Goal: Transaction & Acquisition: Purchase product/service

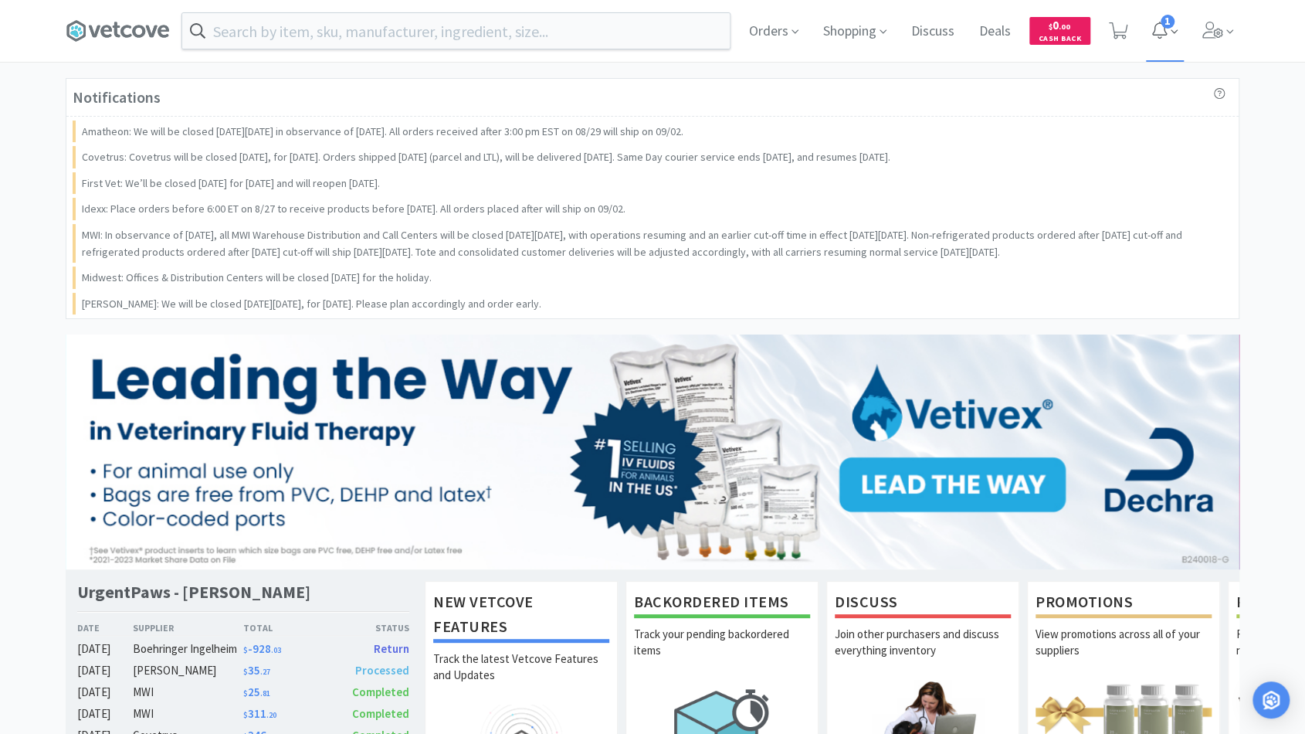
click at [1173, 26] on icon at bounding box center [1174, 32] width 7 height 14
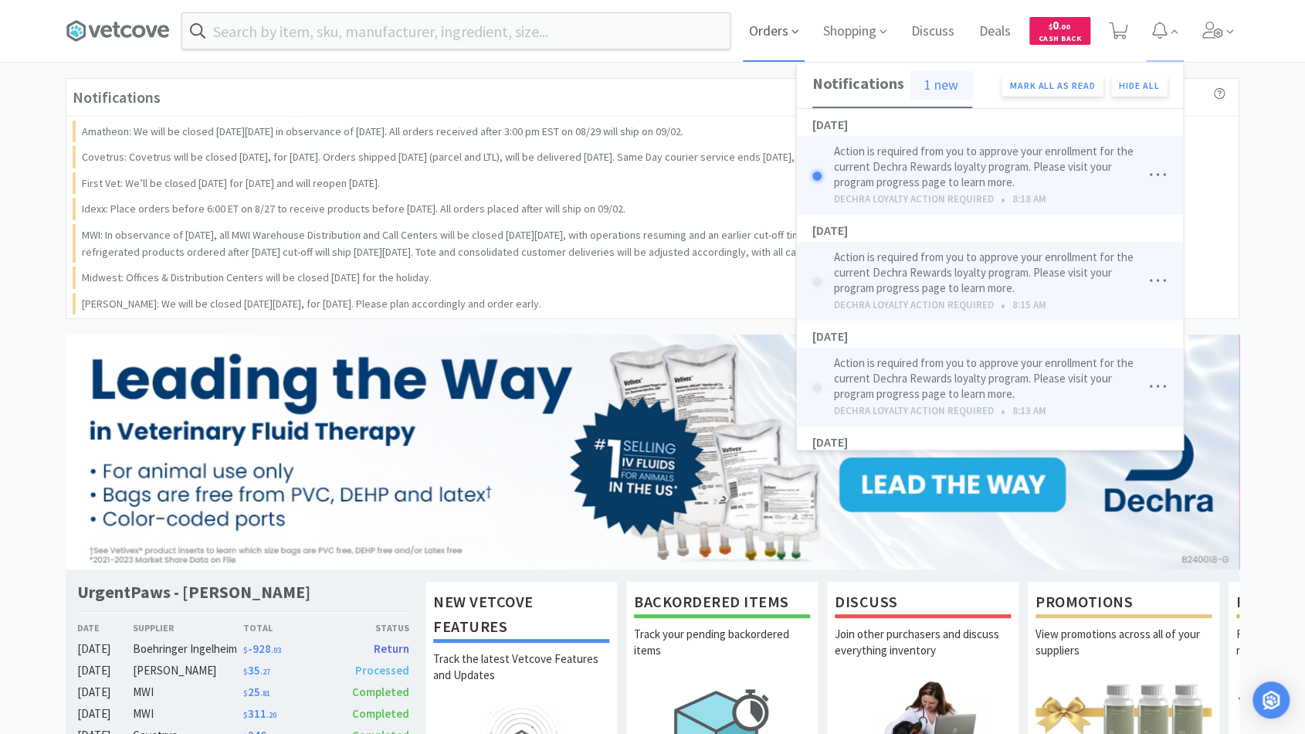
click at [786, 36] on span "Orders" at bounding box center [774, 31] width 62 height 62
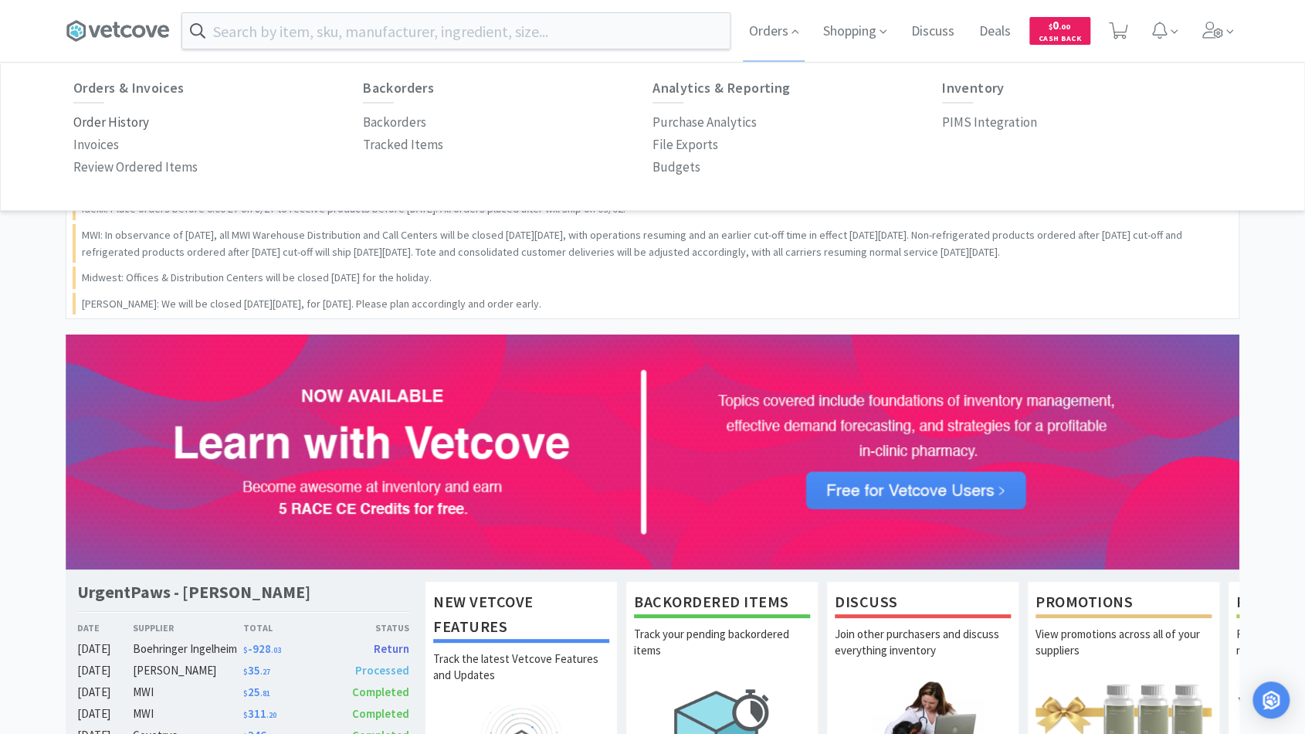
click at [121, 122] on p "Order History" at bounding box center [111, 122] width 76 height 21
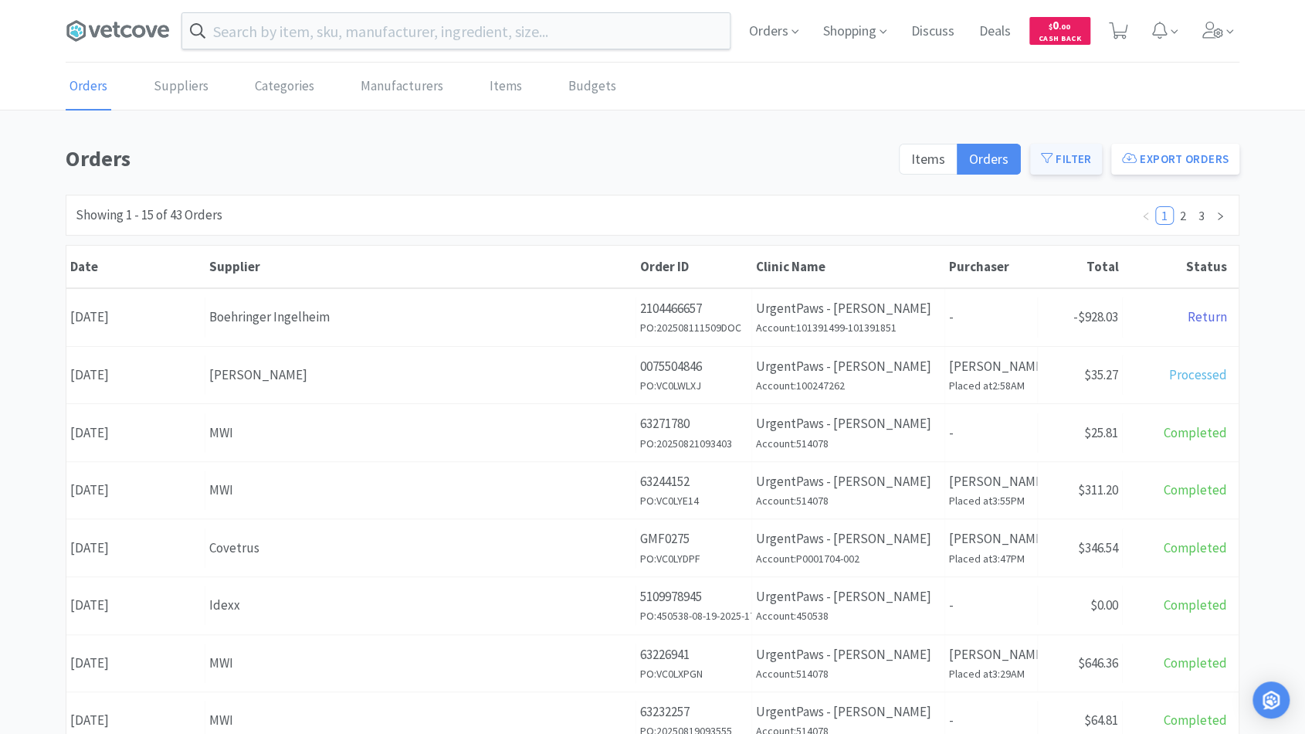
click at [1079, 165] on button "Filter" at bounding box center [1066, 159] width 72 height 31
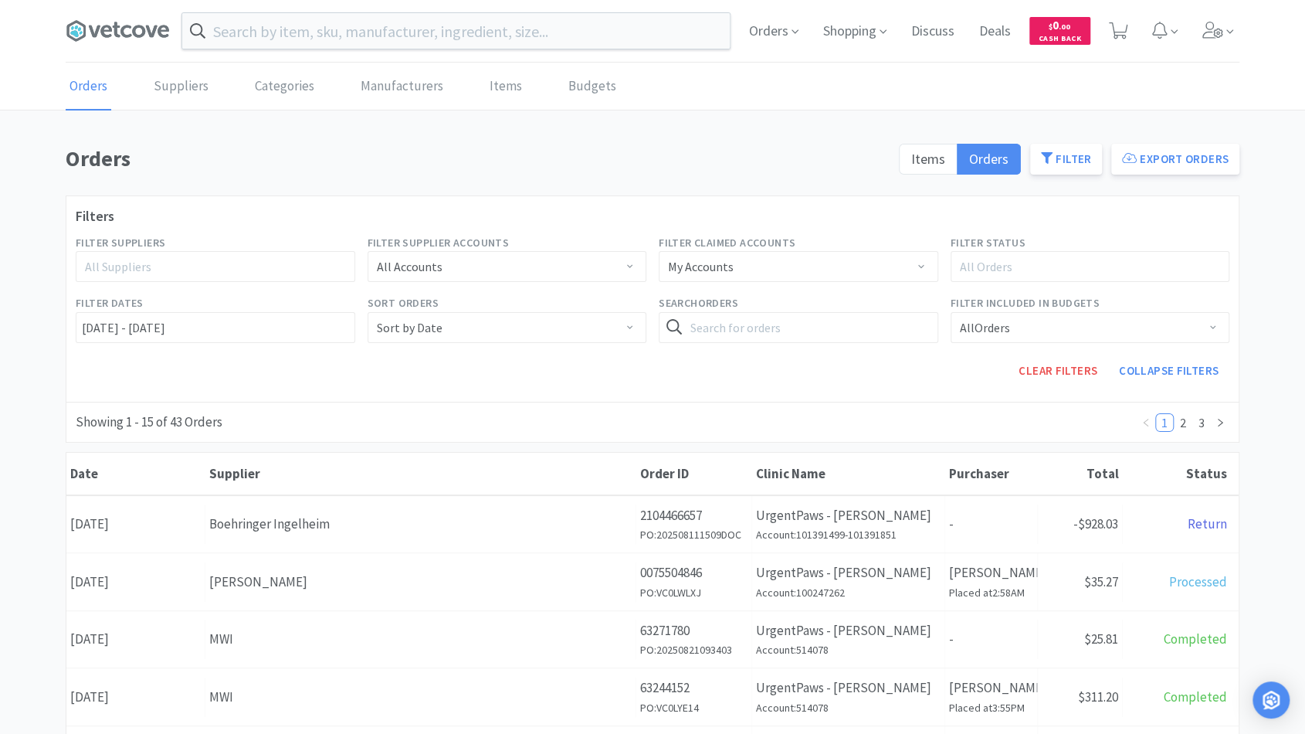
click at [677, 328] on icon at bounding box center [674, 326] width 15 height 15
click at [701, 332] on input "text" at bounding box center [799, 327] width 280 height 31
type input "[MEDICAL_DATA]"
click at [296, 334] on input "[DATE] - [DATE]" at bounding box center [216, 327] width 280 height 31
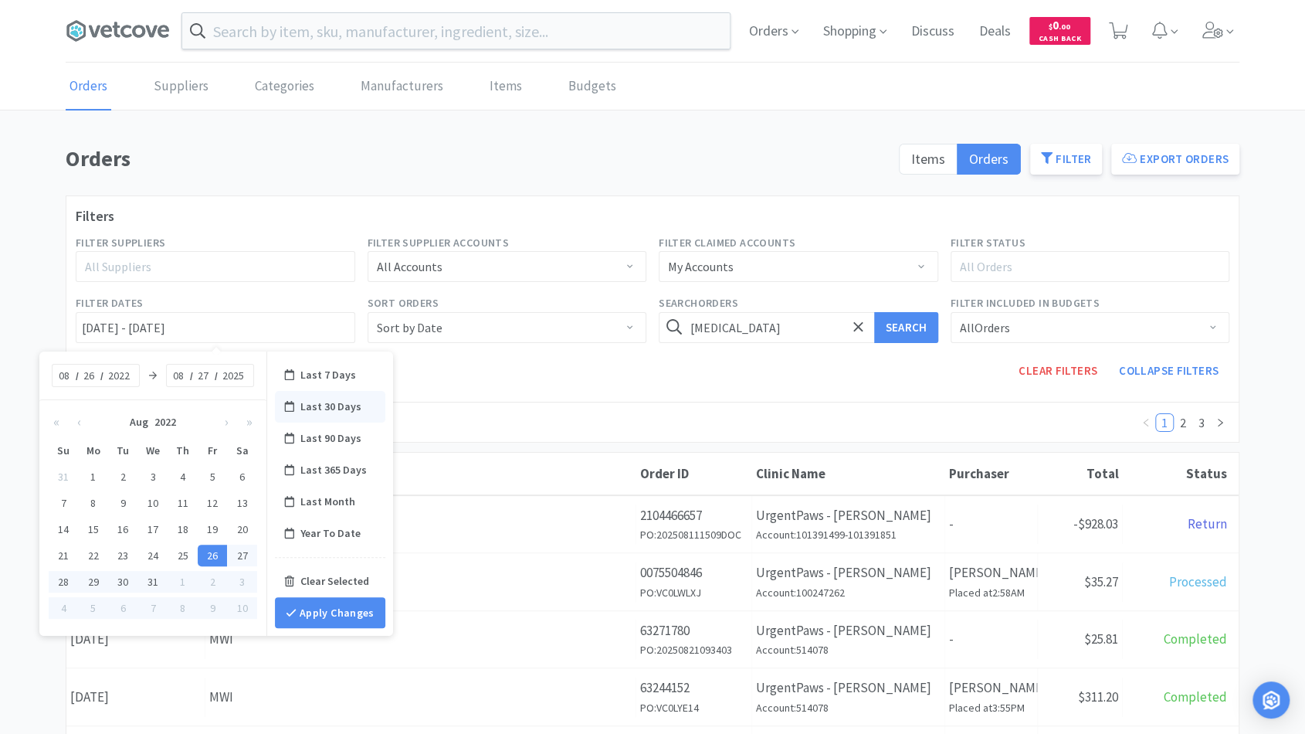
click at [300, 406] on div "Last 30 Days" at bounding box center [330, 407] width 110 height 32
type input "Last 30 Days"
type input "07"
type input "27"
type input "2025"
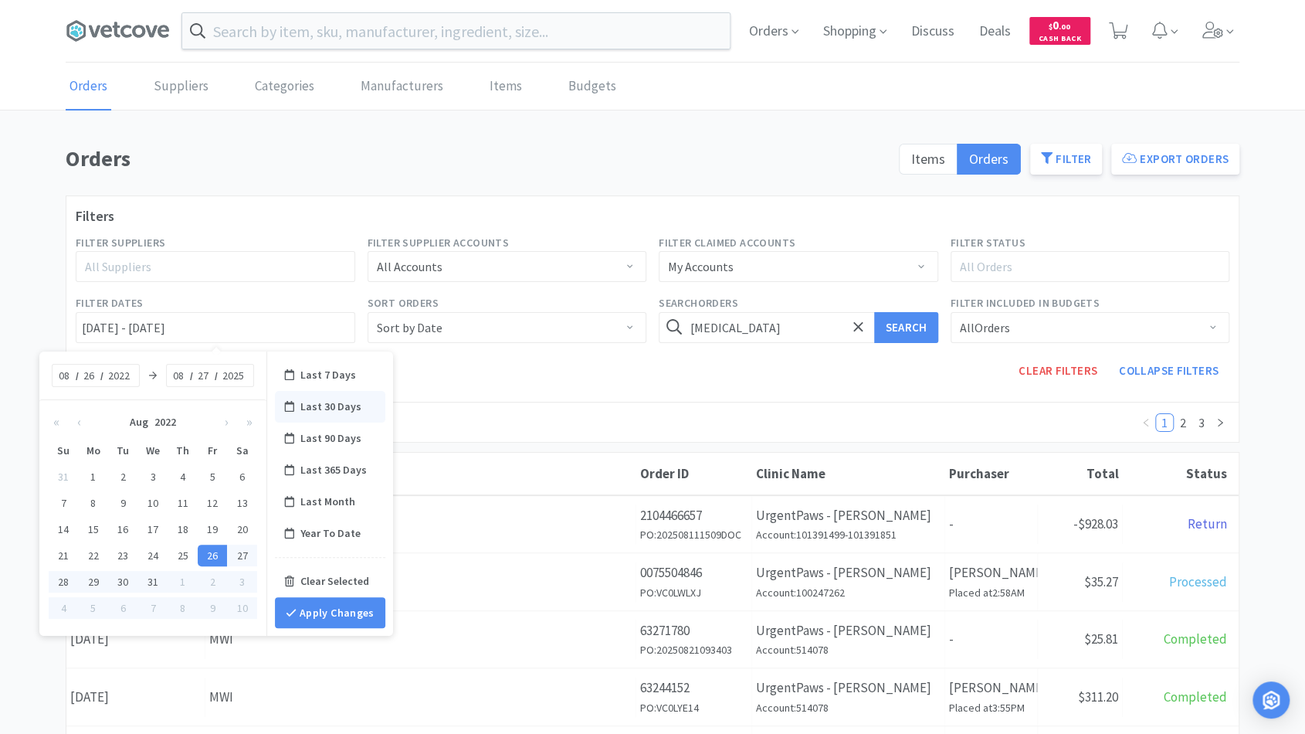
type input "26"
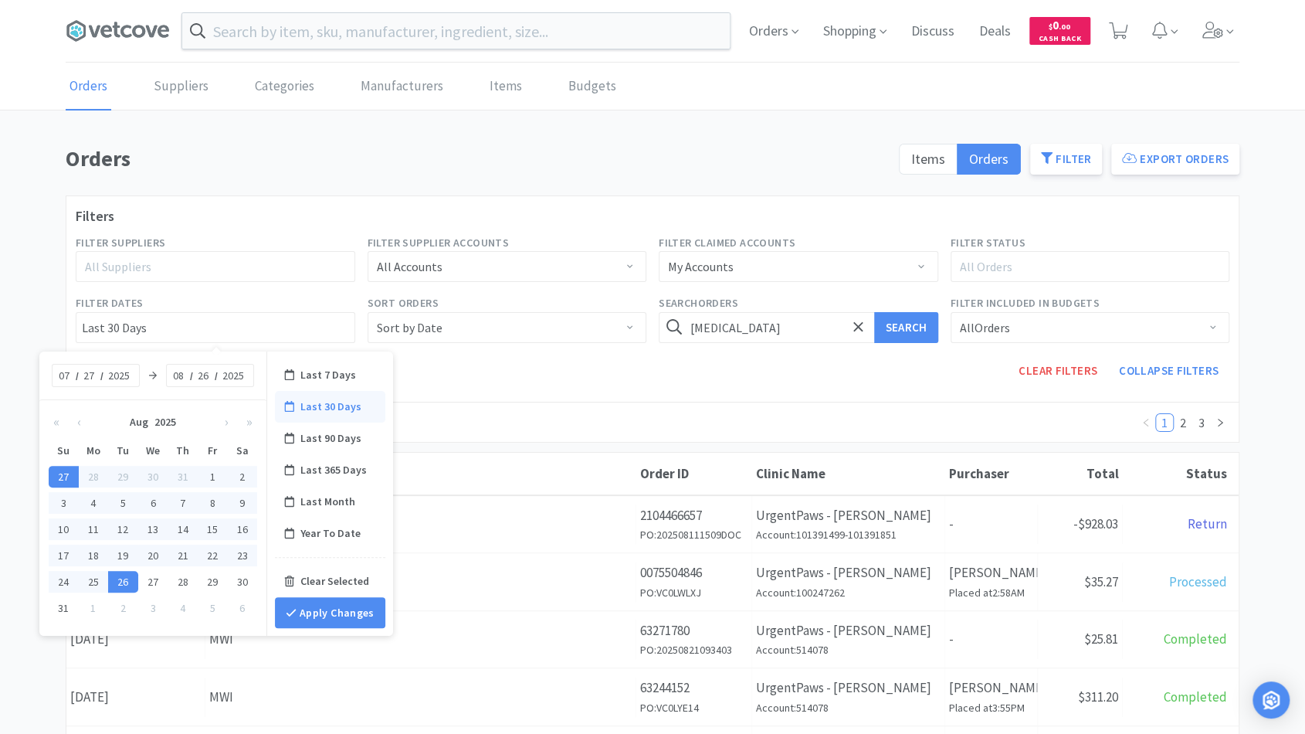
click at [457, 381] on div "Clear Filters Collapse Filters" at bounding box center [799, 370] width 875 height 43
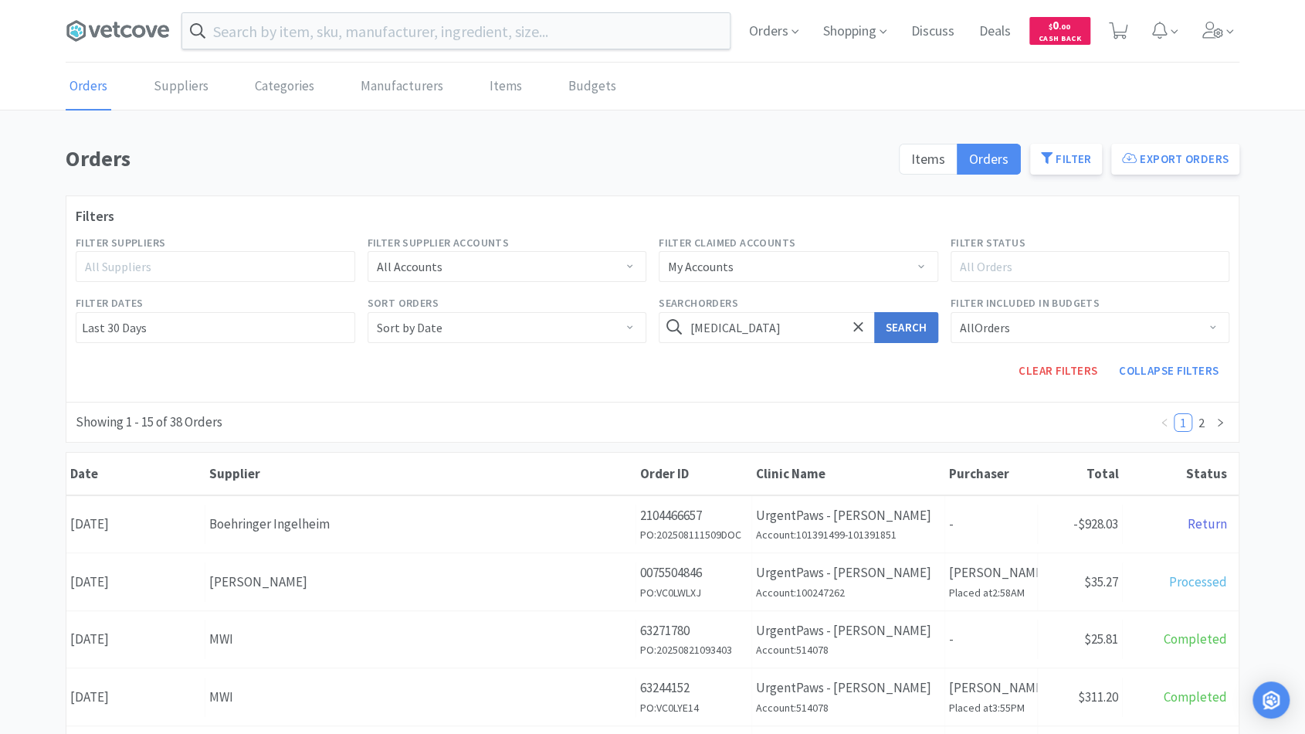
click at [903, 325] on button "Search" at bounding box center [905, 327] width 63 height 31
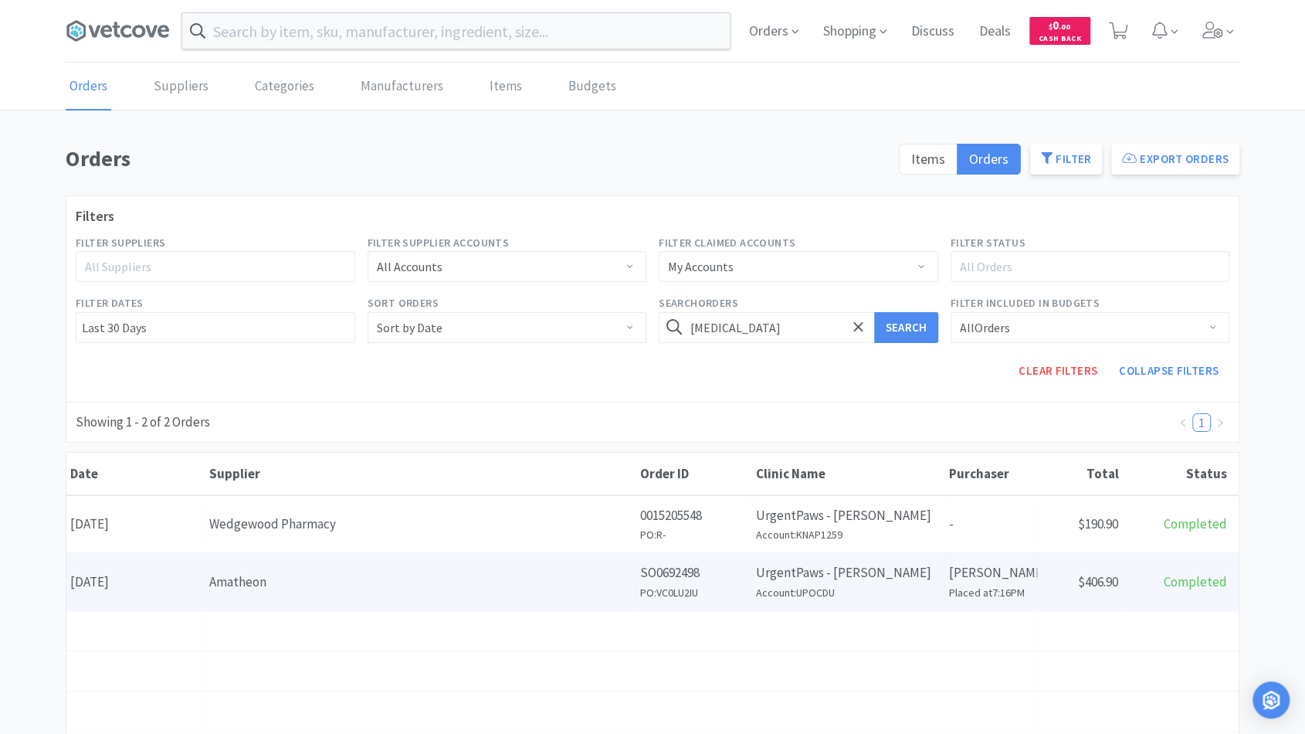
click at [402, 572] on div "Amatheon" at bounding box center [420, 582] width 423 height 21
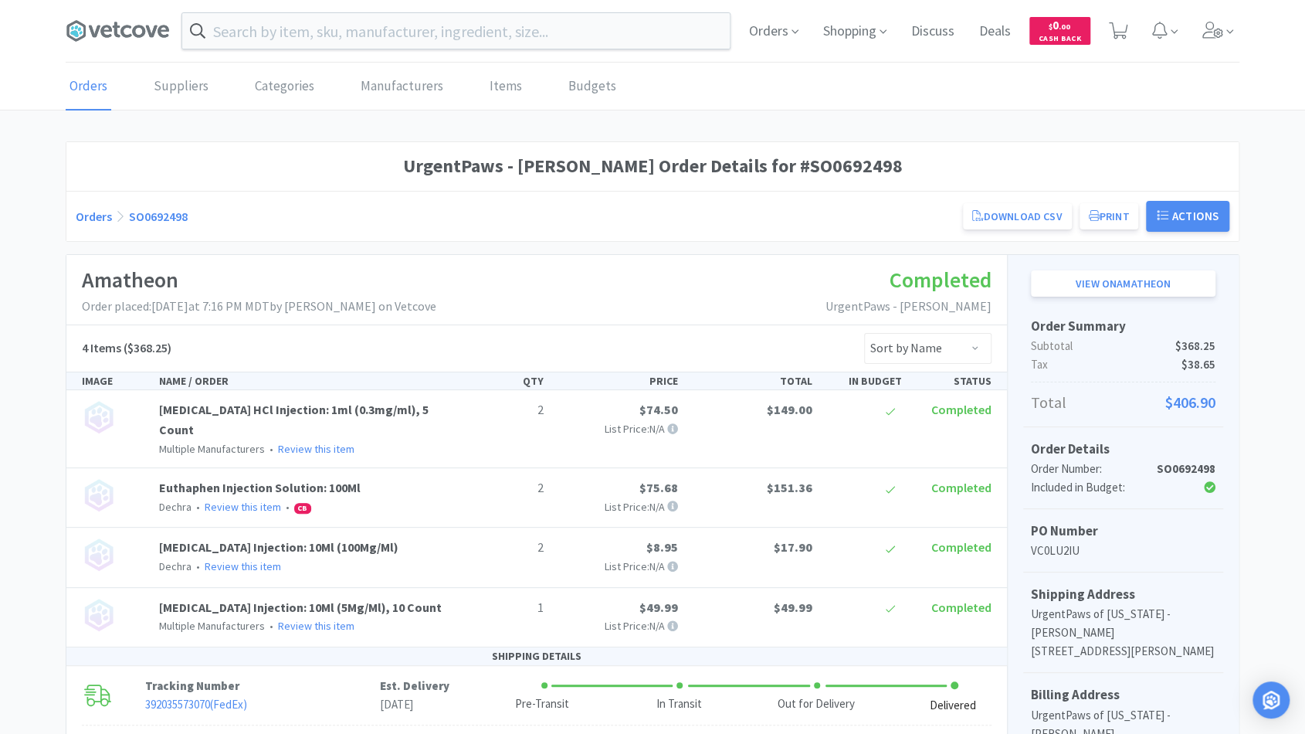
click at [389, 440] on p "Multiple Manufacturers • Review this item" at bounding box center [306, 448] width 295 height 17
click at [350, 32] on input "text" at bounding box center [456, 31] width 548 height 36
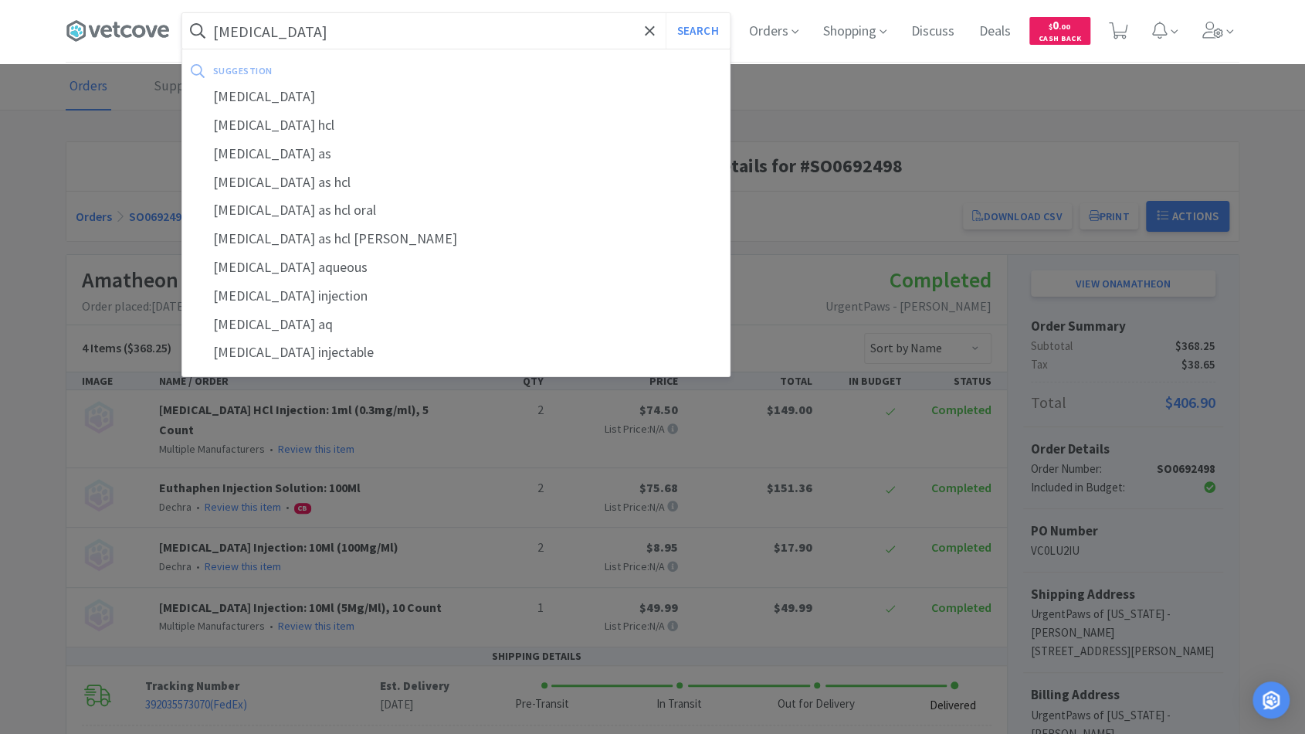
type input "[MEDICAL_DATA]"
click at [666, 13] on button "Search" at bounding box center [698, 31] width 64 height 36
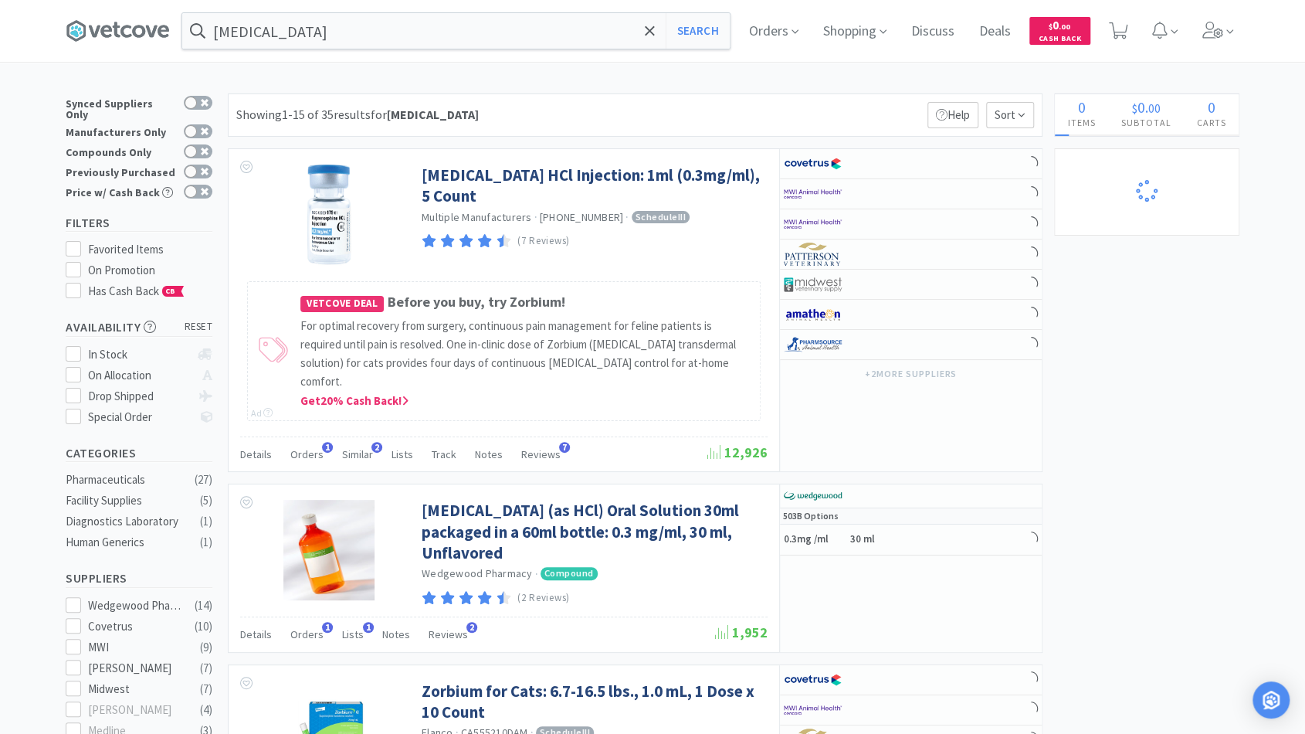
select select "1"
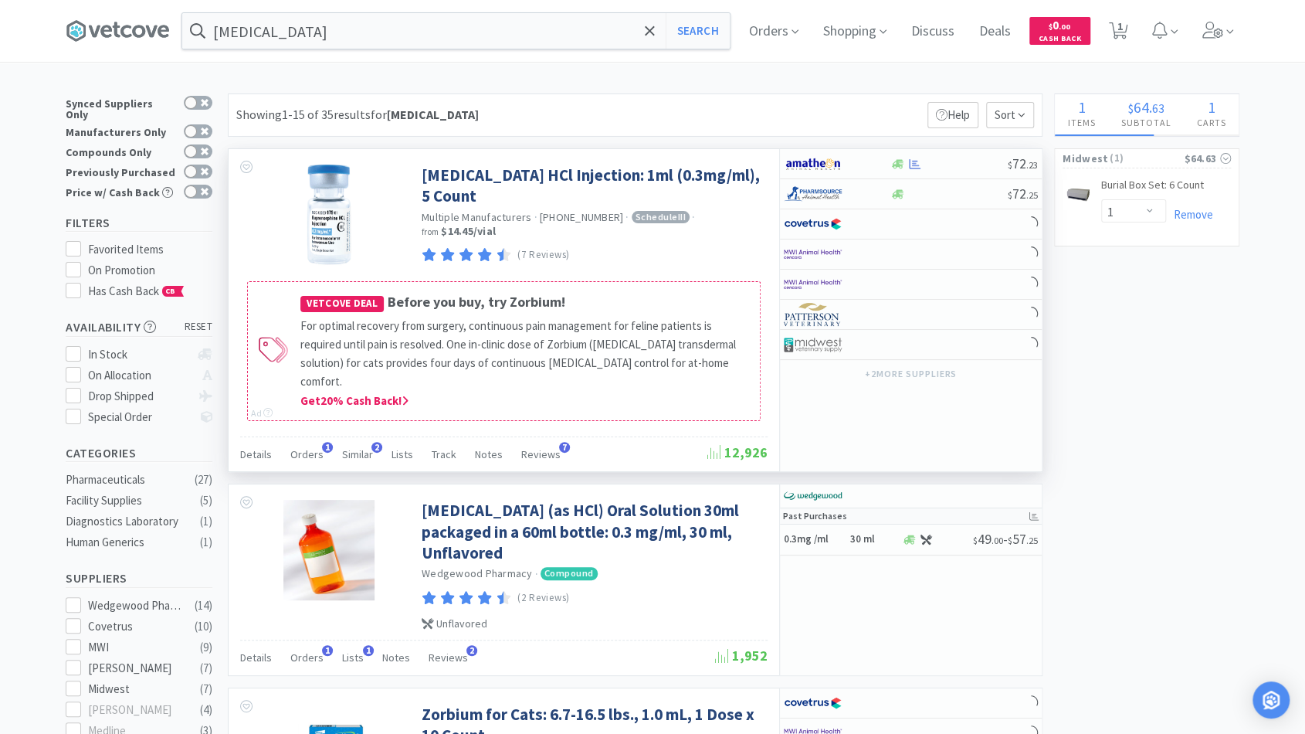
select select "10"
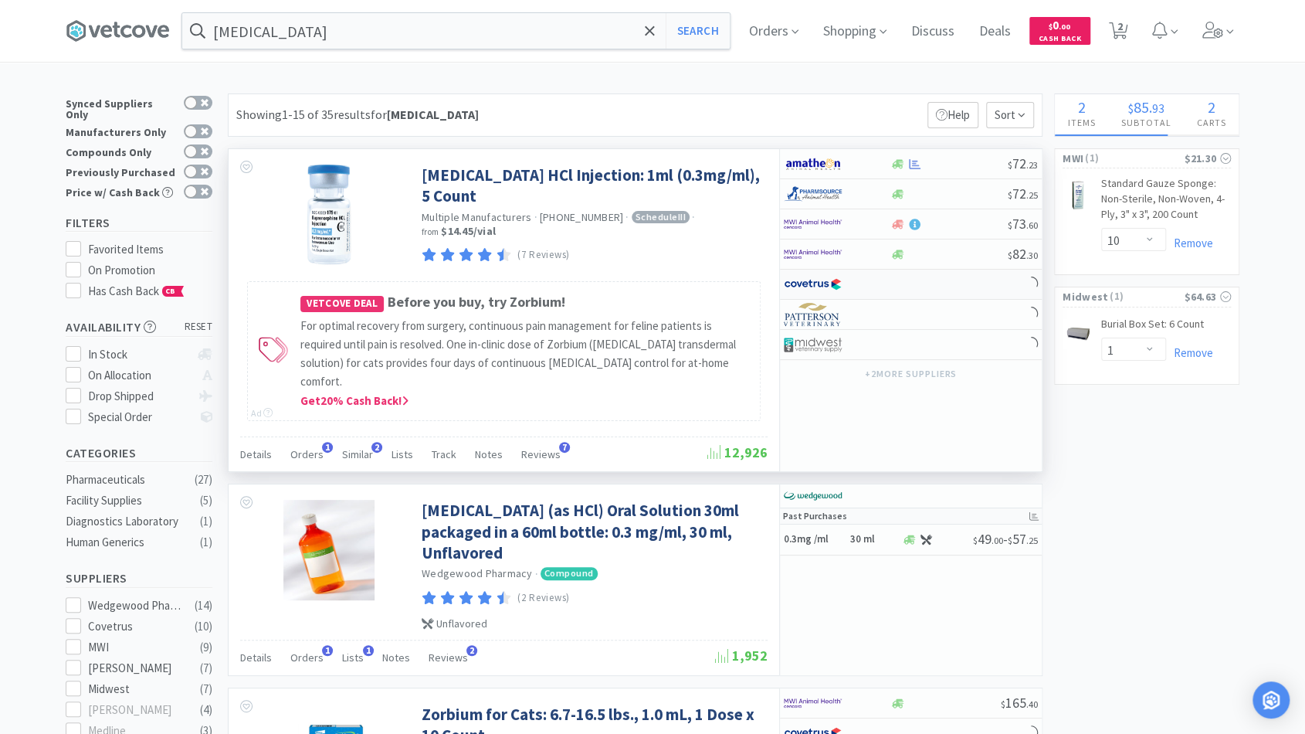
select select "2"
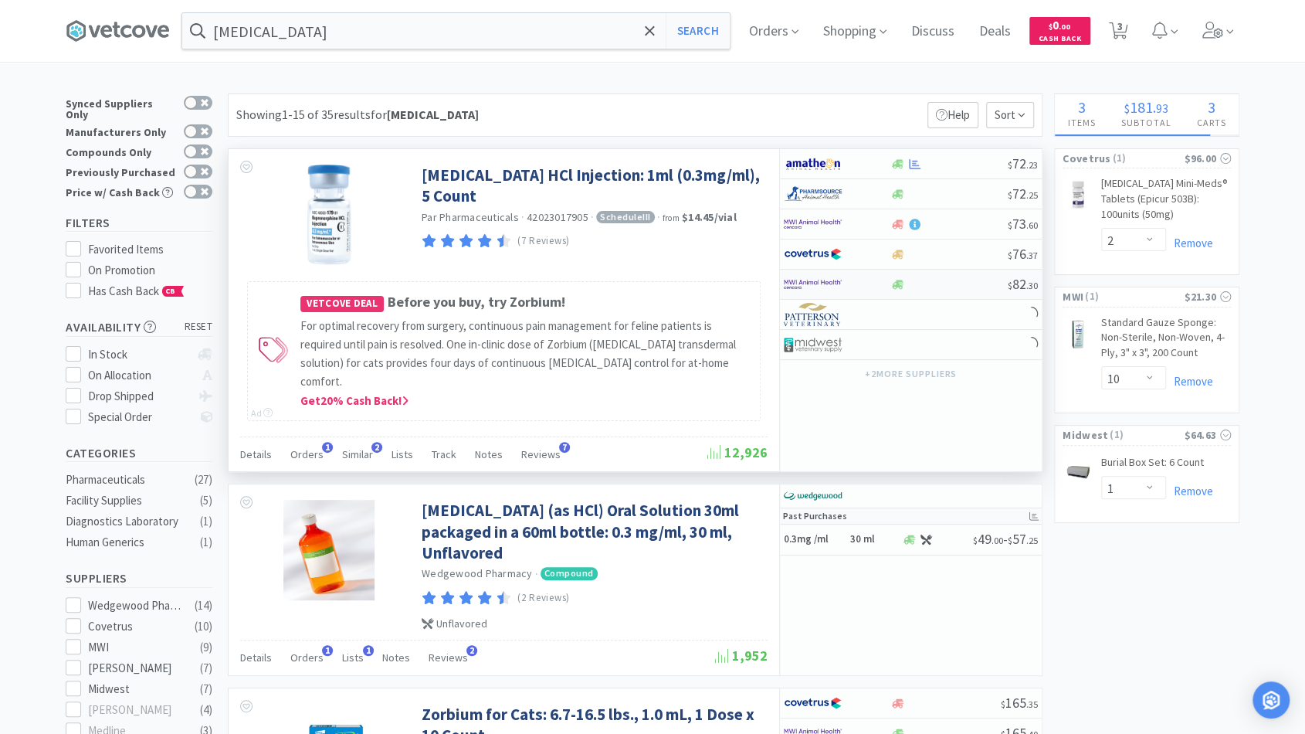
click at [944, 282] on div at bounding box center [949, 285] width 118 height 12
select select "1"
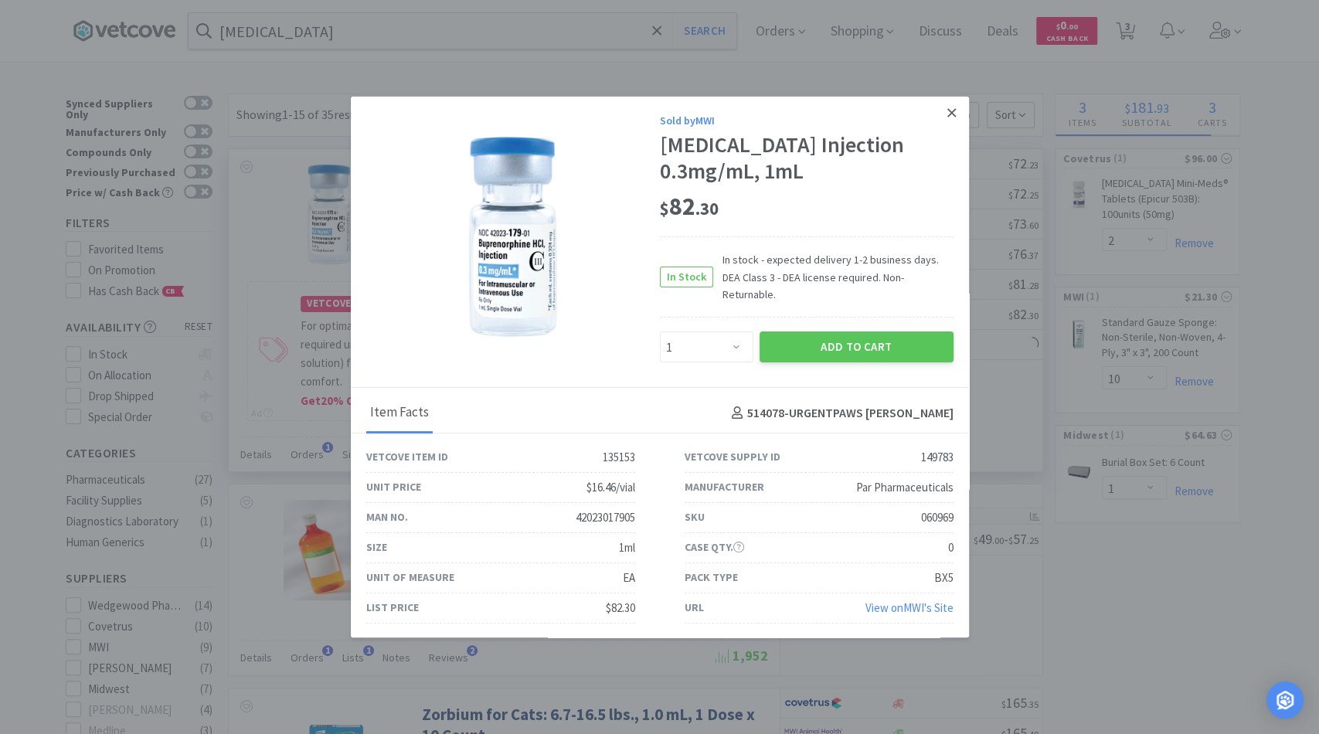
click at [955, 120] on icon at bounding box center [951, 113] width 8 height 14
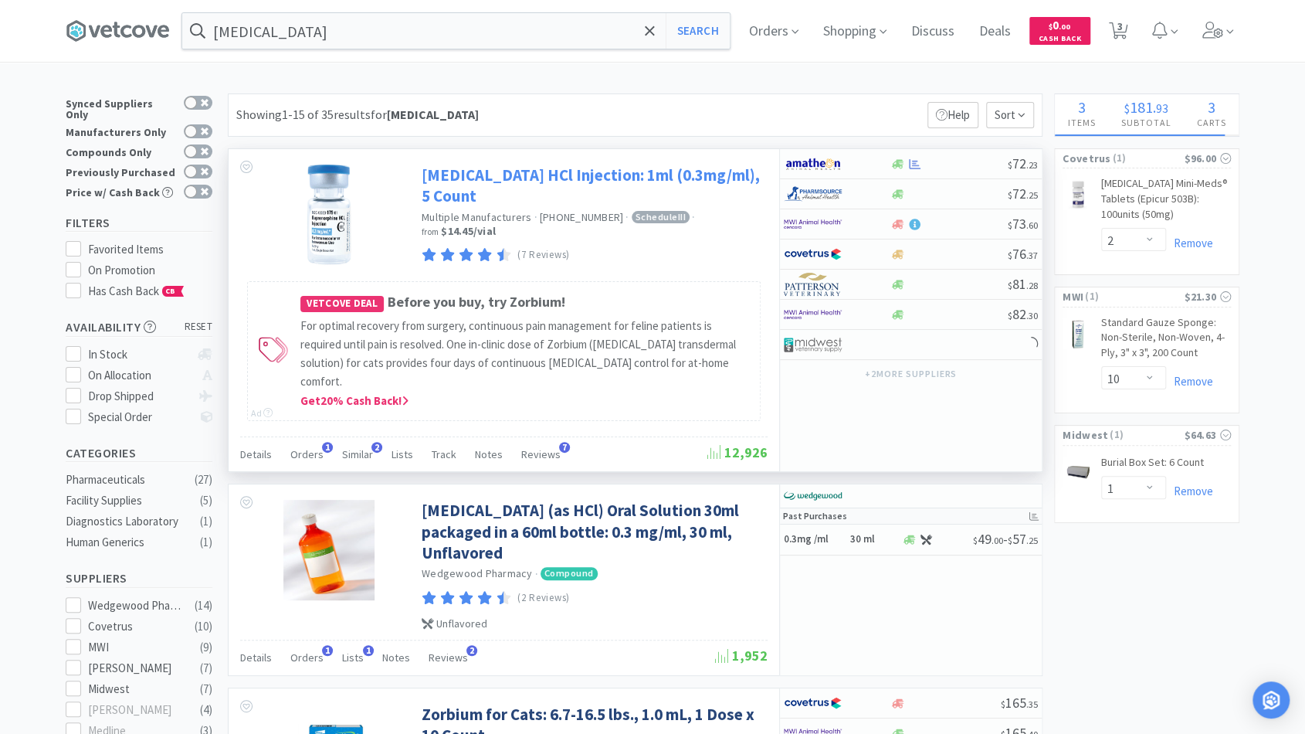
click at [646, 171] on link "[MEDICAL_DATA] HCl Injection: 1ml (0.3mg/ml), 5 Count" at bounding box center [593, 186] width 342 height 42
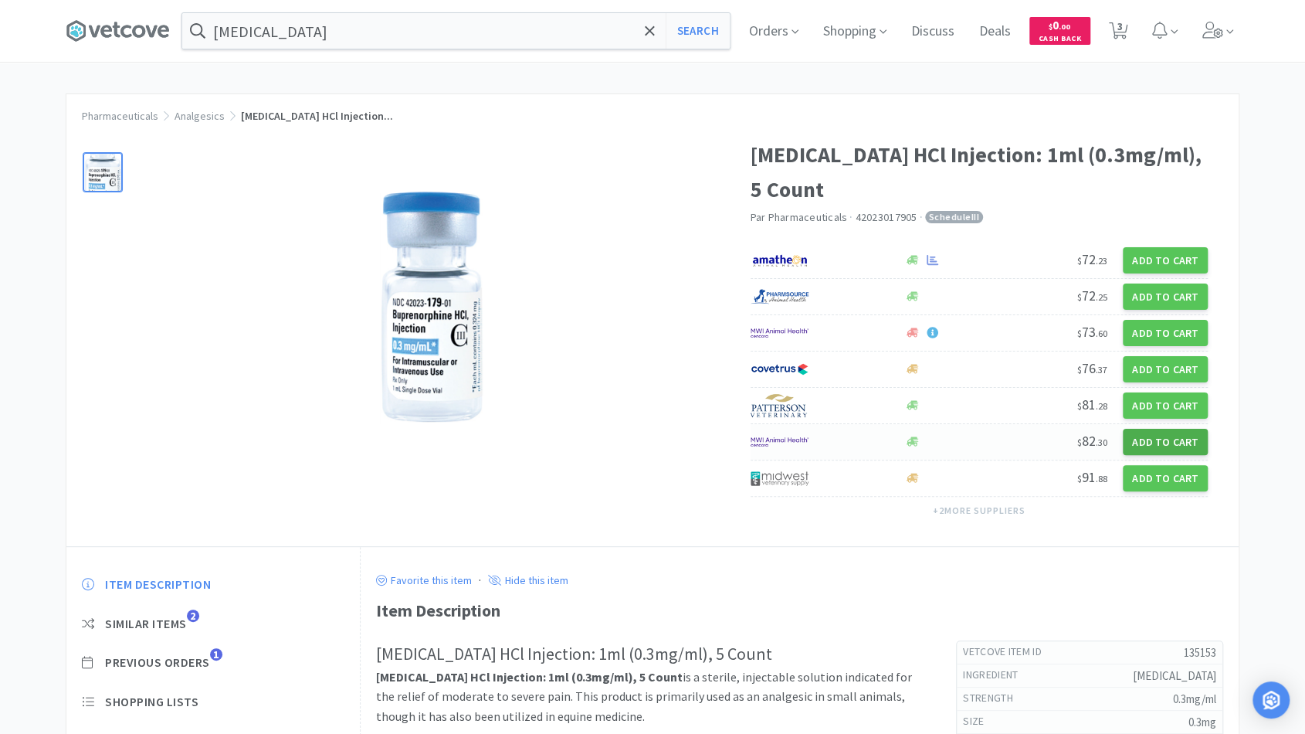
click at [1168, 440] on button "Add to Cart" at bounding box center [1165, 442] width 85 height 26
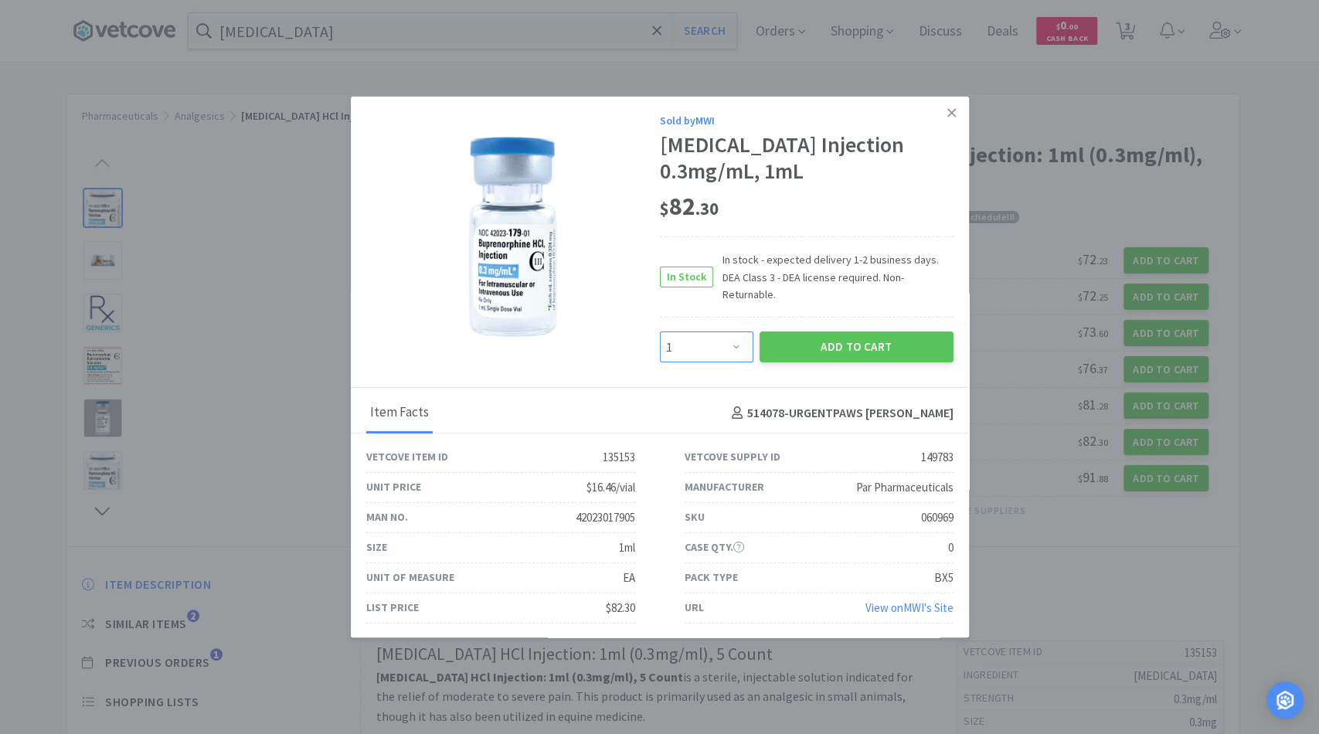
click at [735, 341] on select "Enter Quantity 1 2 3 4 5 6 7 8 9 10 11 12 13 14 15 16 17 18 19 20 Enter Quantity" at bounding box center [706, 346] width 93 height 31
select select "2"
click at [660, 331] on select "Enter Quantity 1 2 3 4 5 6 7 8 9 10 11 12 13 14 15 16 17 18 19 20 Enter Quantity" at bounding box center [706, 346] width 93 height 31
click at [951, 117] on icon at bounding box center [951, 112] width 8 height 8
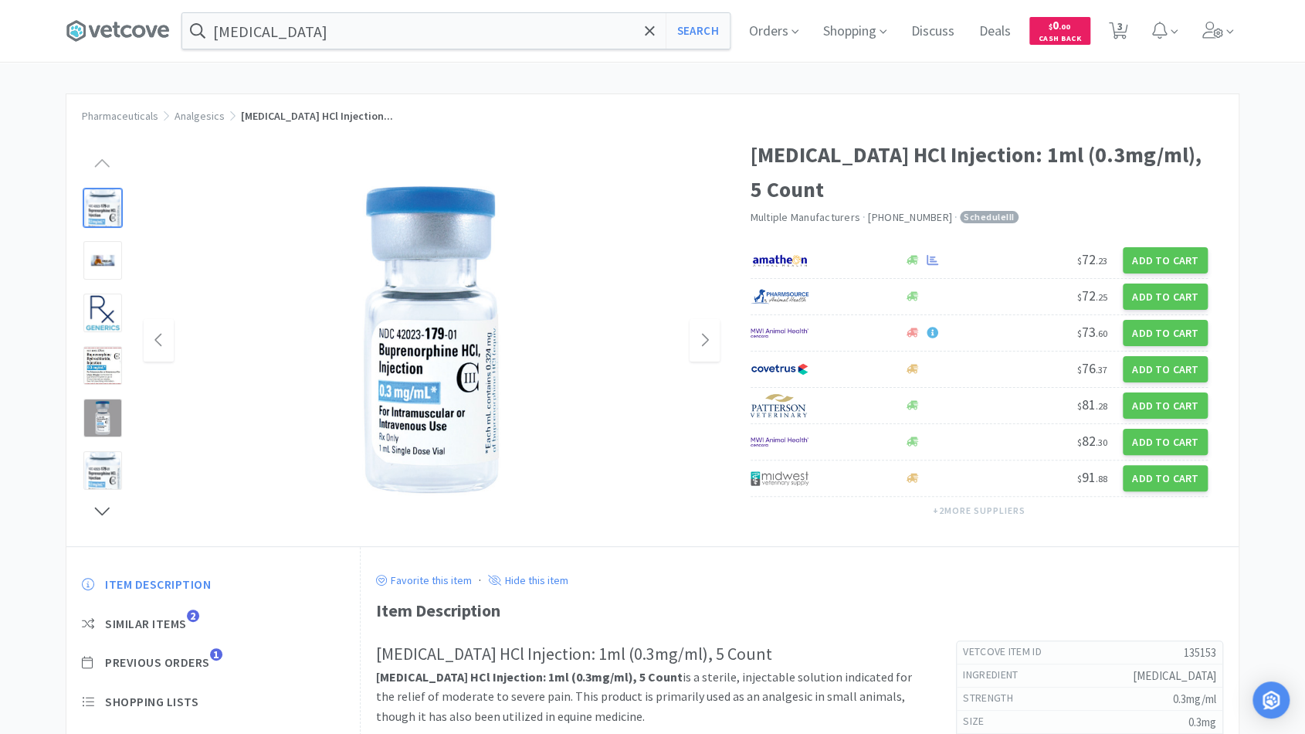
click at [633, 255] on div at bounding box center [432, 340] width 576 height 309
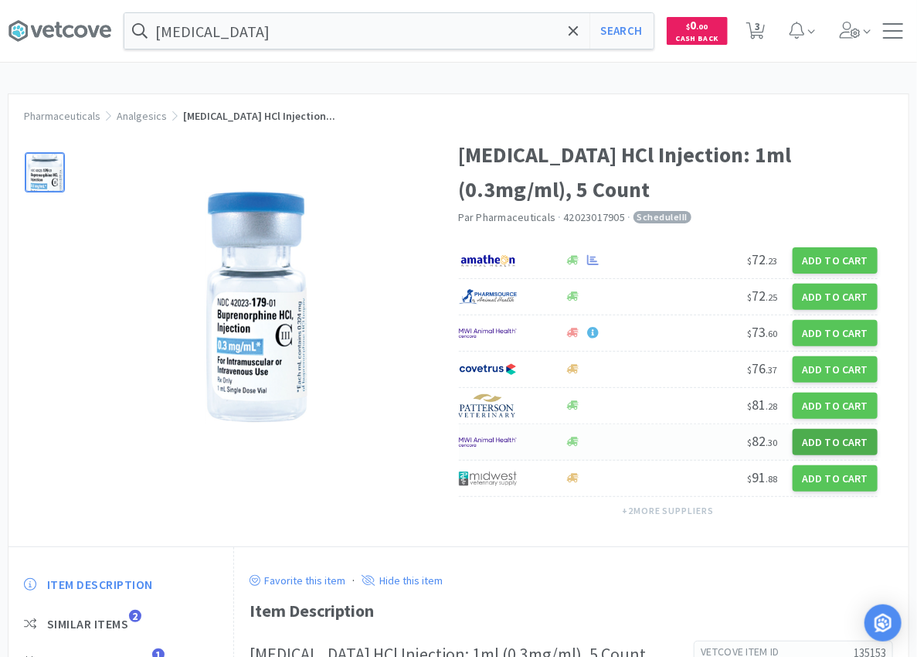
click at [815, 445] on button "Add to Cart" at bounding box center [835, 442] width 85 height 26
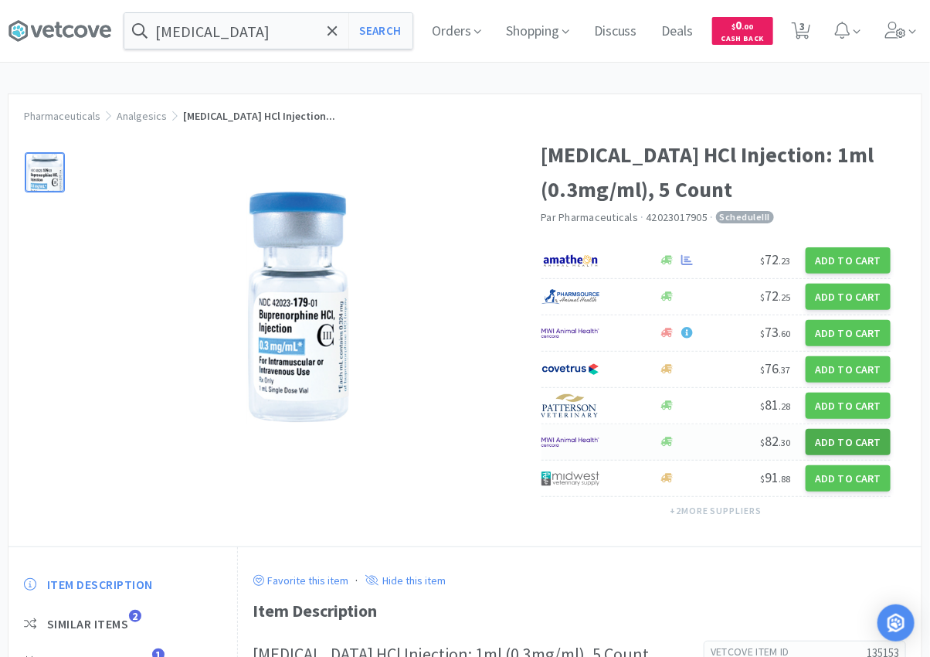
select select "1"
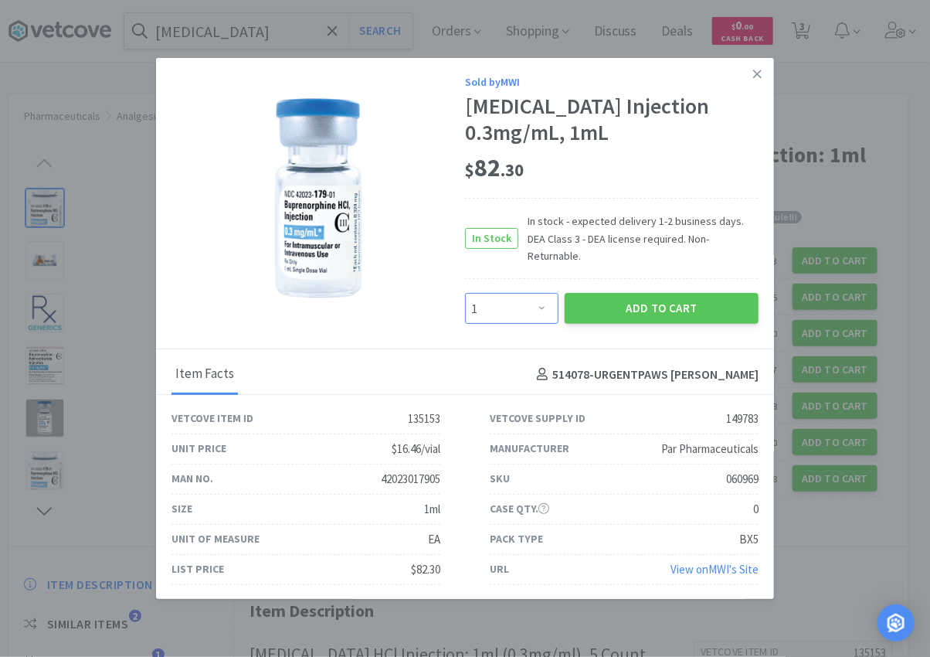
click at [545, 300] on select "Enter Quantity 1 2 3 4 5 6 7 8 9 10 11 12 13 14 15 16 17 18 19 20 Enter Quantity" at bounding box center [511, 308] width 93 height 31
click at [755, 78] on icon at bounding box center [757, 74] width 8 height 8
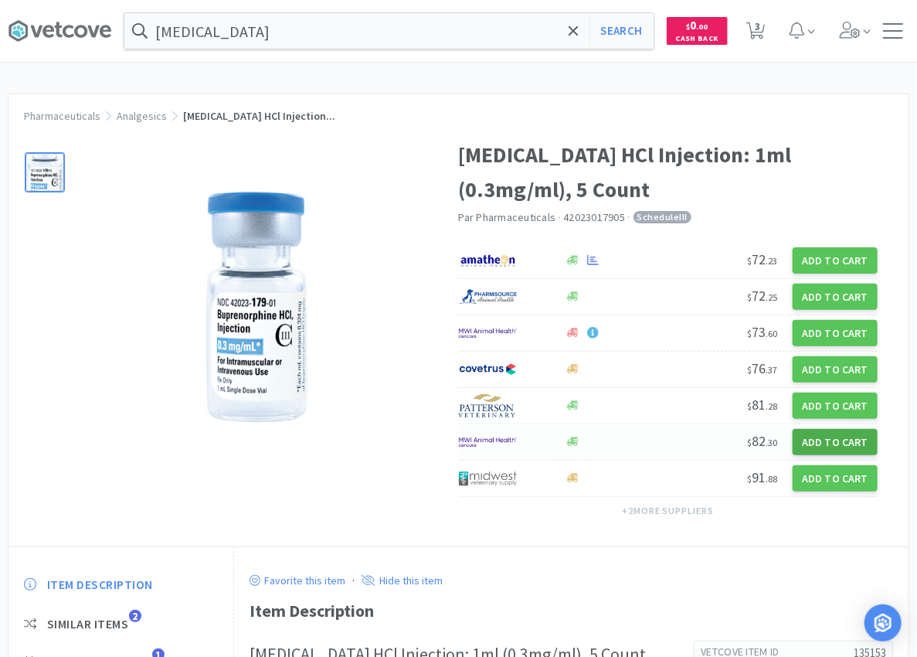
click at [826, 442] on button "Add to Cart" at bounding box center [835, 442] width 85 height 26
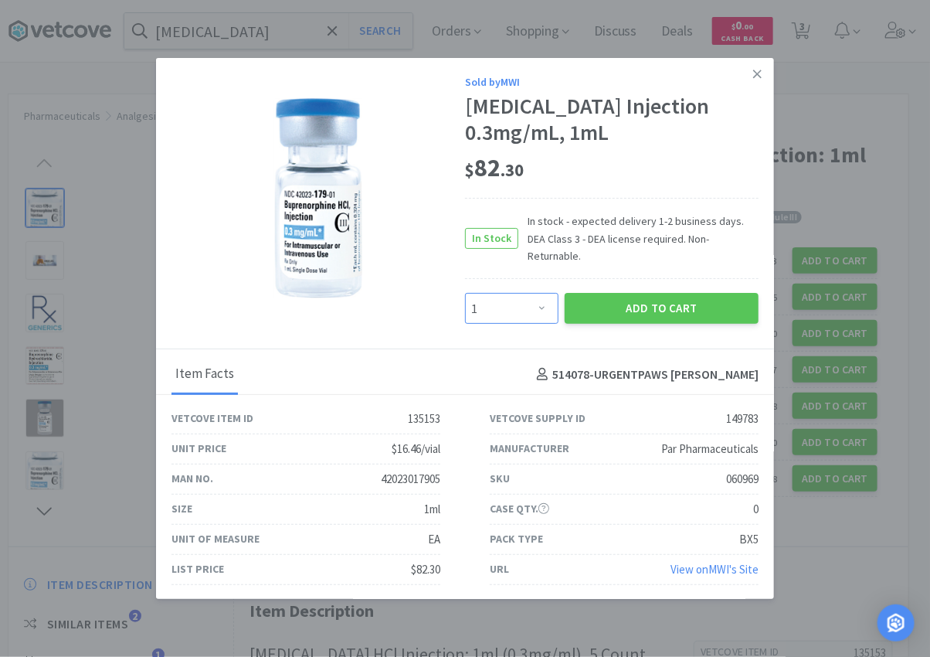
click at [544, 299] on select "Enter Quantity 1 2 3 4 5 6 7 8 9 10 11 12 13 14 15 16 17 18 19 20 Enter Quantity" at bounding box center [511, 308] width 93 height 31
click at [465, 293] on select "Enter Quantity 1 2 3 4 5 6 7 8 9 10 11 12 13 14 15 16 17 18 19 20 Enter Quantity" at bounding box center [511, 308] width 93 height 31
click at [535, 302] on select "Enter Quantity 1 2 3 4 5 6 7 8 9 10 11 12 13 14 15 16 17 18 19 20 Enter Quantity" at bounding box center [511, 308] width 93 height 31
select select "15"
click at [465, 293] on select "Enter Quantity 1 2 3 4 5 6 7 8 9 10 11 12 13 14 15 16 17 18 19 20 Enter Quantity" at bounding box center [511, 308] width 93 height 31
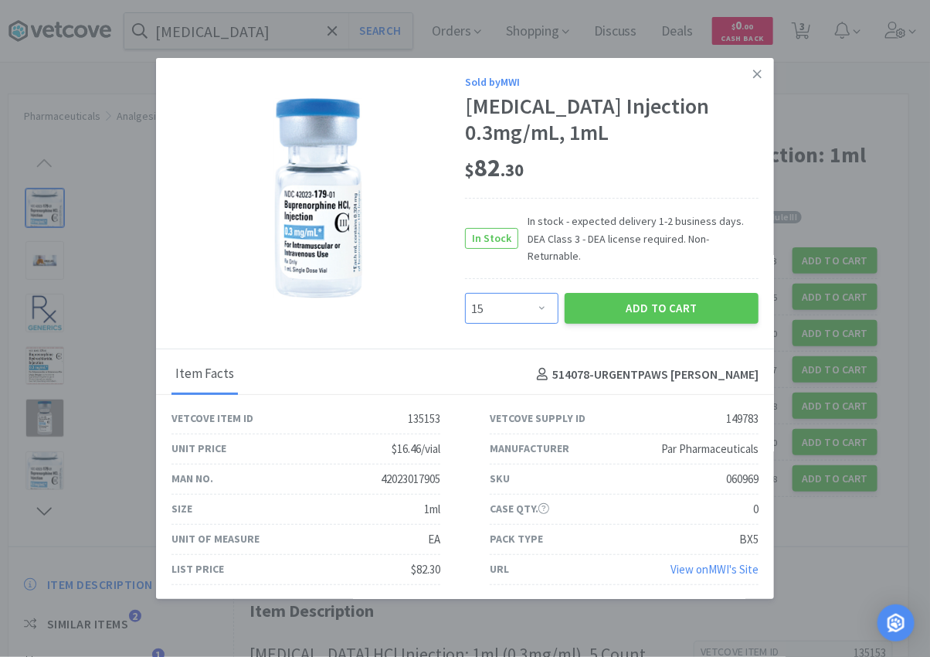
click at [545, 300] on select "Enter Quantity 1 2 3 4 5 6 7 8 9 10 11 12 13 14 15 16 17 18 19 20 Enter Quantity" at bounding box center [511, 308] width 93 height 31
click at [531, 304] on select "Enter Quantity 1 2 3 4 5 6 7 8 9 10 11 12 13 14 15 16 17 18 19 20 Enter Quantity" at bounding box center [511, 308] width 93 height 31
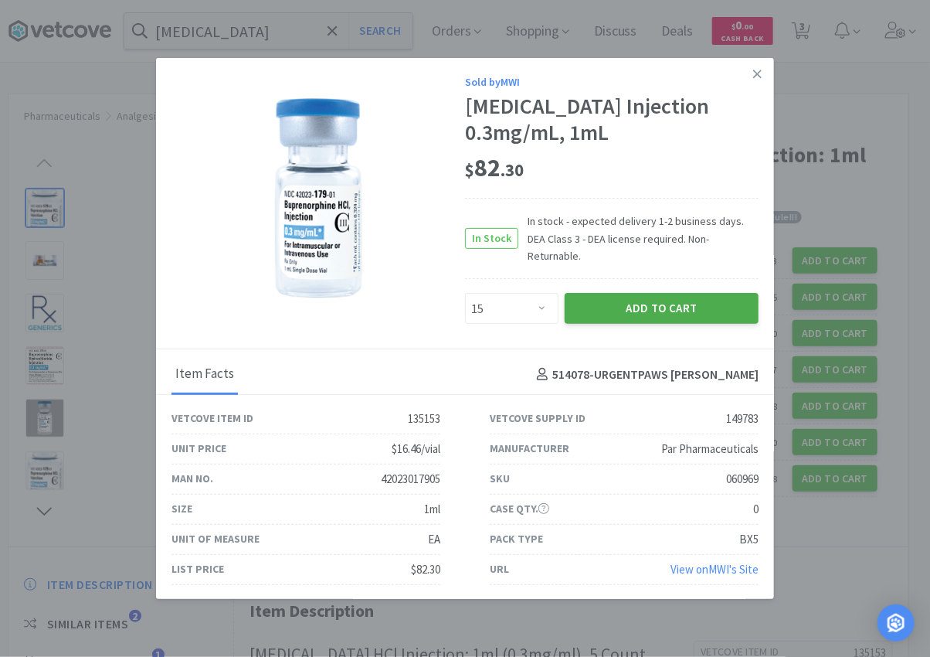
click at [606, 304] on button "Add to Cart" at bounding box center [662, 308] width 194 height 31
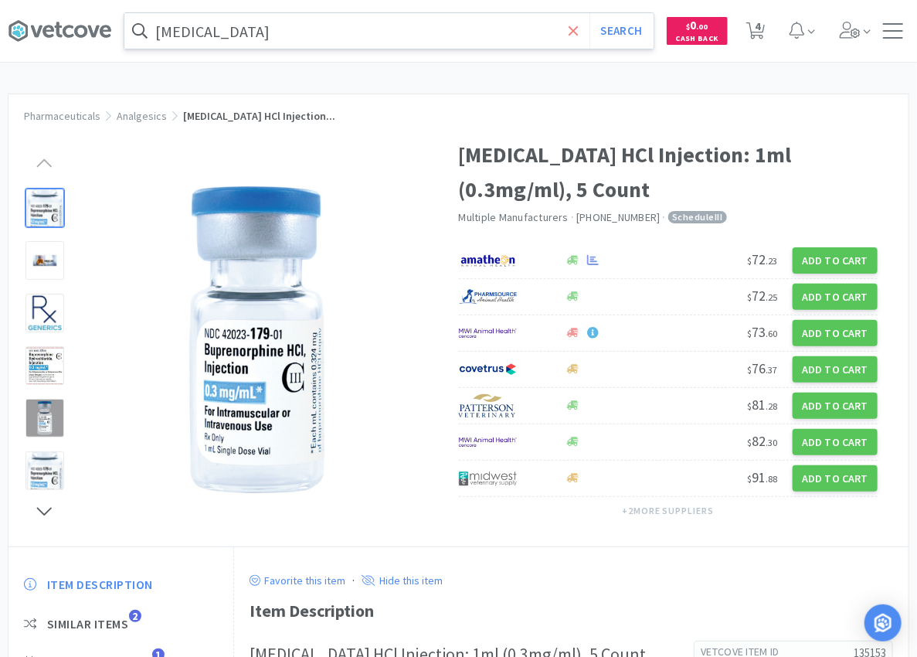
click at [569, 33] on icon at bounding box center [574, 30] width 10 height 15
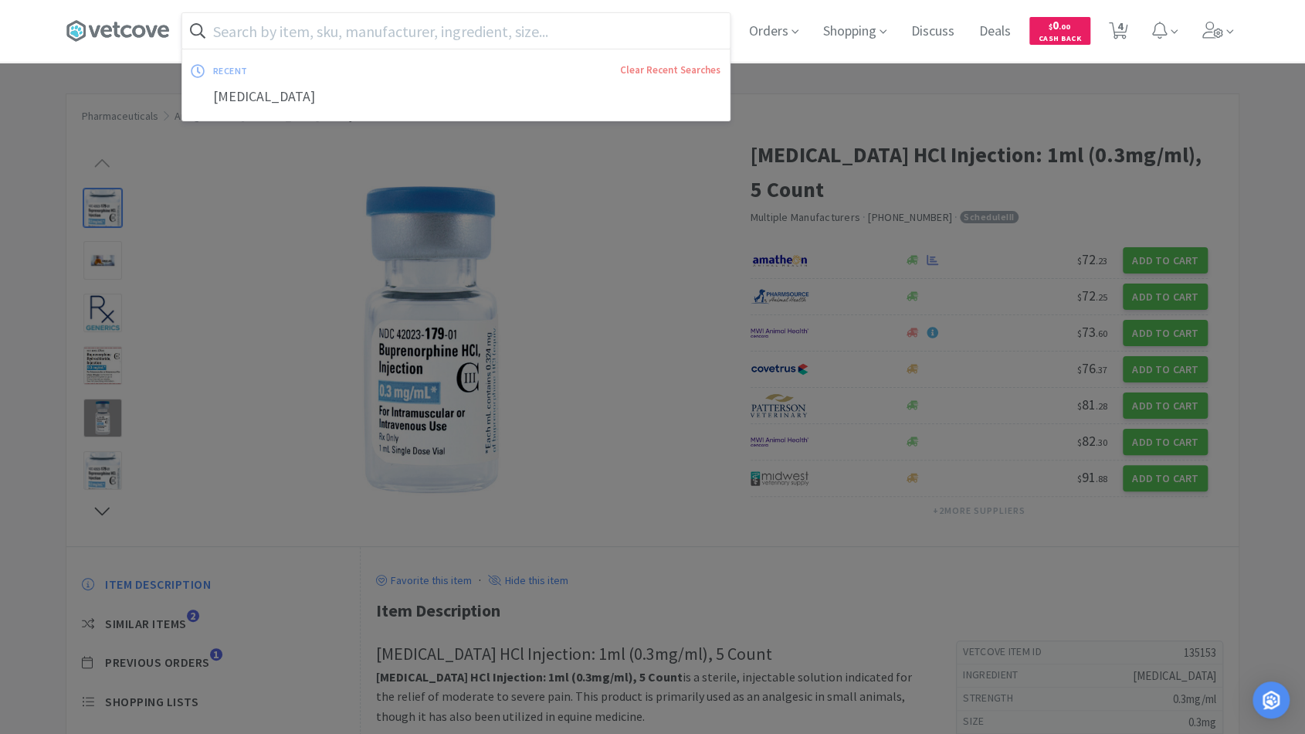
click at [29, 110] on div at bounding box center [652, 367] width 1305 height 734
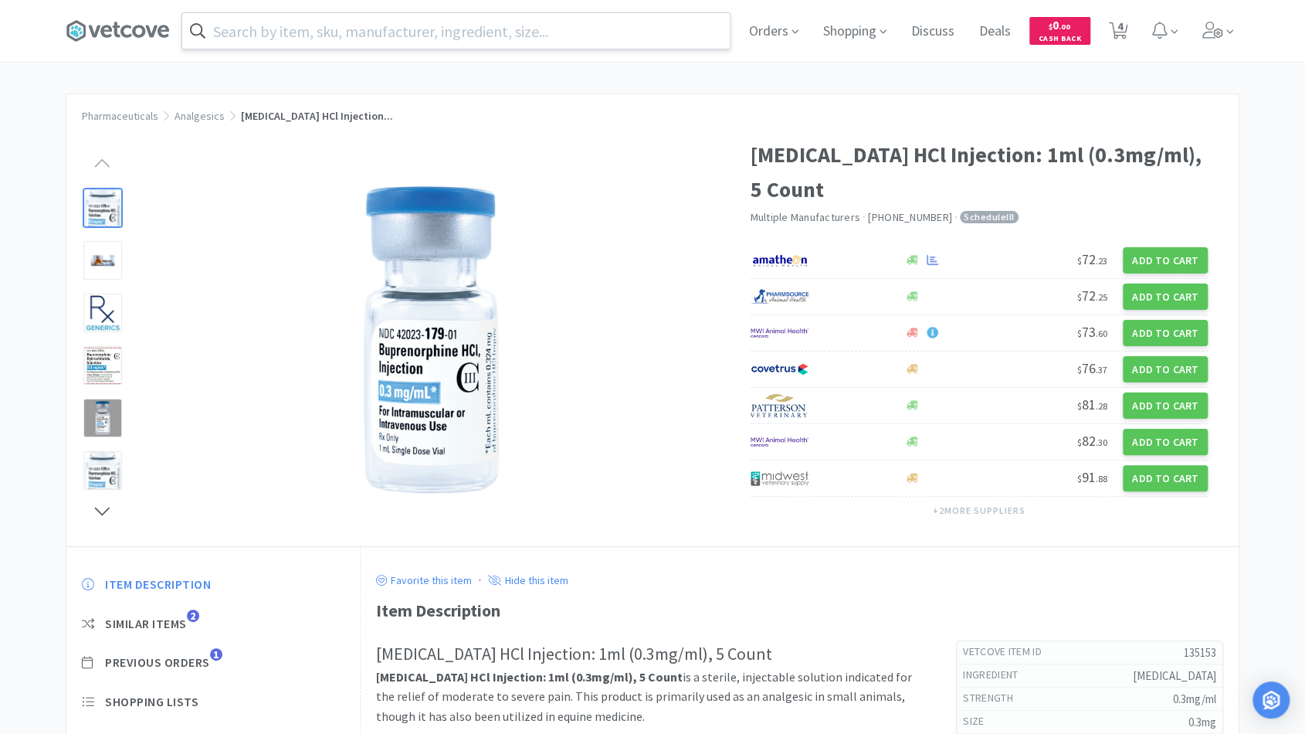
click at [603, 83] on div "Orders Shopping Discuss Discuss Deals Deals $ 0 . 00 Cash Back 4 4 Pharmaceutic…" at bounding box center [652, 482] width 1305 height 965
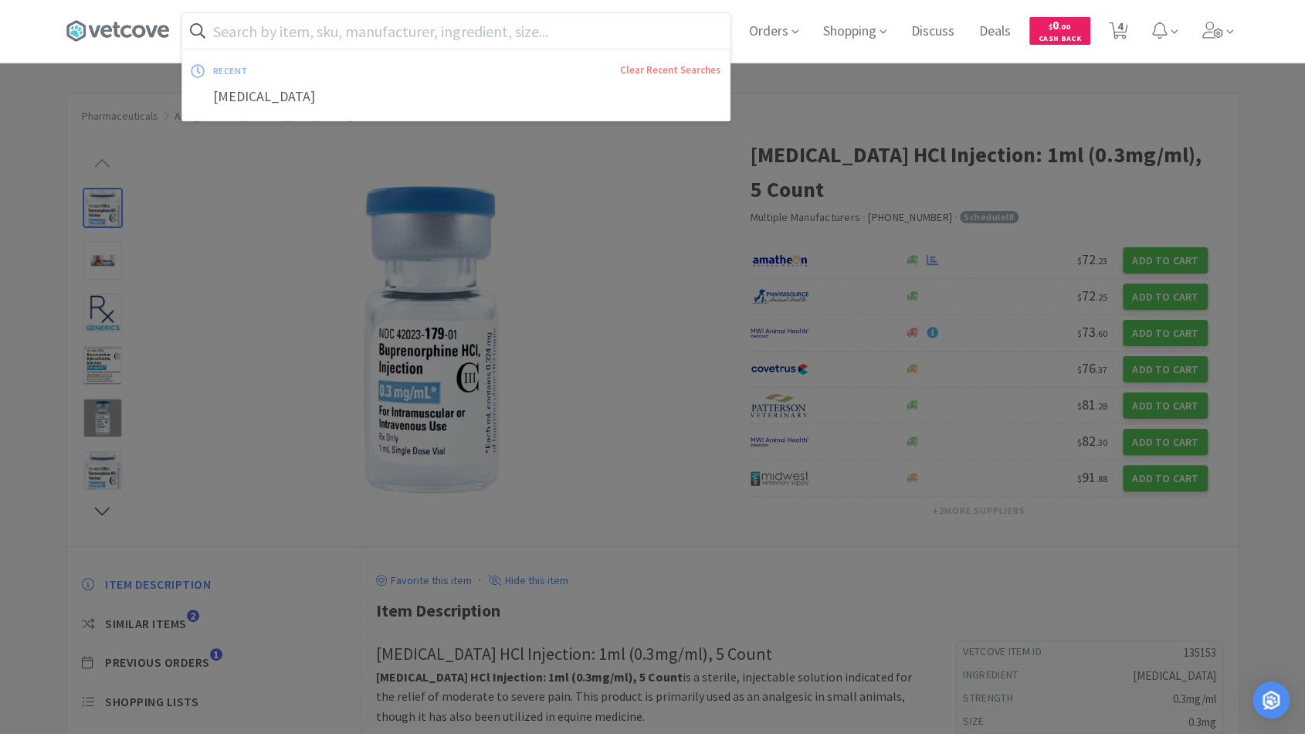
click at [572, 39] on input "text" at bounding box center [456, 31] width 548 height 36
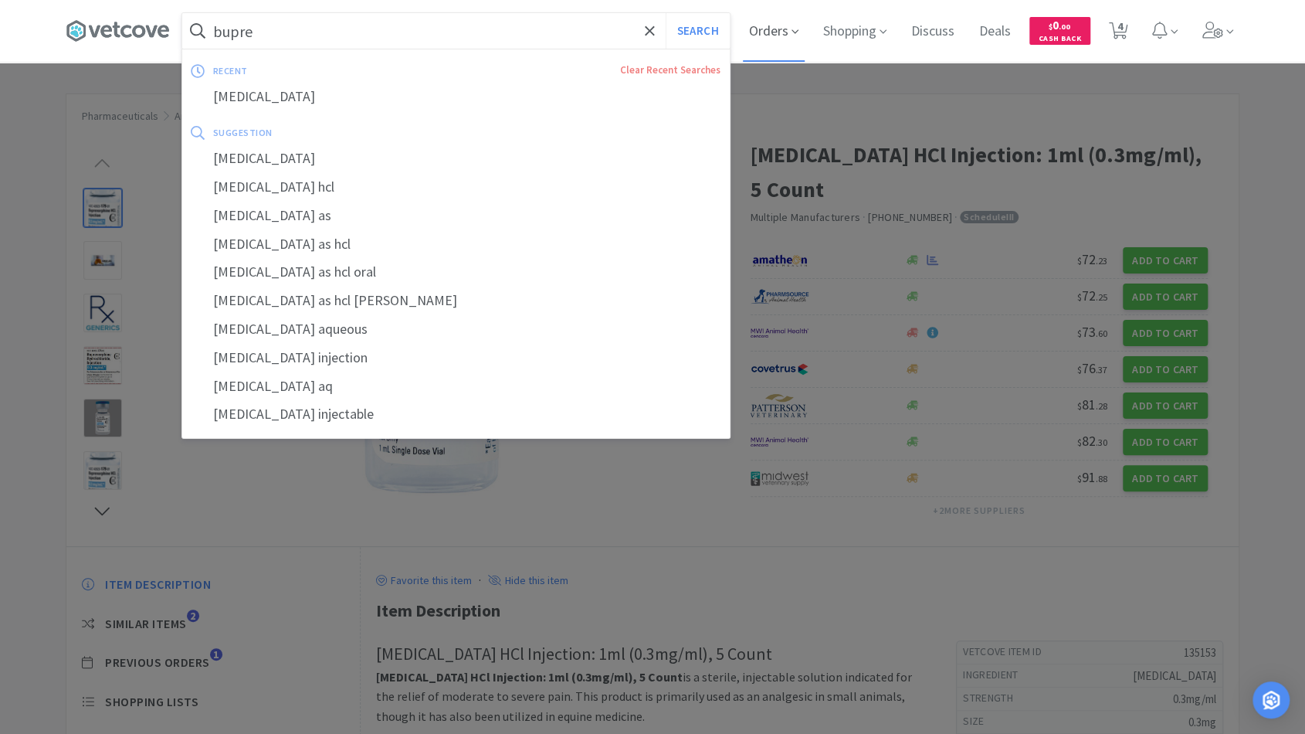
type input "bupre"
click at [774, 37] on span "Orders" at bounding box center [774, 31] width 62 height 62
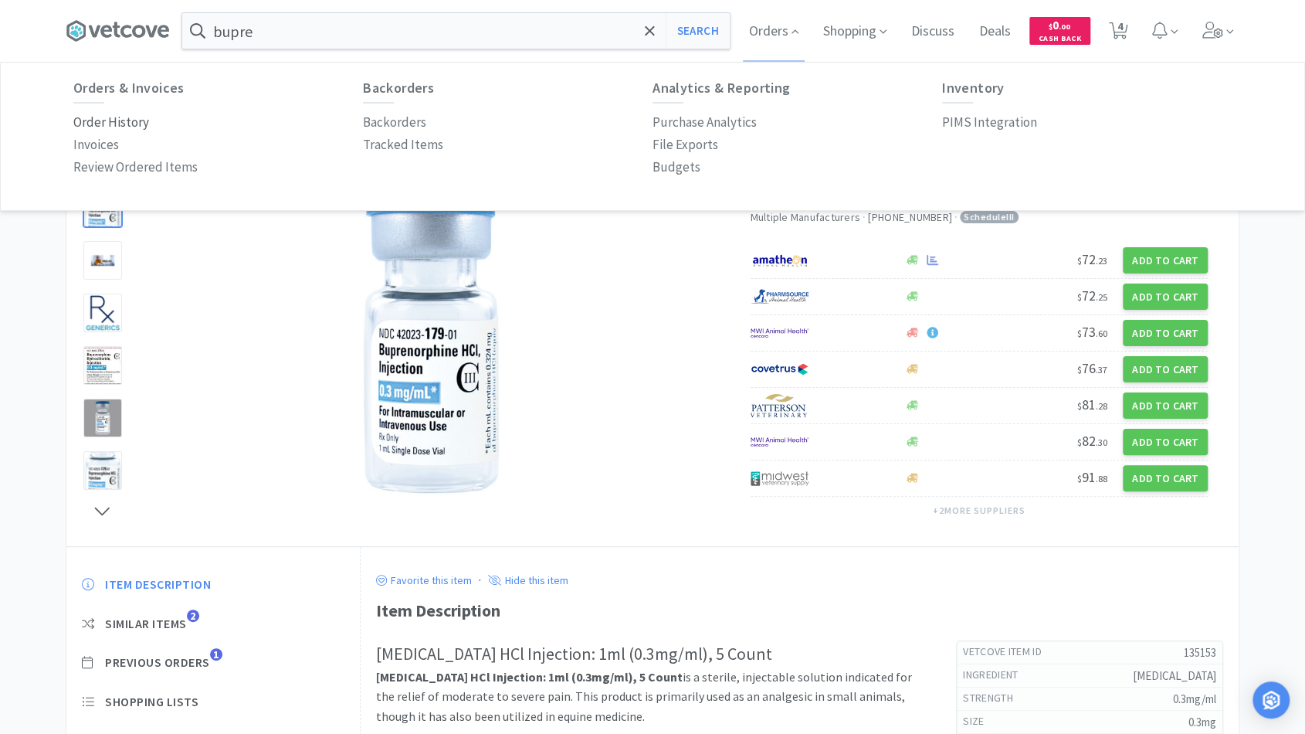
click at [110, 117] on p "Order History" at bounding box center [111, 122] width 76 height 21
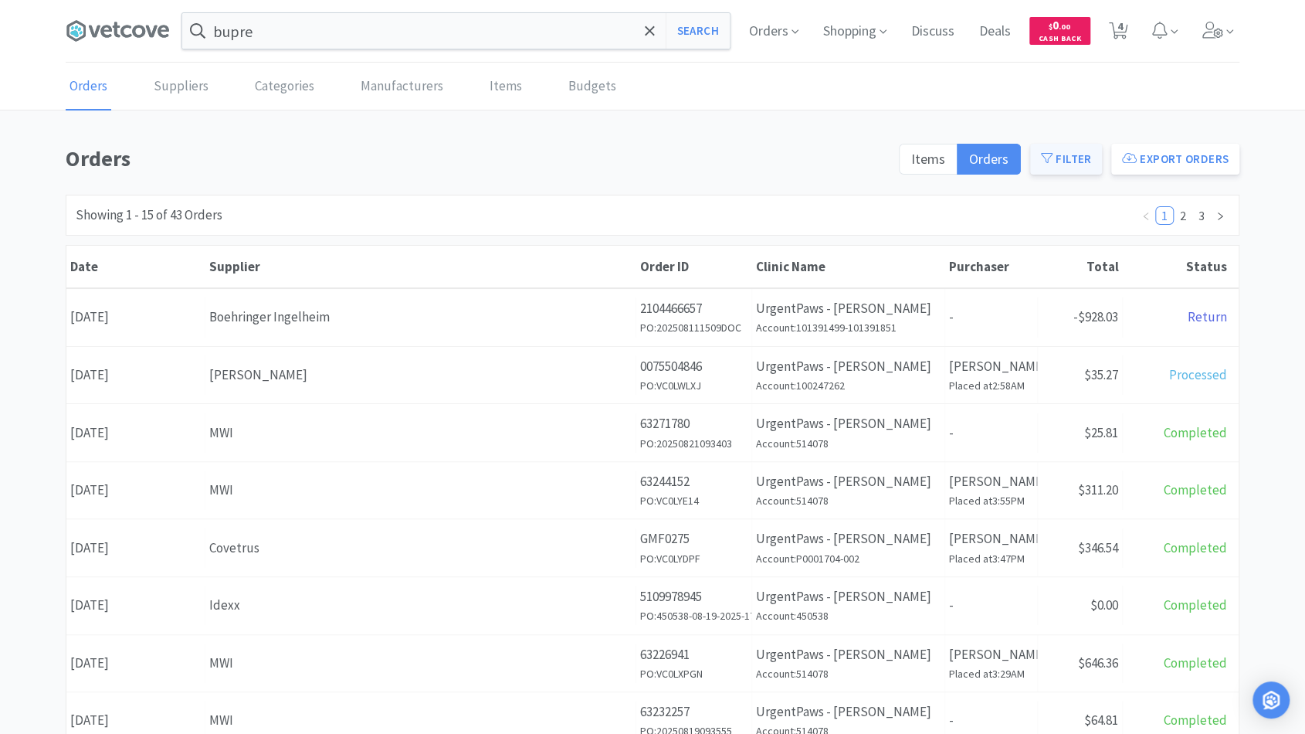
click at [1081, 158] on button "Filter" at bounding box center [1066, 159] width 72 height 31
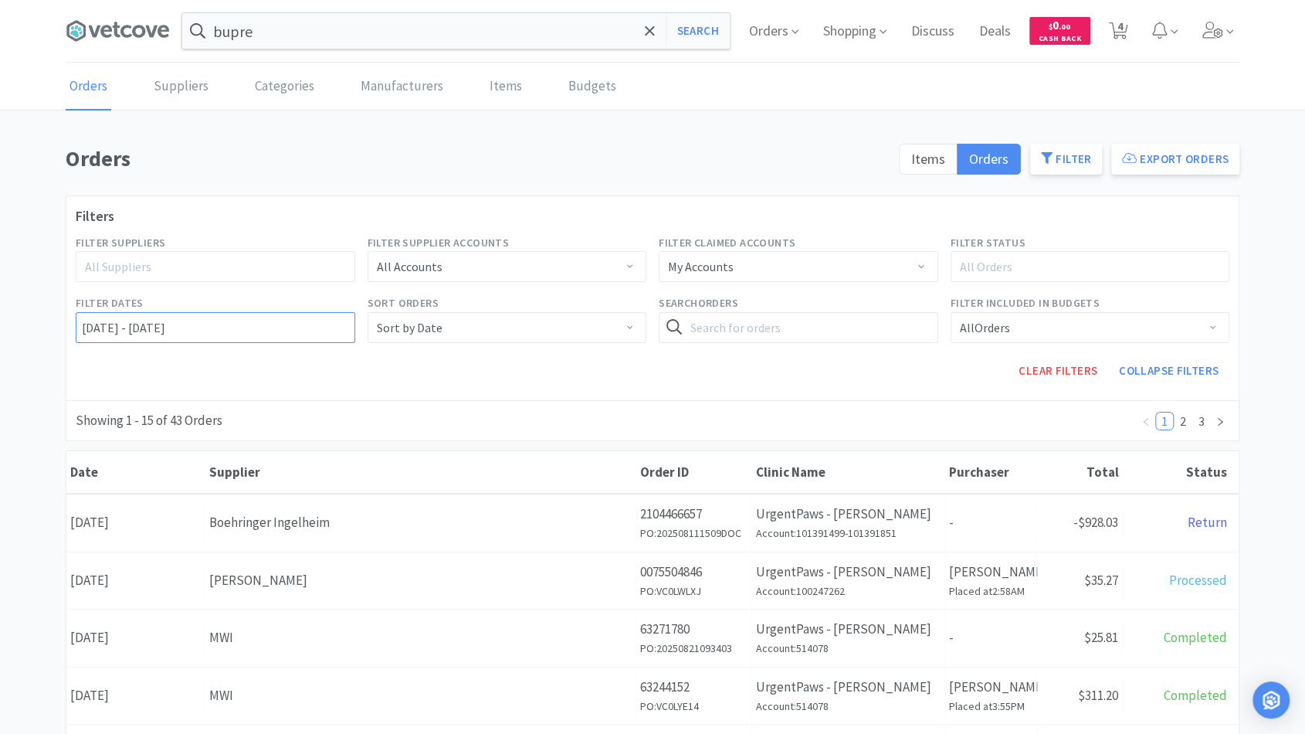
click at [221, 321] on input "[DATE] - [DATE]" at bounding box center [216, 327] width 280 height 31
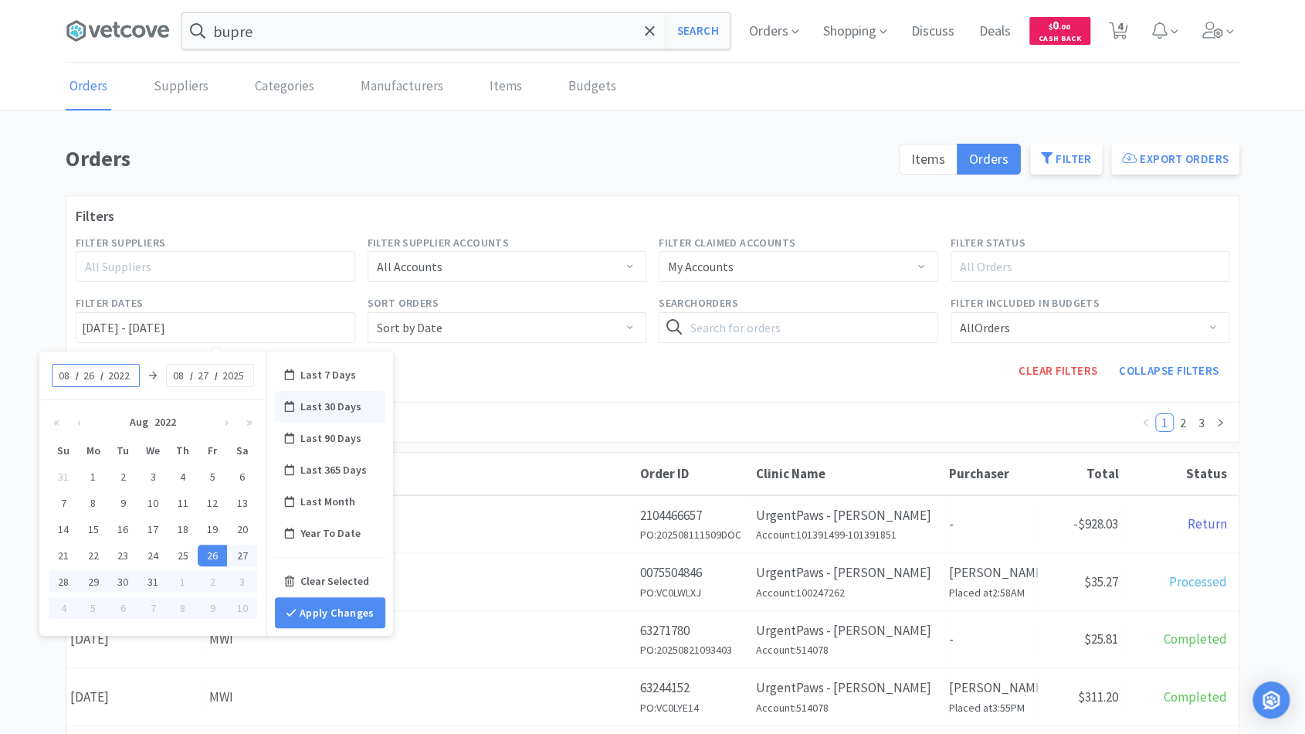
click at [298, 400] on div "Last 30 Days" at bounding box center [330, 407] width 110 height 32
type input "Last 30 Days"
type input "07"
type input "27"
type input "2025"
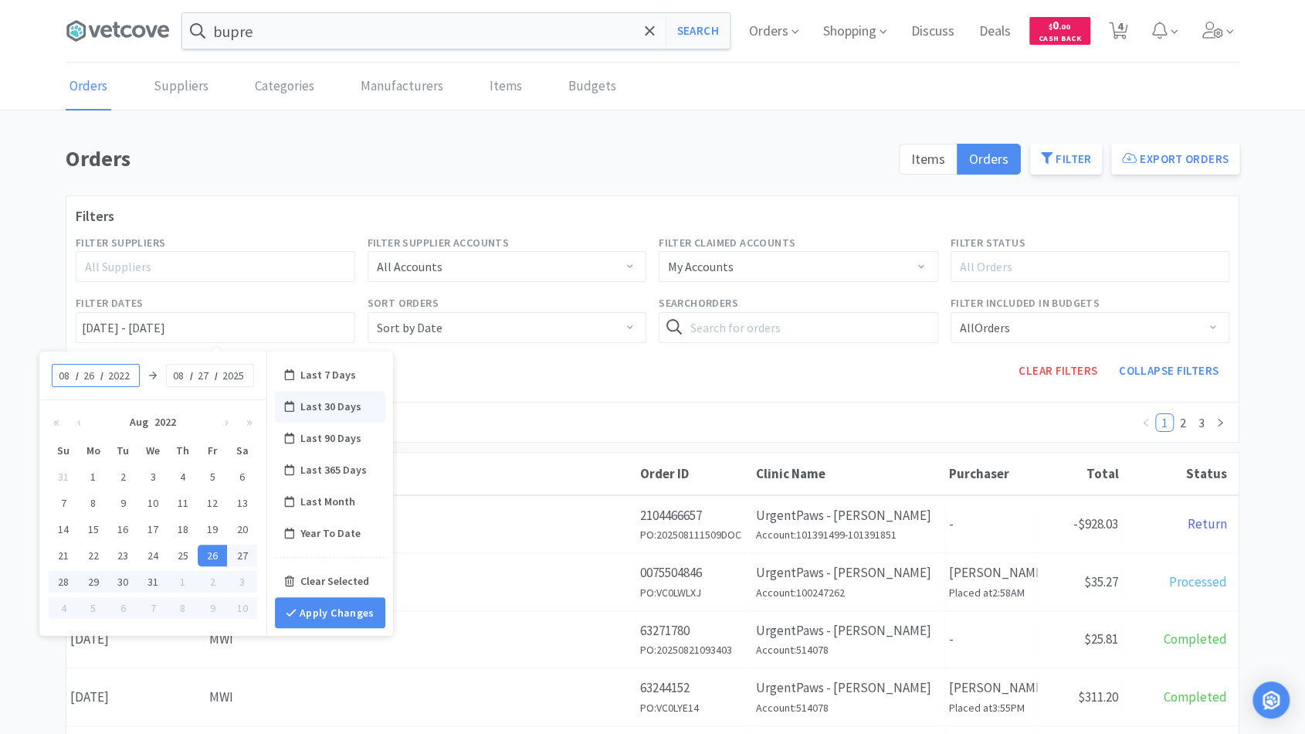
type input "26"
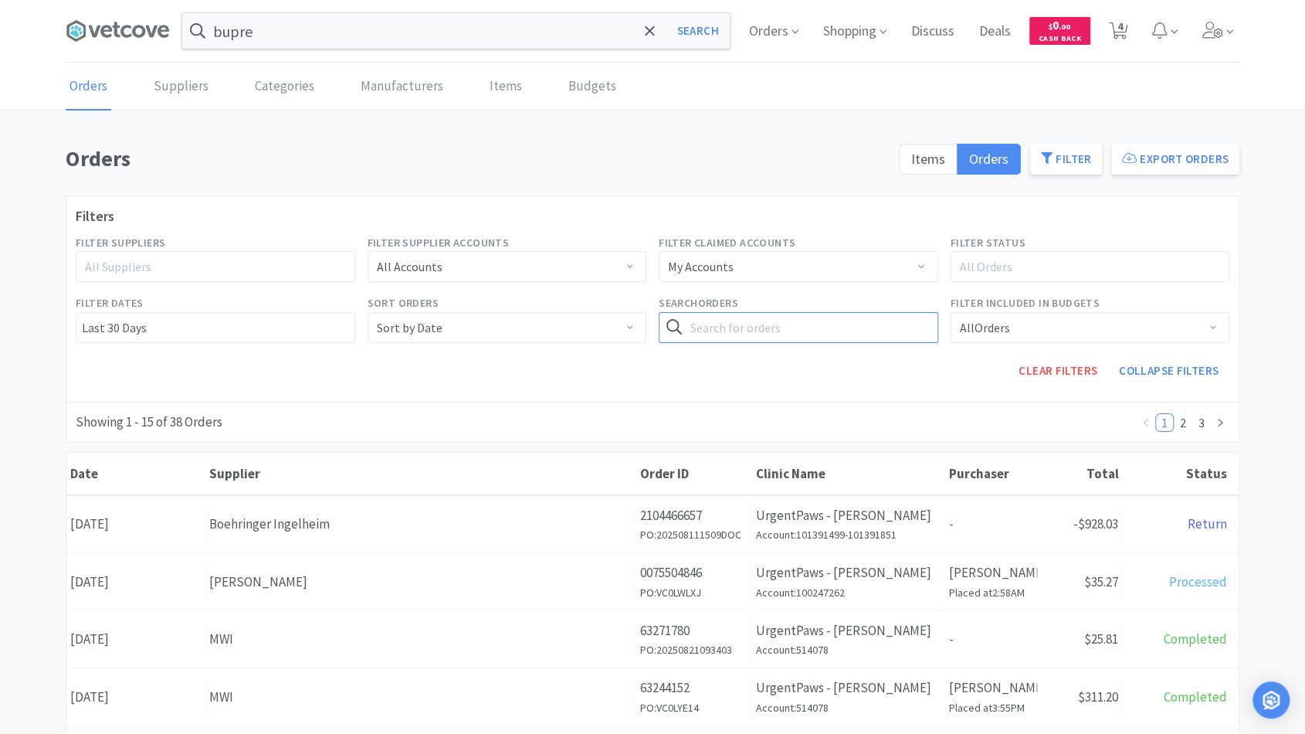
click at [737, 328] on input "text" at bounding box center [799, 327] width 280 height 31
type input "[MEDICAL_DATA]"
click at [878, 342] on div "Search Orders [MEDICAL_DATA] Search" at bounding box center [799, 318] width 292 height 60
click at [894, 334] on button "Search" at bounding box center [905, 327] width 63 height 31
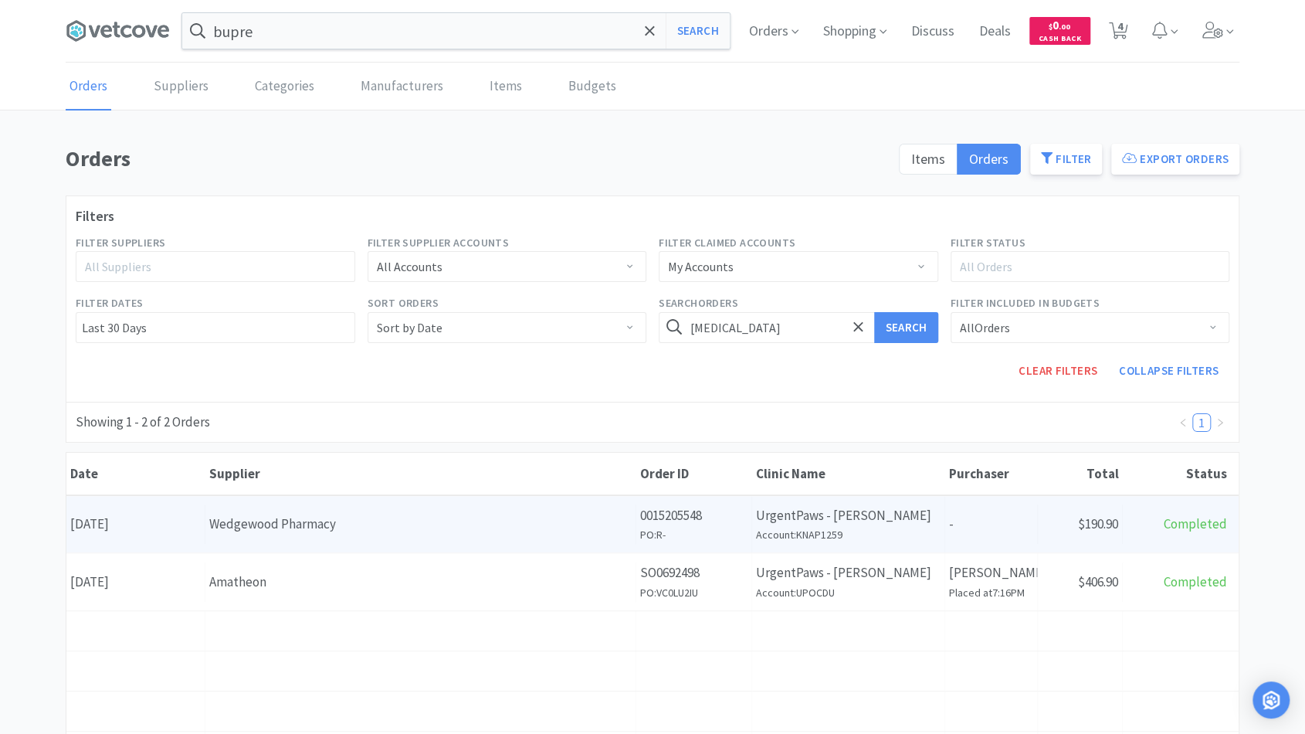
click at [334, 524] on div "Wedgewood Pharmacy" at bounding box center [420, 524] width 423 height 21
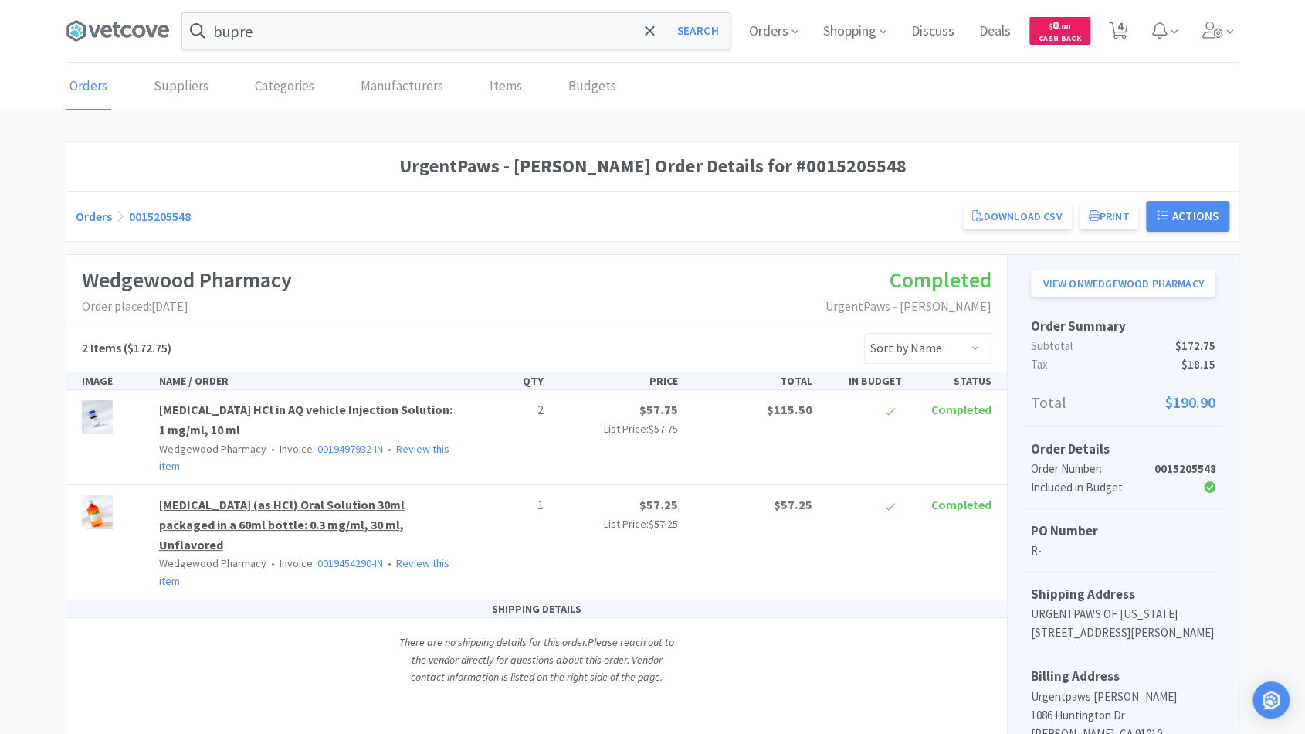
click at [323, 501] on link "[MEDICAL_DATA] (as HCl) Oral Solution 30ml packaged in a 60ml bottle: 0.3 mg/ml…" at bounding box center [282, 524] width 246 height 55
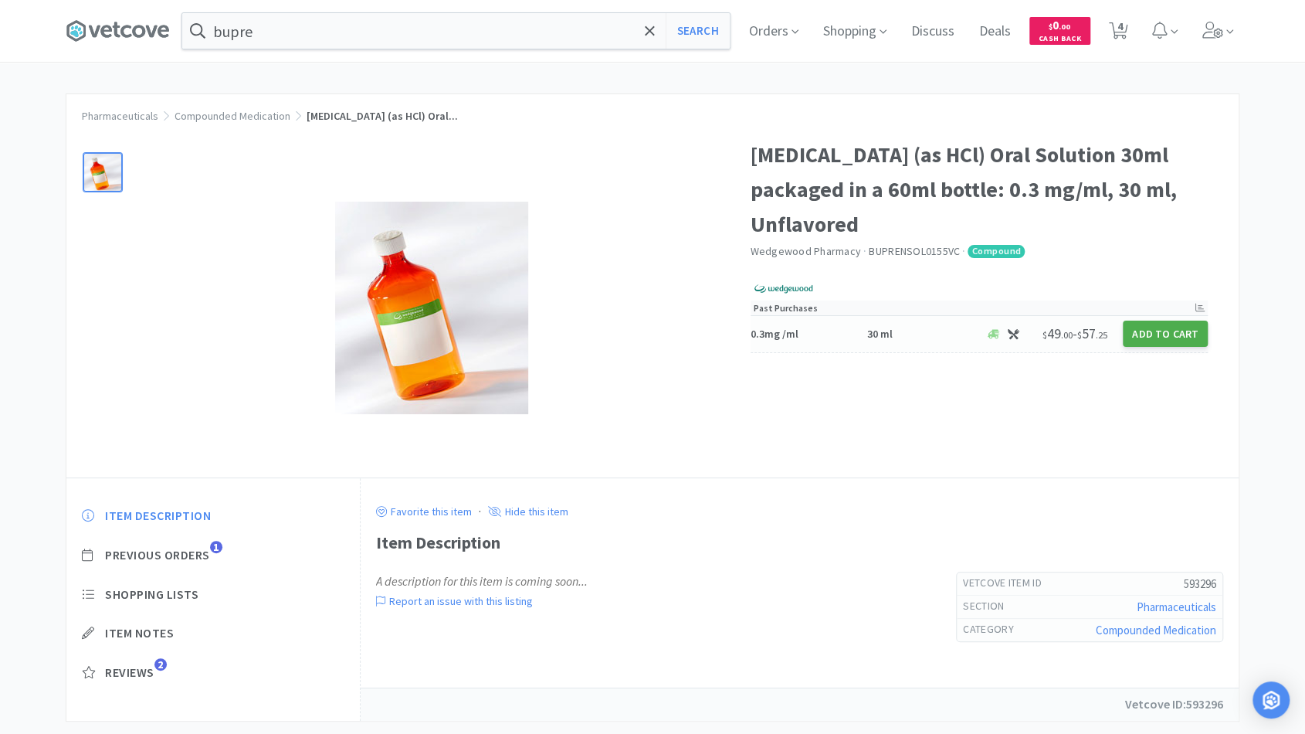
click at [1165, 338] on button "Add to Cart" at bounding box center [1165, 334] width 85 height 26
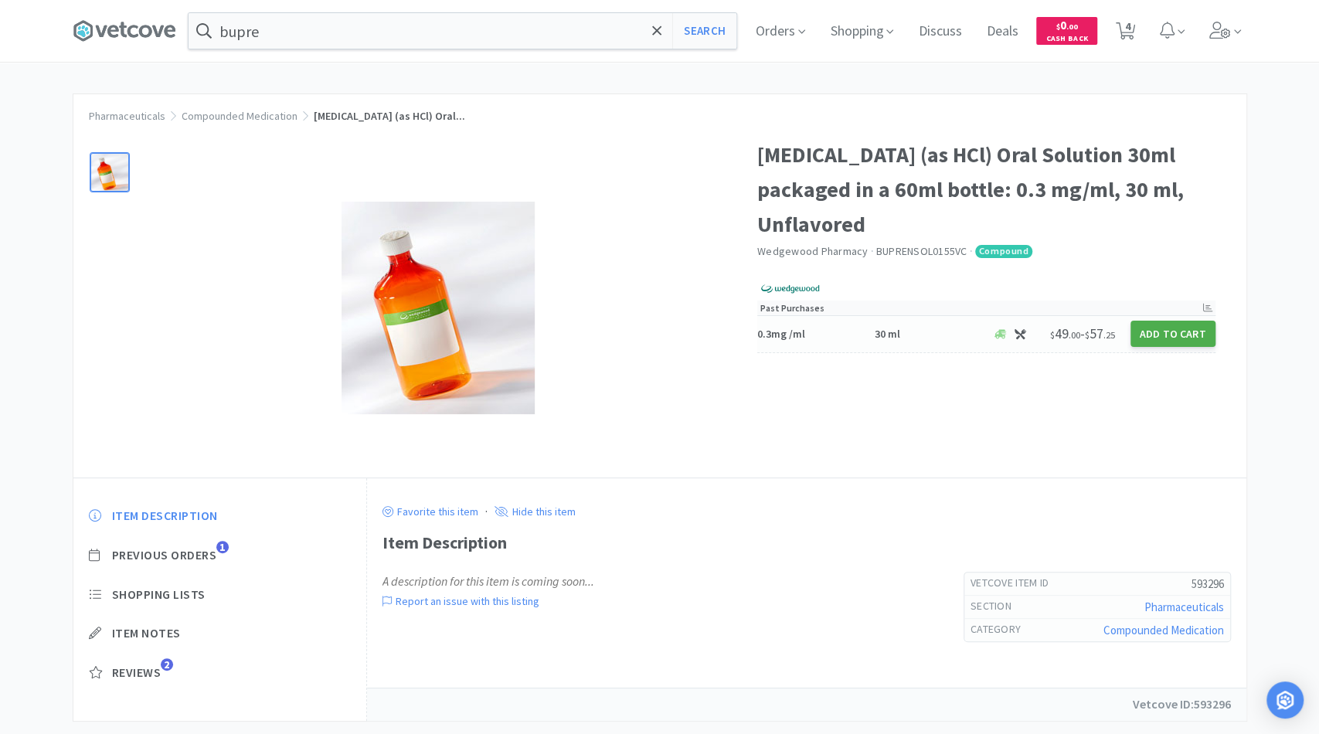
select select "36"
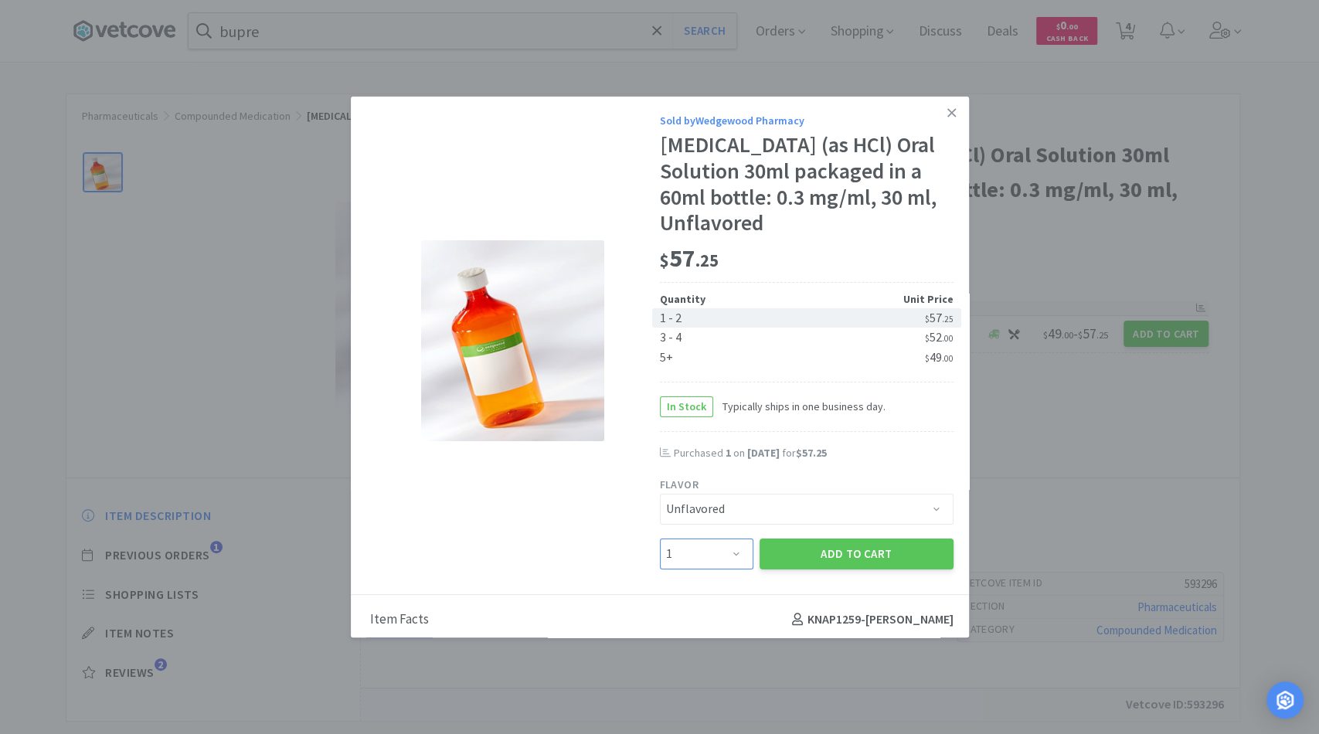
click at [718, 550] on select "Enter Quantity 1 2 3 4 5 6 7 8 9 10 11 12 13 14 15 16 17 18 19 20 Enter Quantity" at bounding box center [706, 553] width 93 height 31
click at [660, 538] on select "Enter Quantity 1 2 3 4 5 6 7 8 9 10 11 12 13 14 15 16 17 18 19 20 Enter Quantity" at bounding box center [706, 553] width 93 height 31
click at [694, 554] on select "Enter Quantity 1 2 3 4 5 6 7 8 9 10 11 12 13 14 15 16 17 18 19 20 Enter Quantity" at bounding box center [706, 553] width 93 height 31
select select "1"
click at [660, 538] on select "Enter Quantity 1 2 3 4 5 6 7 8 9 10 11 12 13 14 15 16 17 18 19 20 Enter Quantity" at bounding box center [706, 553] width 93 height 31
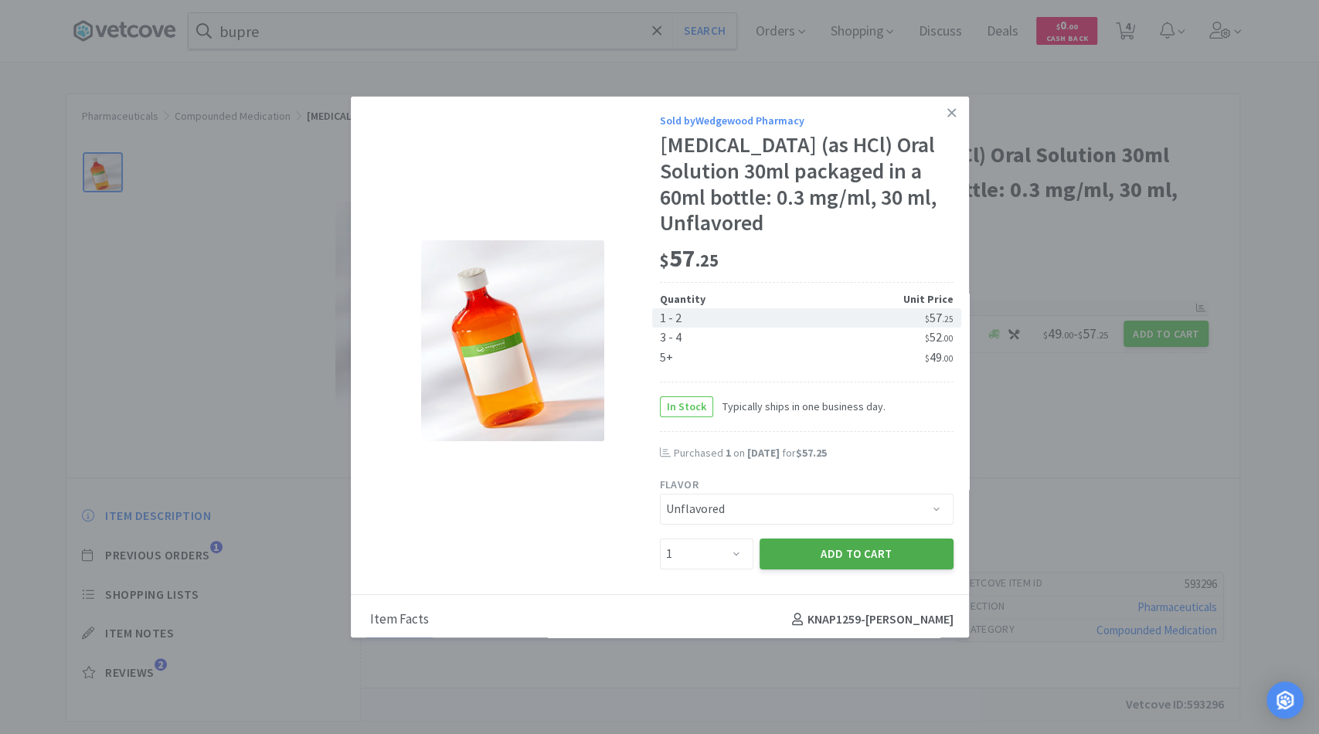
click at [776, 552] on button "Add to Cart" at bounding box center [856, 553] width 194 height 31
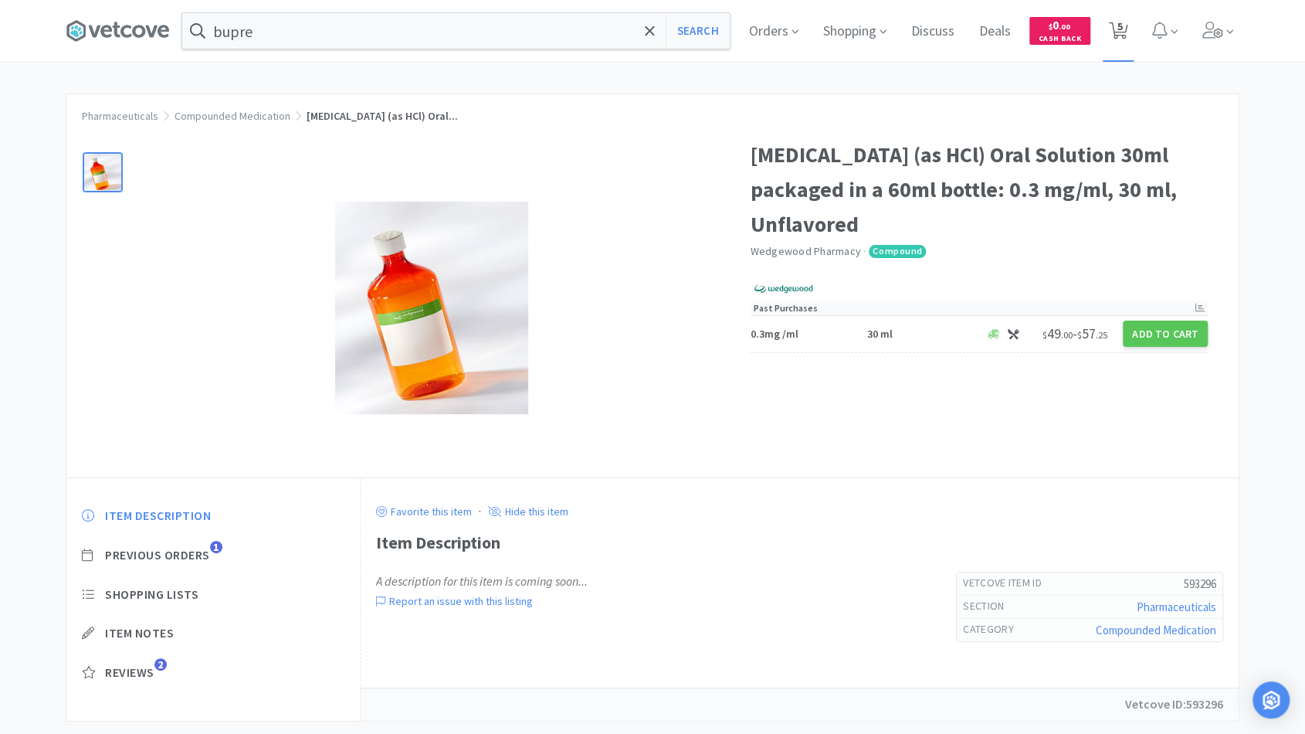
click at [1123, 34] on span "5" at bounding box center [1120, 26] width 5 height 62
select select "1"
select select "2"
select select "15"
select select "10"
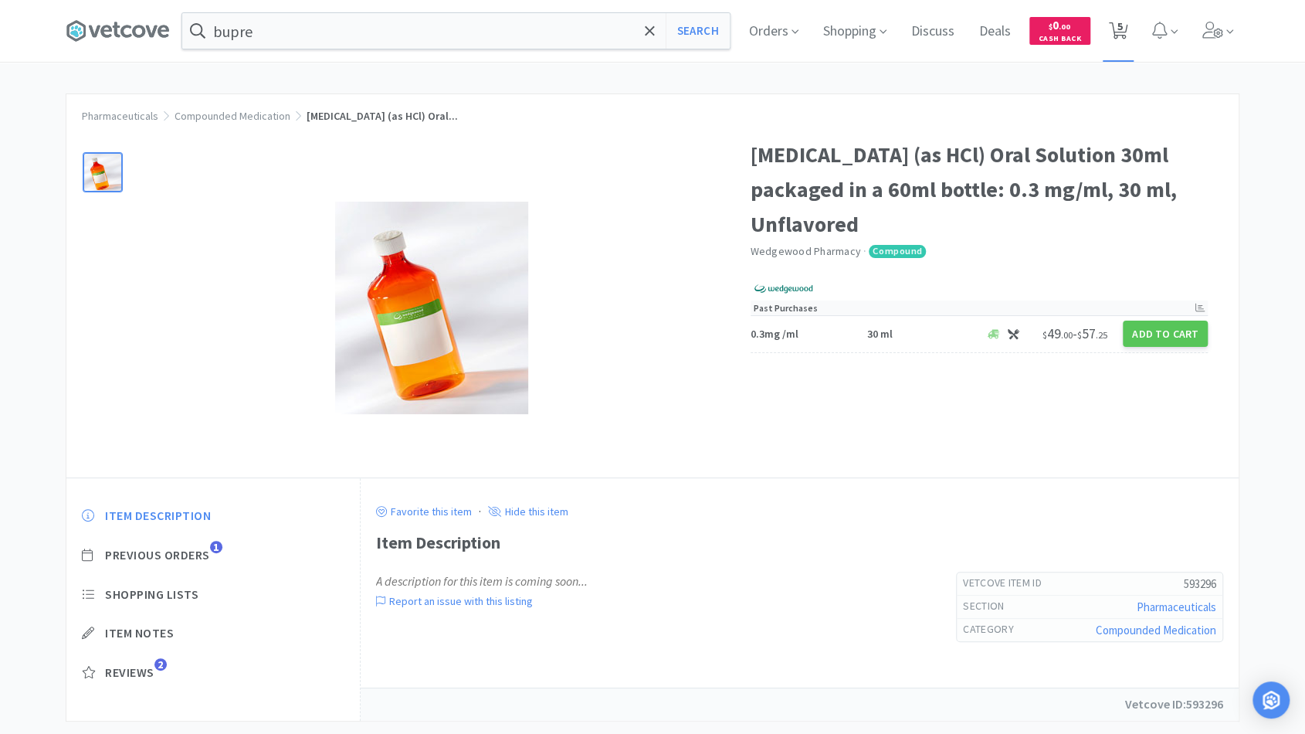
select select "1"
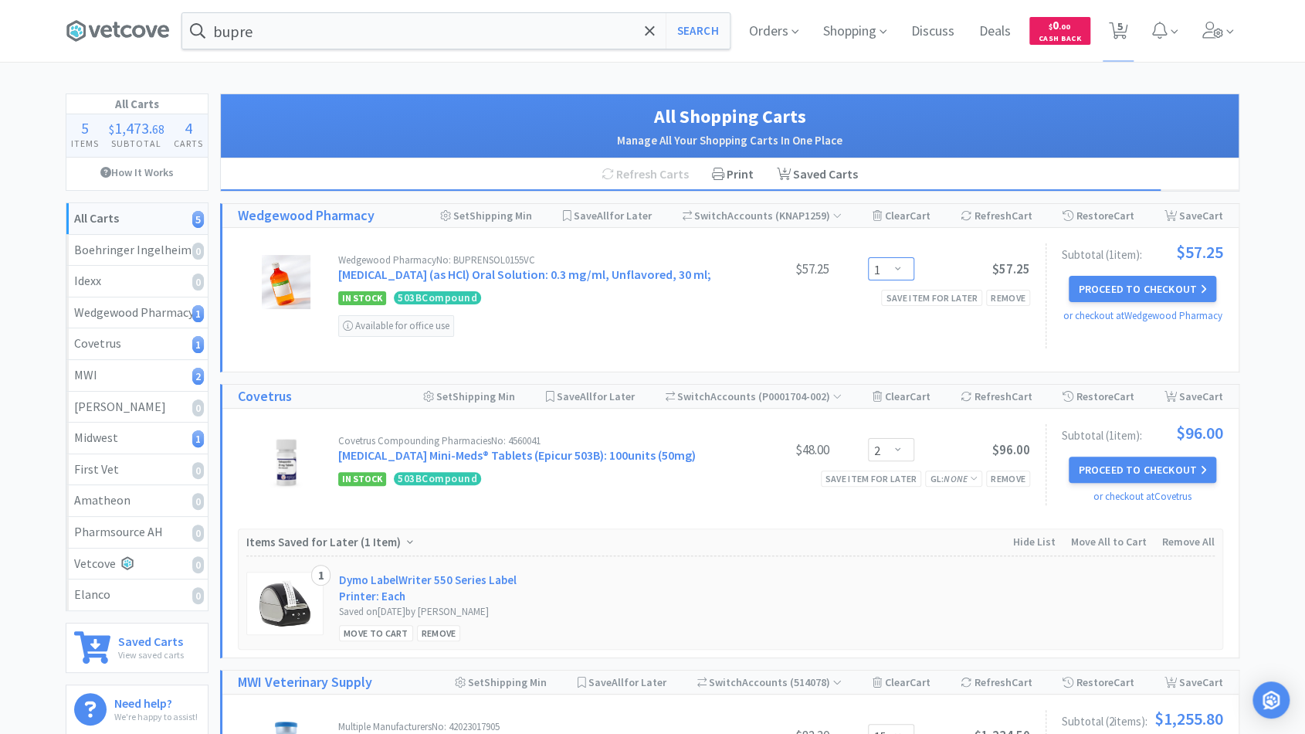
click at [907, 263] on select "Enter Quantity 1 2 3 4 5 6 7 8 9 10 11 12 13 14 15 16 17 18 19 20 Enter Quantity" at bounding box center [891, 268] width 46 height 23
click at [868, 257] on select "Enter Quantity 1 2 3 4 5 6 7 8 9 10 11 12 13 14 15 16 17 18 19 20 Enter Quantity" at bounding box center [891, 268] width 46 height 23
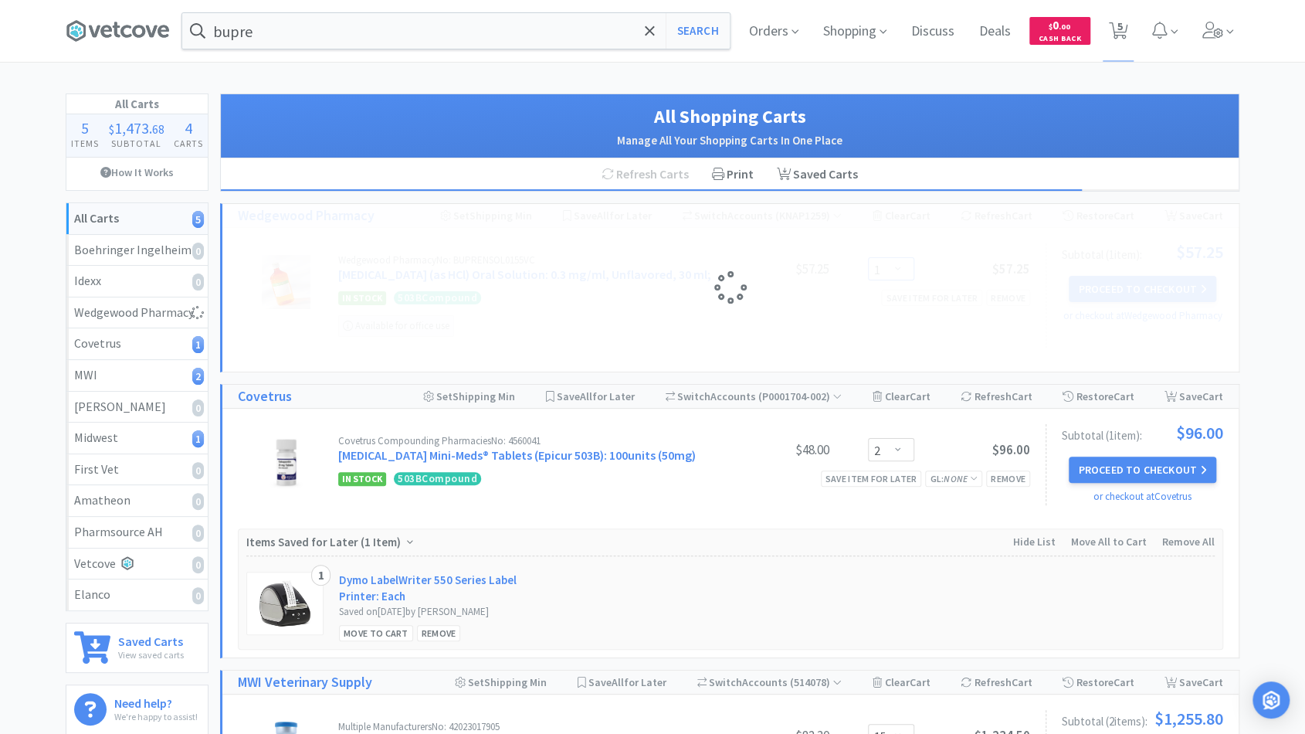
select select "2"
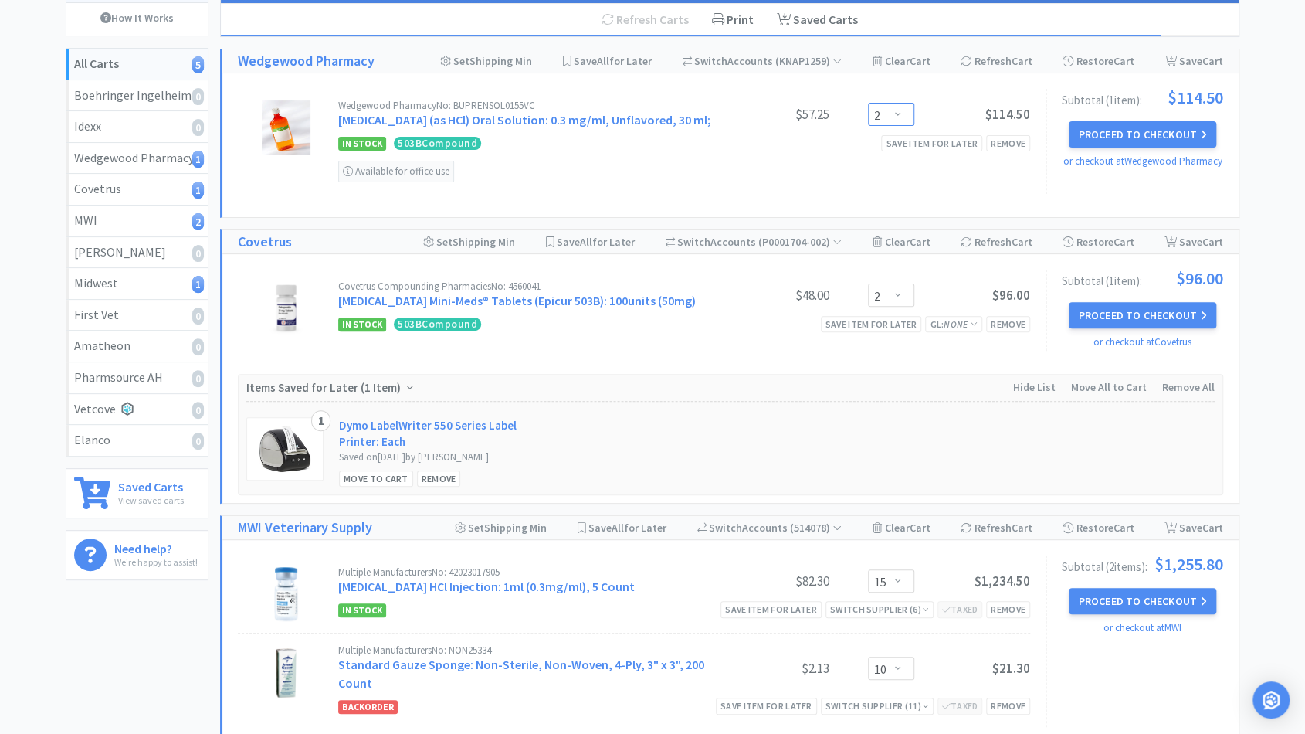
scroll to position [152, 0]
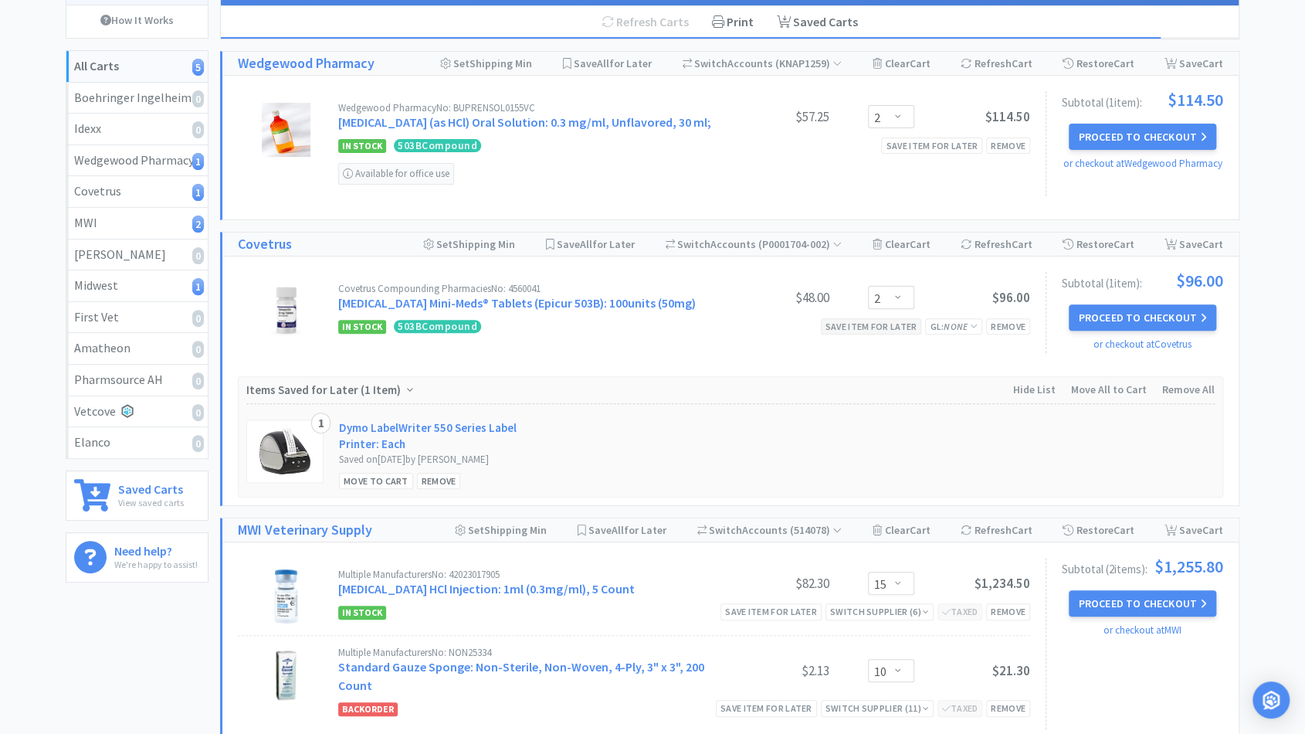
click at [858, 324] on div "Save item for later" at bounding box center [871, 326] width 101 height 16
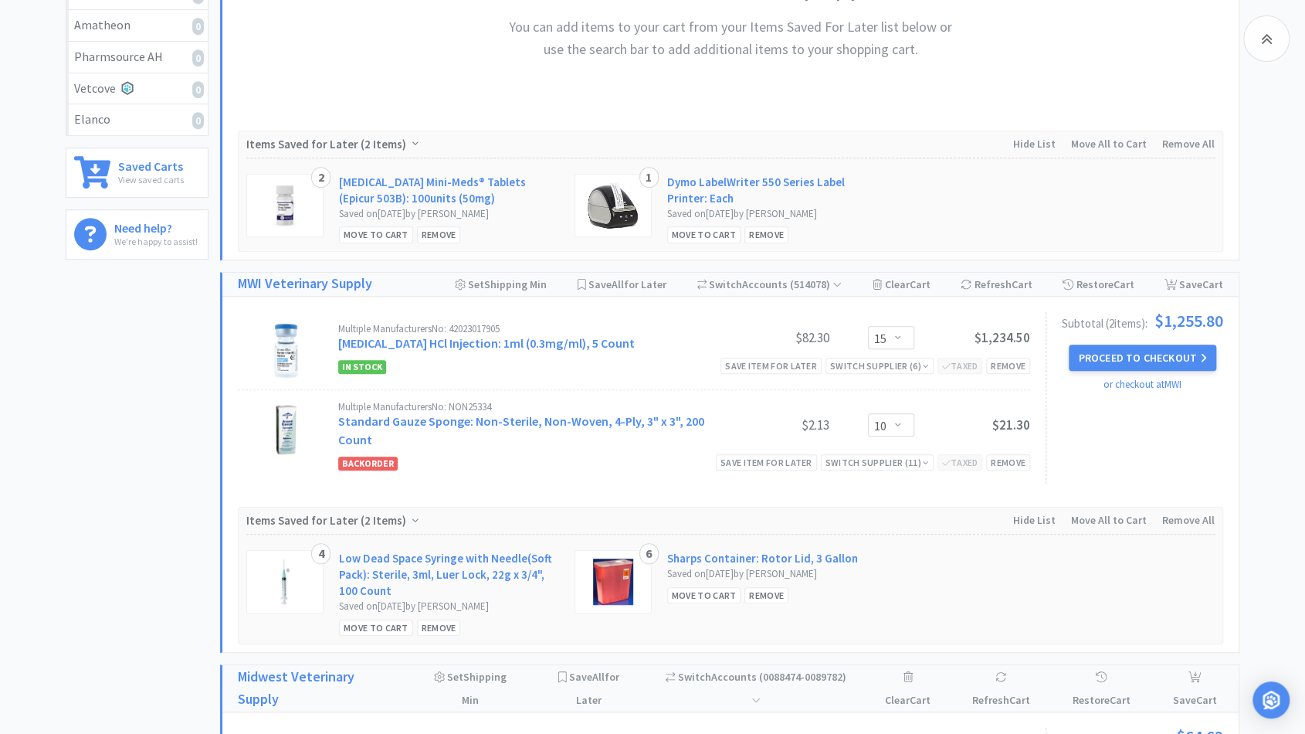
scroll to position [474, 0]
click at [900, 327] on select "Enter Quantity 1 2 3 4 5 6 7 8 9 10 11 12 13 14 15 16 17 18 19 20 Enter Quantity" at bounding box center [891, 338] width 46 height 23
click at [868, 327] on select "Enter Quantity 1 2 3 4 5 6 7 8 9 10 11 12 13 14 15 16 17 18 19 20 Enter Quantity" at bounding box center [891, 338] width 46 height 23
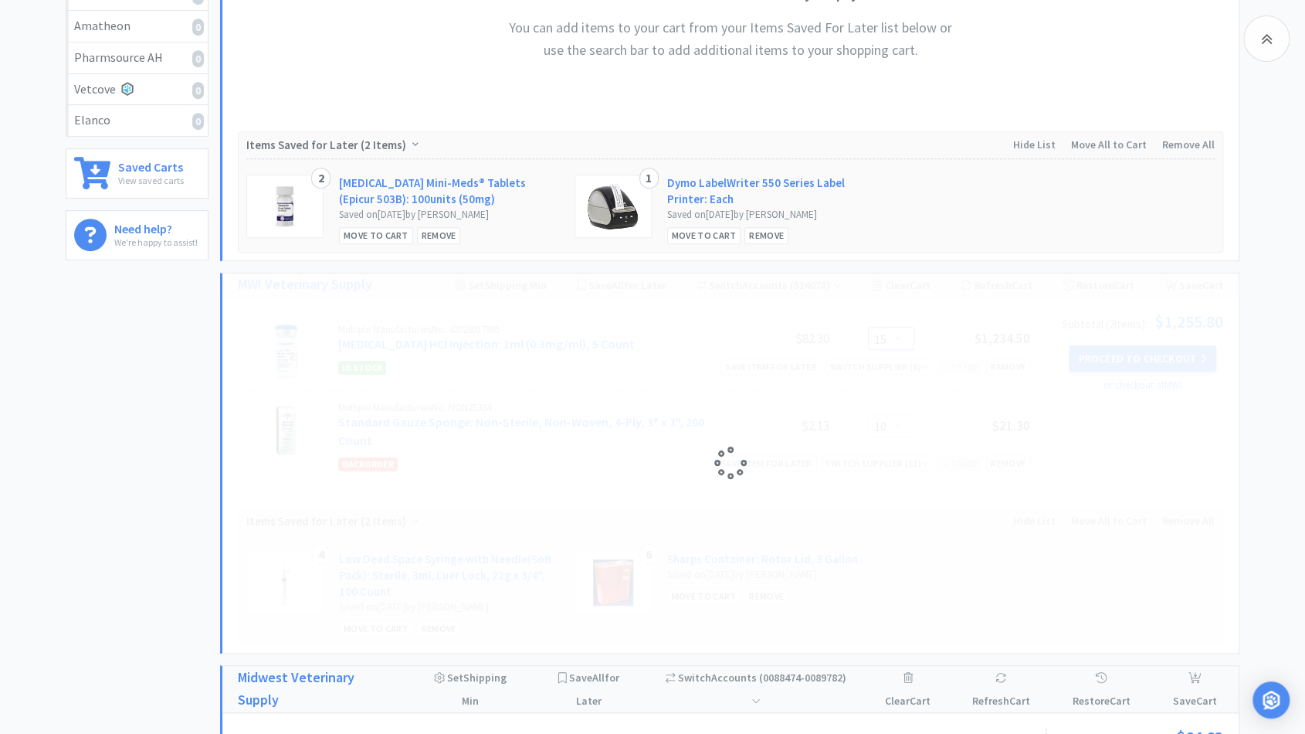
select select "3"
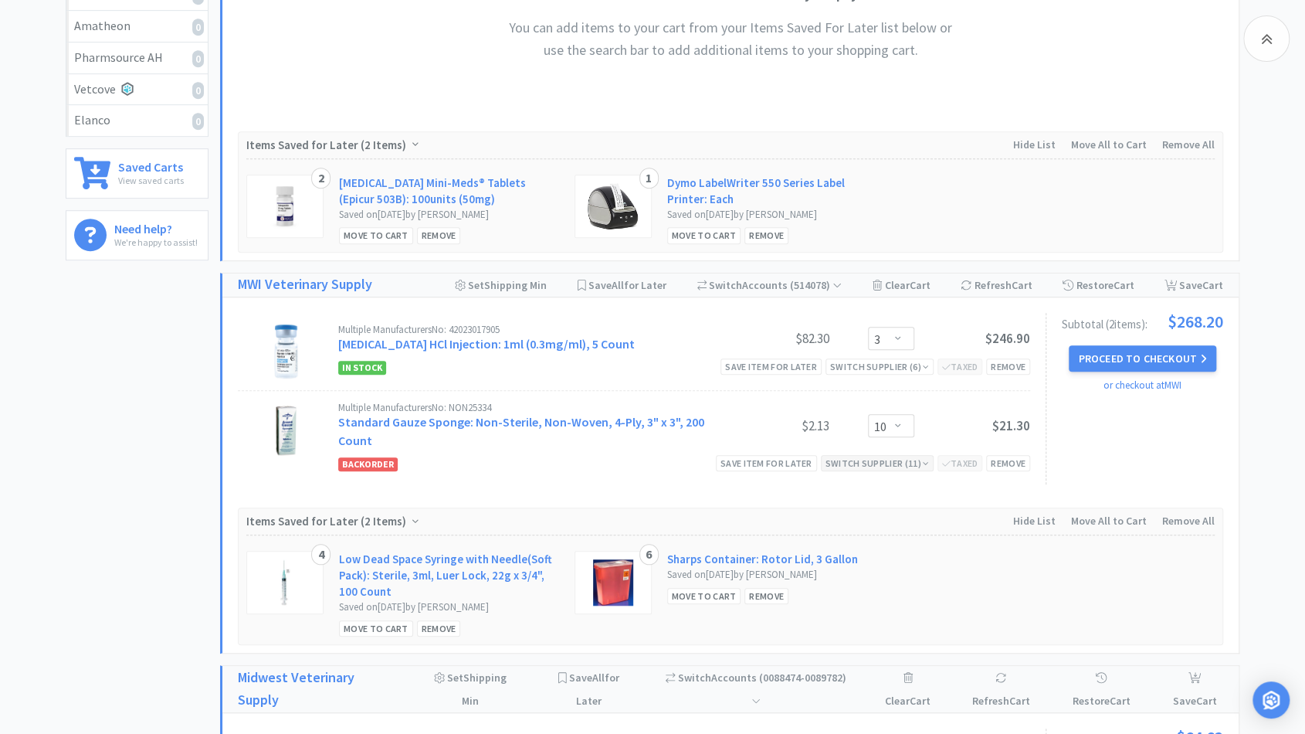
click at [917, 462] on div "Switch Supplier ( 11 )" at bounding box center [878, 463] width 104 height 15
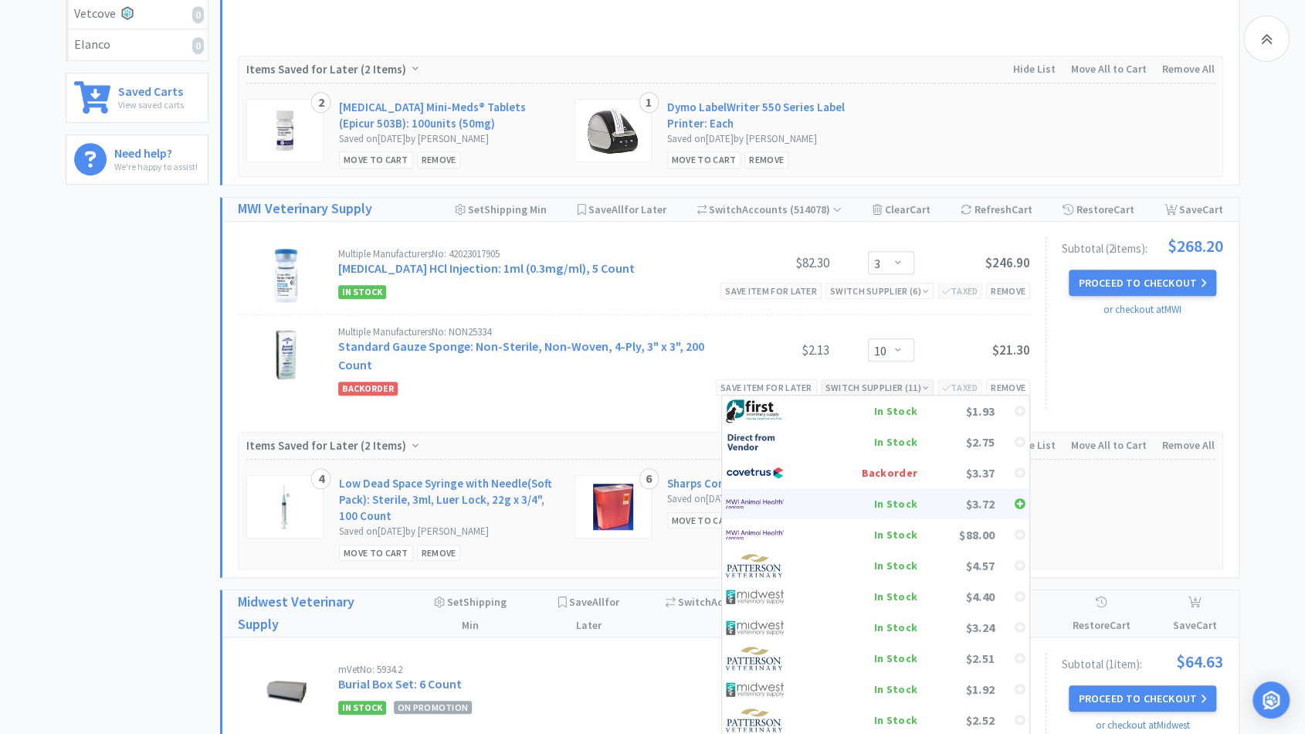
scroll to position [551, 0]
click at [911, 654] on div "In Stock" at bounding box center [860, 657] width 114 height 23
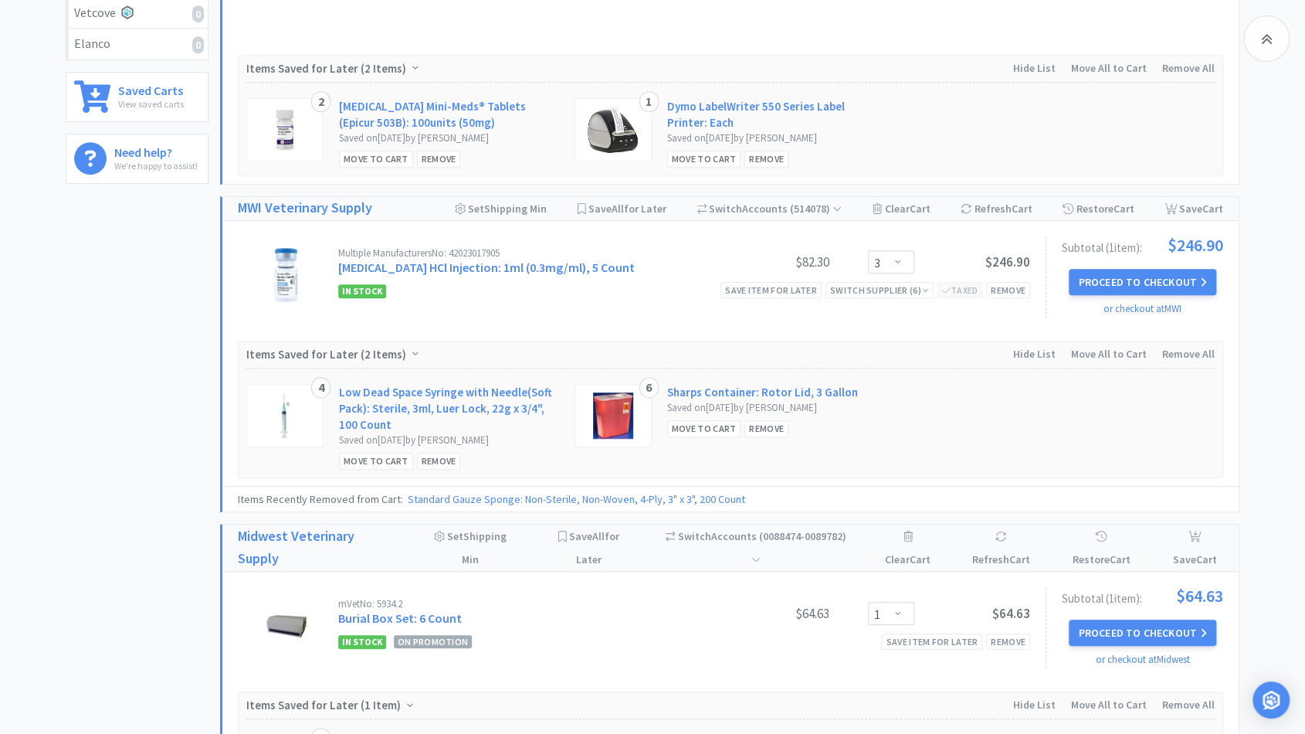
select select "10"
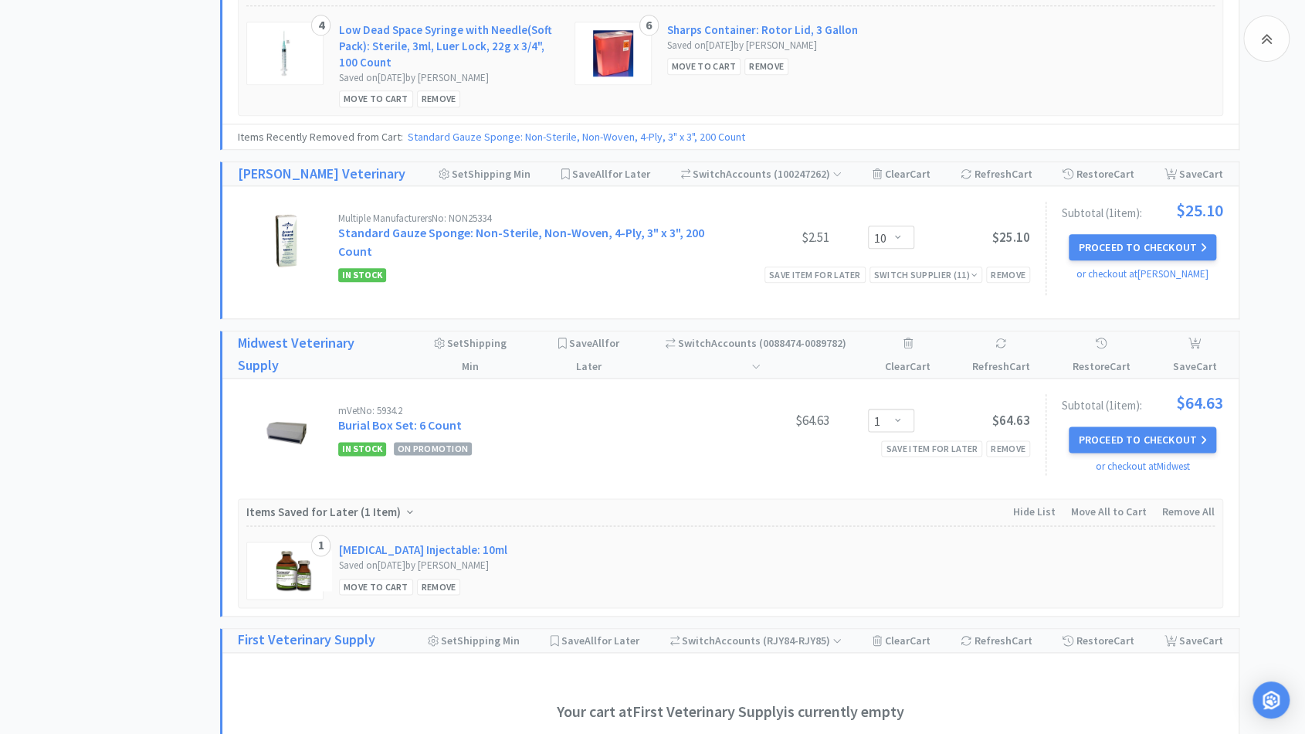
scroll to position [911, 0]
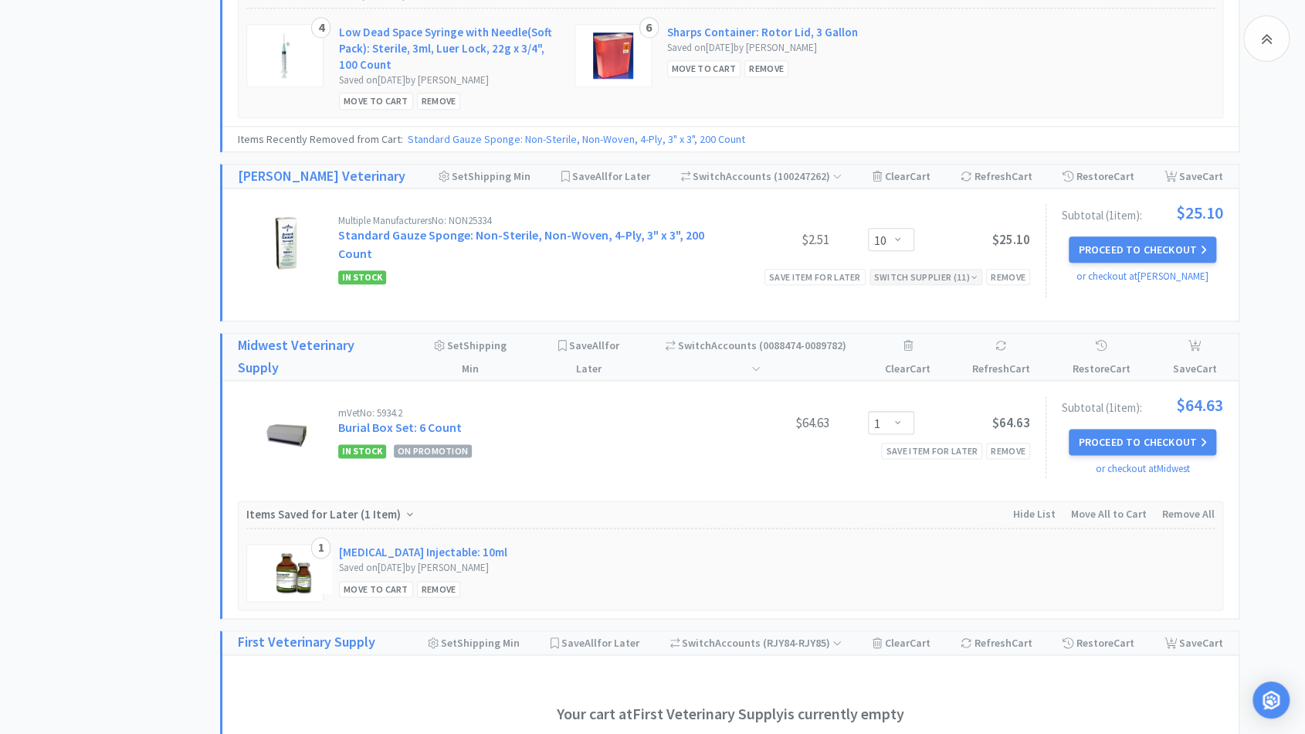
click at [894, 272] on div "Switch Supplier ( 11 )" at bounding box center [926, 277] width 104 height 15
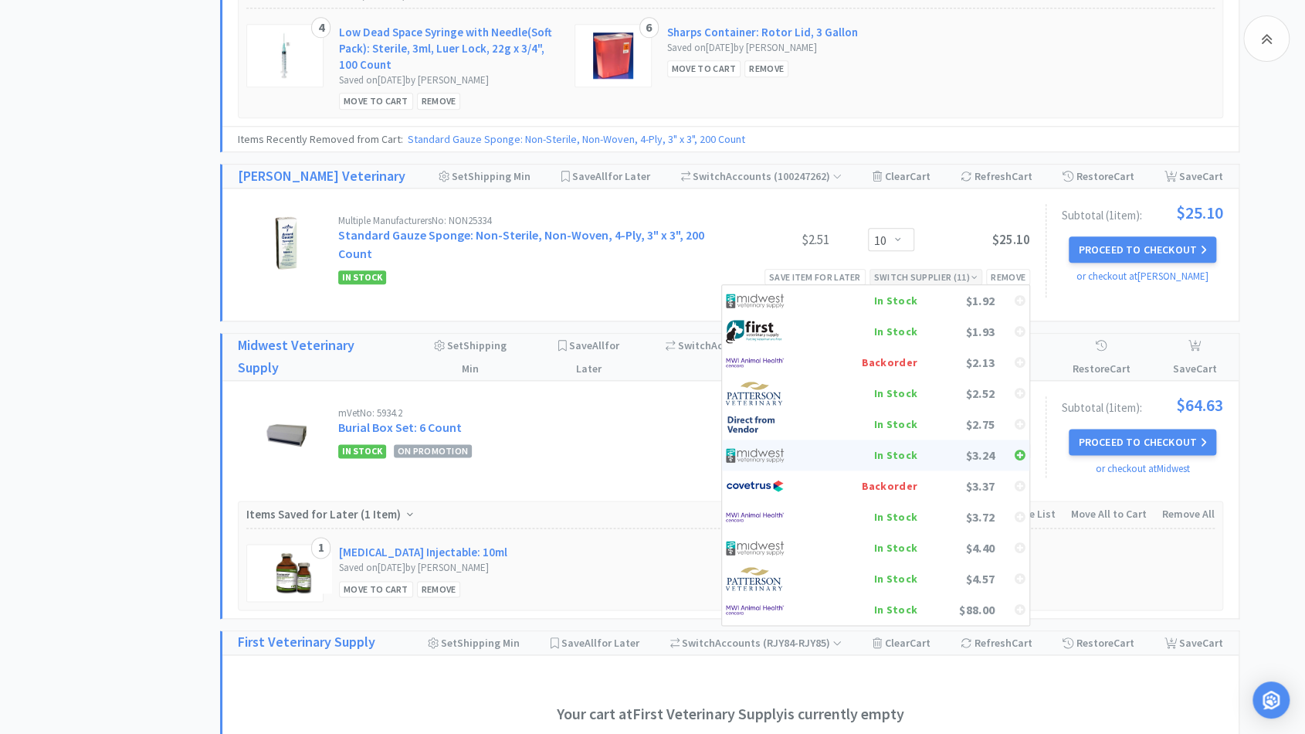
click at [836, 446] on div "In Stock" at bounding box center [860, 454] width 114 height 23
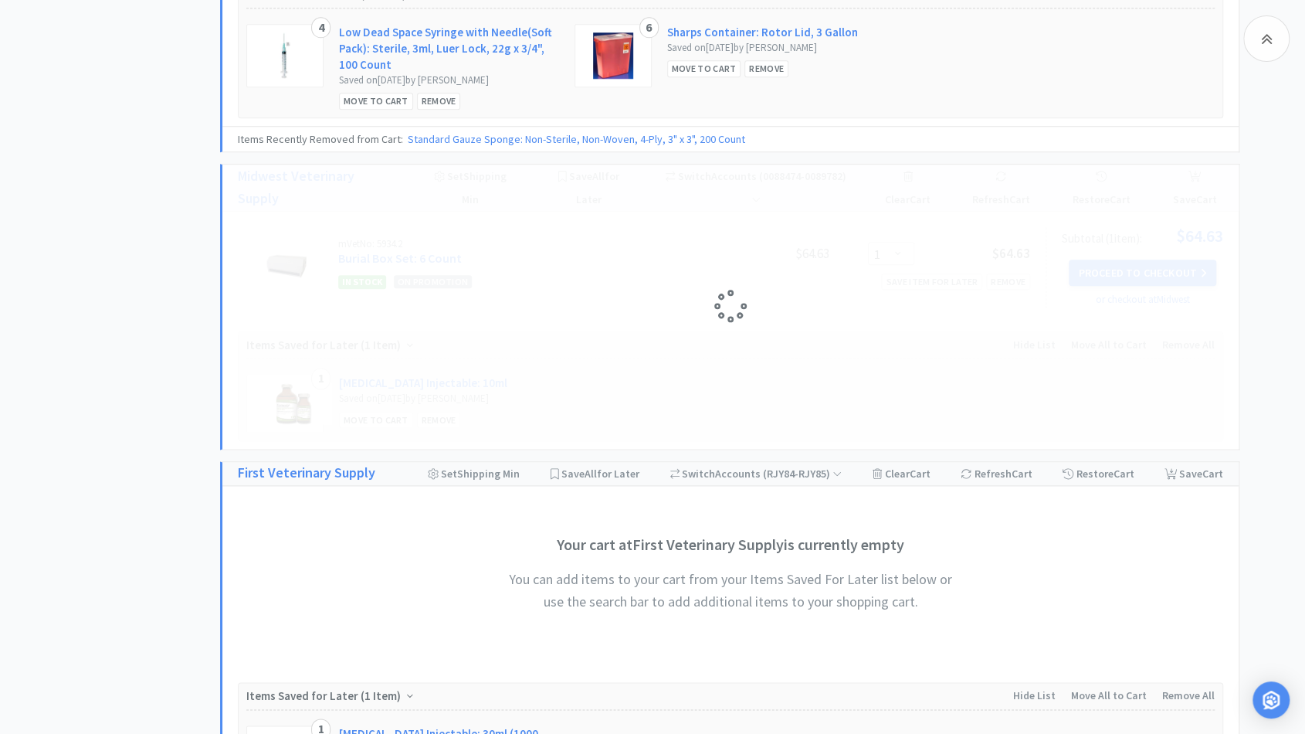
select select "10"
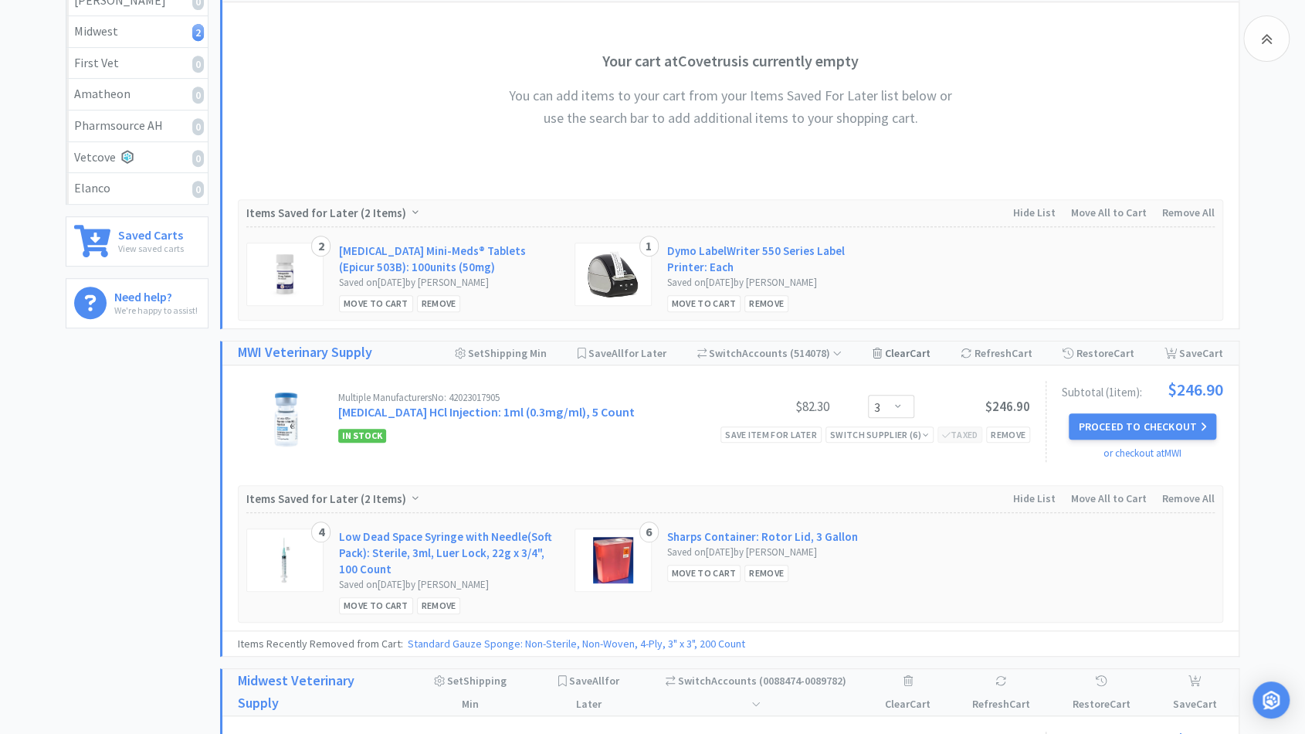
scroll to position [408, 0]
click at [1134, 412] on button "Proceed to Checkout" at bounding box center [1142, 425] width 147 height 26
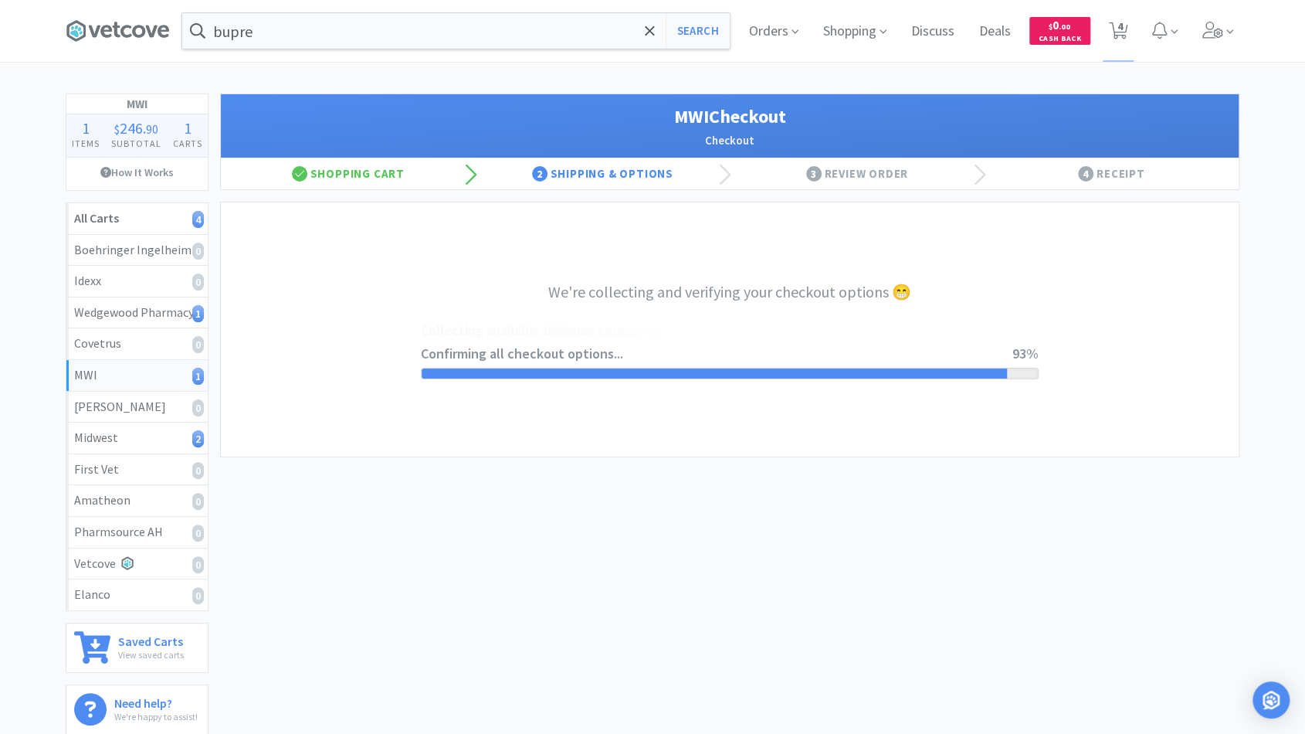
select select "STD_"
select select "FVS"
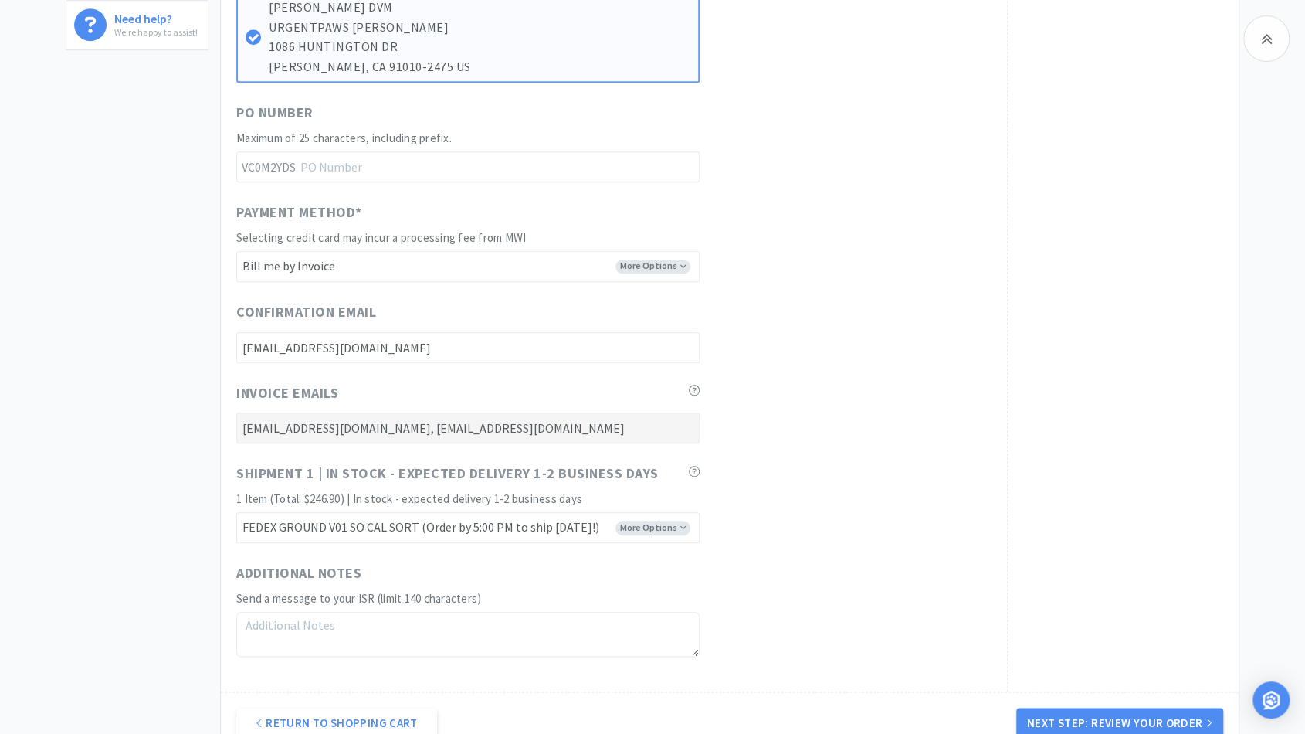
scroll to position [843, 0]
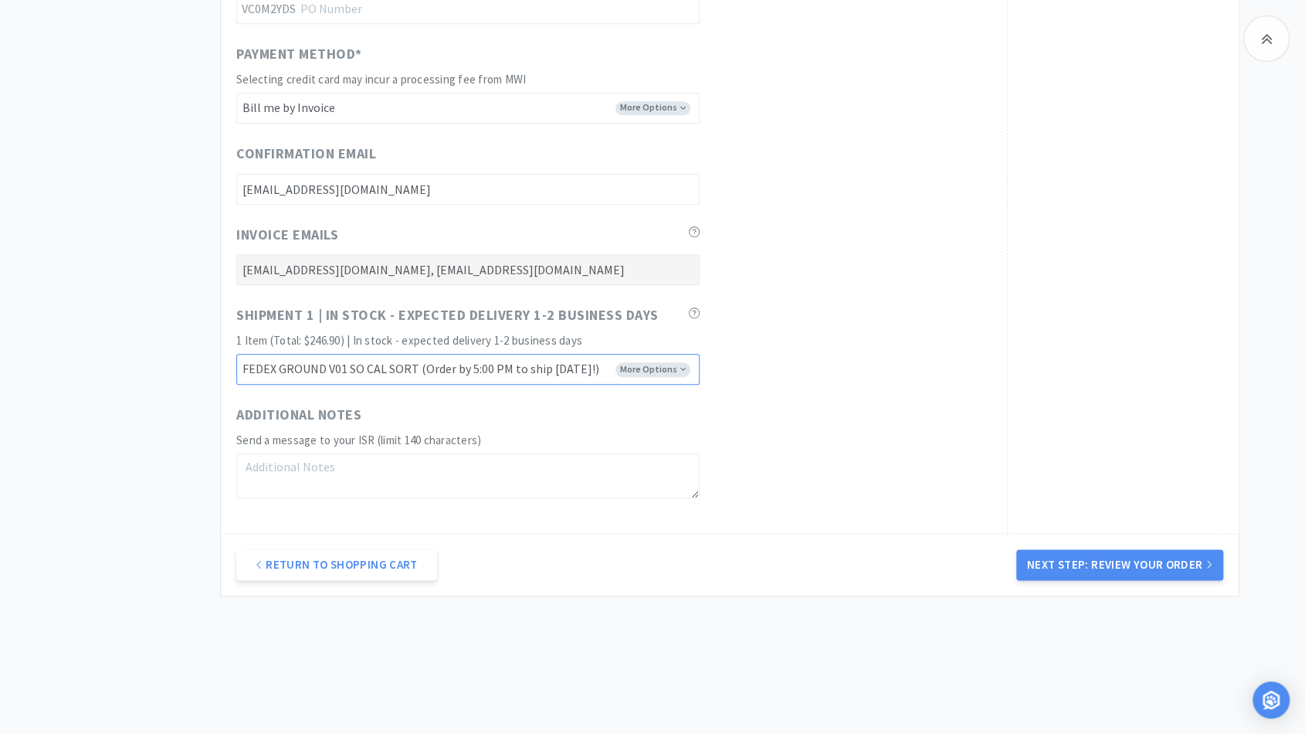
click at [686, 367] on select "FEDEX GROUND V01 NOR CAL SORT (Order by 4:30 PM to ship [DATE]!) FEDEX GROUND V…" at bounding box center [467, 369] width 463 height 31
click at [749, 355] on div "Shipment 1 | In stock - expected delivery 1-2 business days 1 Item (Total: $246…" at bounding box center [613, 344] width 755 height 80
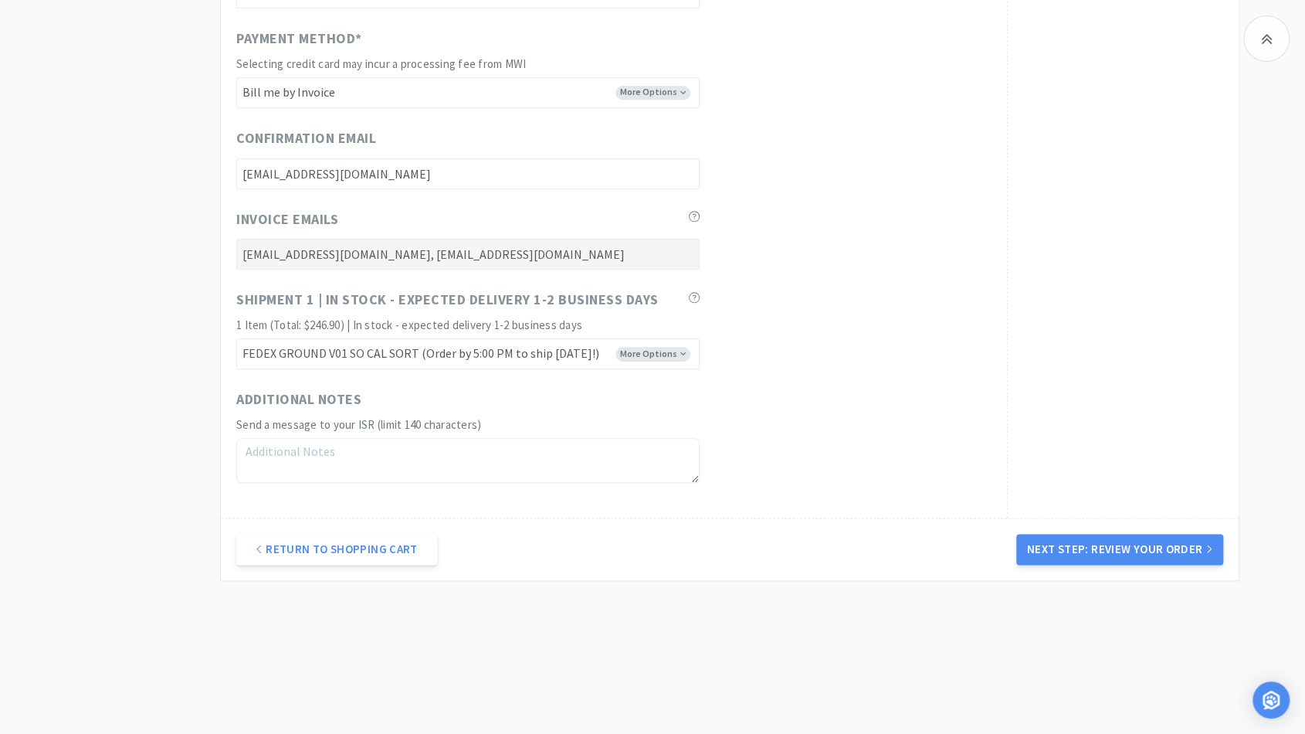
scroll to position [857, 0]
click at [687, 352] on select "FEDEX GROUND V01 NOR CAL SORT (Order by 4:30 PM to ship [DATE]!) FEDEX GROUND V…" at bounding box center [467, 355] width 463 height 31
click at [419, 464] on textarea at bounding box center [467, 462] width 463 height 45
type textarea "l"
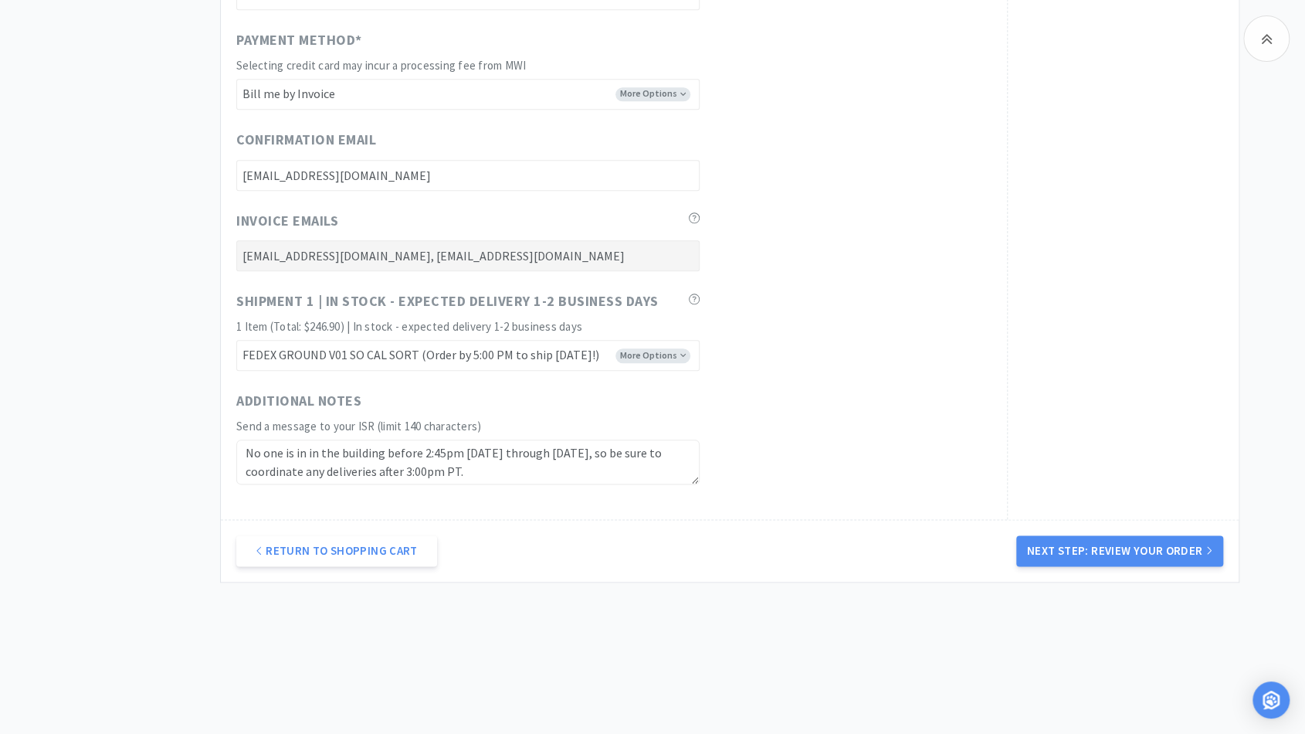
click at [455, 451] on textarea "No one is in in the building before 2:45pm [DATE] through [DATE], so be sure to…" at bounding box center [467, 462] width 463 height 45
click at [502, 470] on textarea "No one is in in the building before 2:45pm PT [DATE] through [DATE], so be sure…" at bounding box center [467, 462] width 463 height 45
type textarea "No one is in in the building before 2:45pm PT [DATE] through [DATE], so be sure…"
click at [675, 353] on select "FEDEX GROUND V01 NOR CAL SORT (Order by 4:30 PM to ship [DATE]!) FEDEX GROUND V…" at bounding box center [467, 355] width 463 height 31
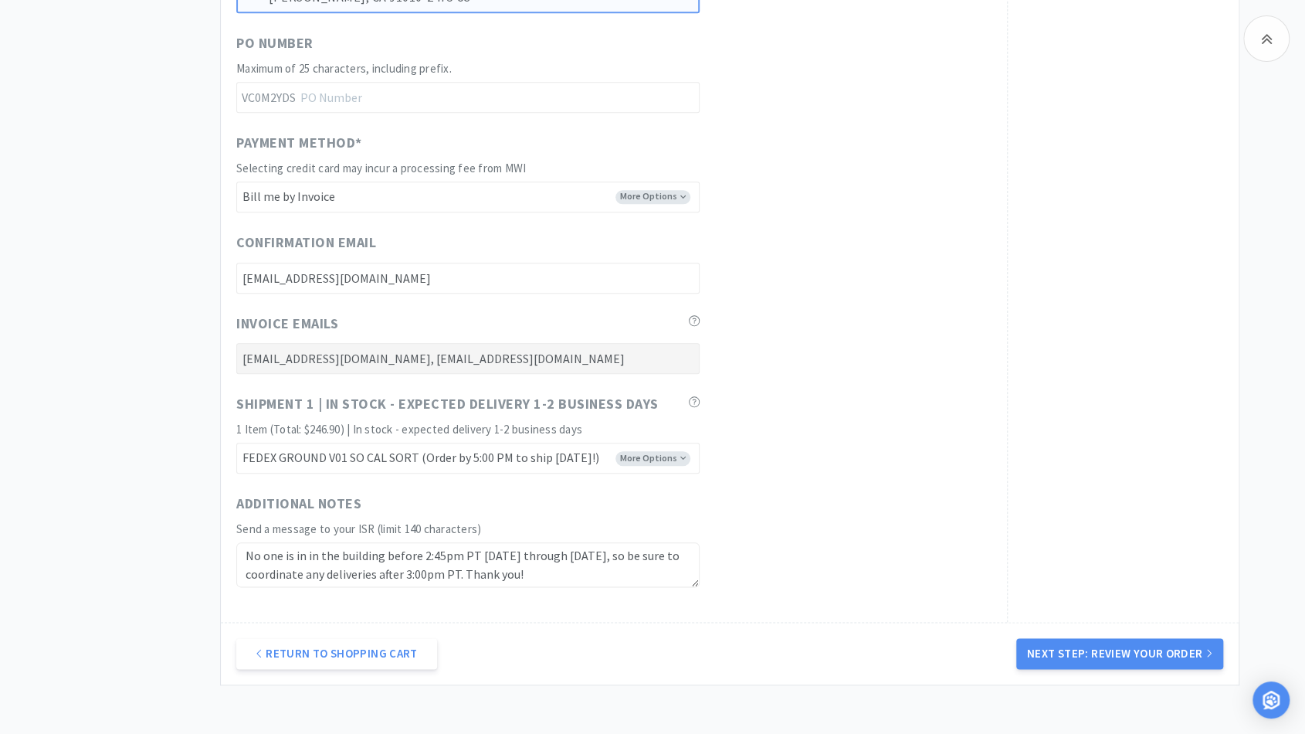
scroll to position [755, 0]
click at [684, 456] on select "FEDEX GROUND V01 NOR CAL SORT (Order by 4:30 PM to ship [DATE]!) FEDEX GROUND V…" at bounding box center [467, 457] width 463 height 31
click at [822, 456] on div "Shipment 1 | In stock - expected delivery 1-2 business days 1 Item (Total: $246…" at bounding box center [613, 432] width 755 height 80
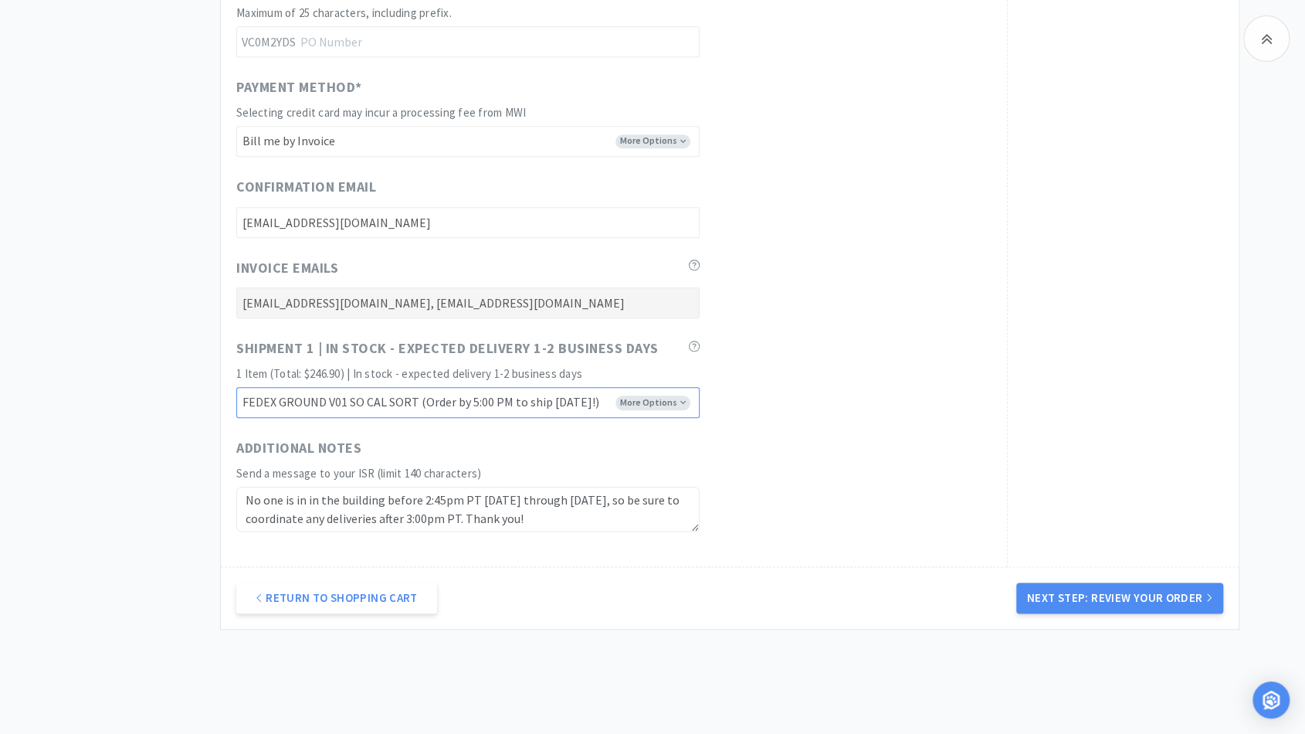
click at [675, 399] on select "FEDEX GROUND V01 NOR CAL SORT (Order by 4:30 PM to ship [DATE]!) FEDEX GROUND V…" at bounding box center [467, 402] width 463 height 31
click at [735, 363] on div "Shipment 1 | In stock - expected delivery 1-2 business days 1 Item (Total: $246…" at bounding box center [613, 378] width 755 height 80
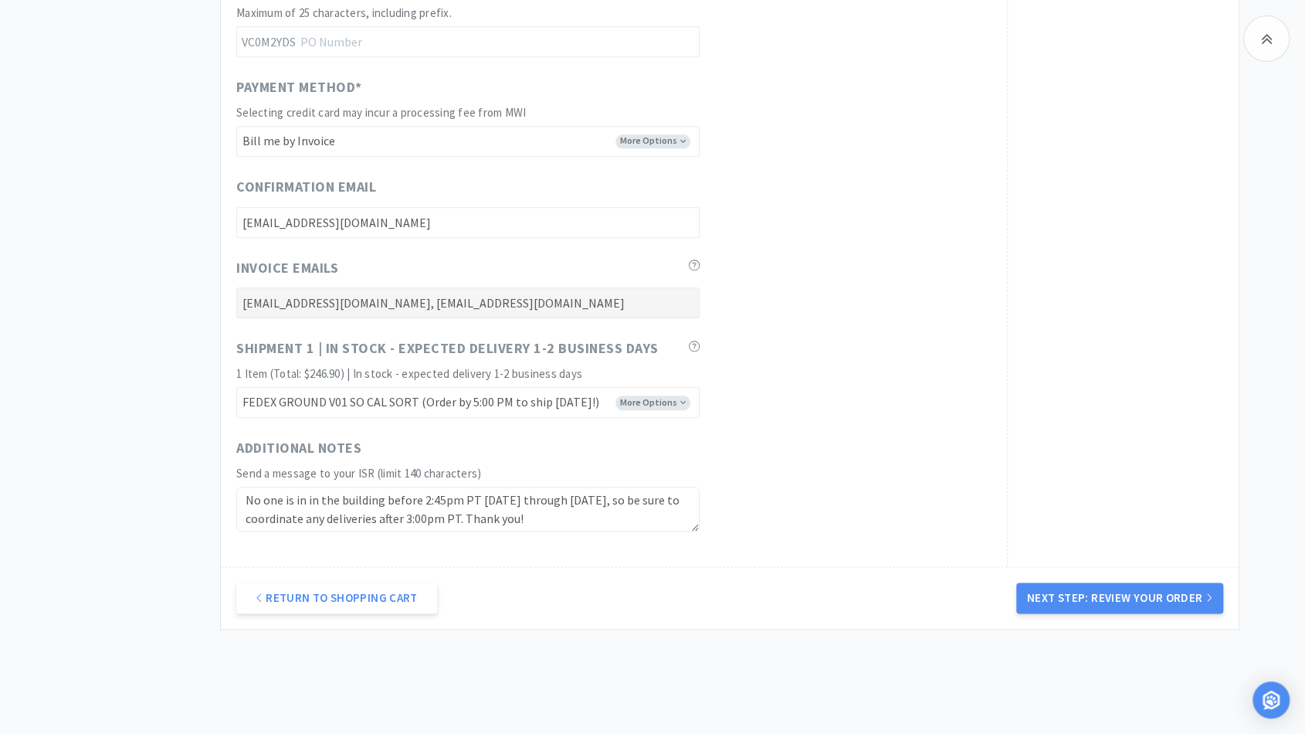
click at [794, 347] on div "Shipment 1 | In stock - expected delivery 1-2 business days 1 Item (Total: $246…" at bounding box center [613, 378] width 755 height 80
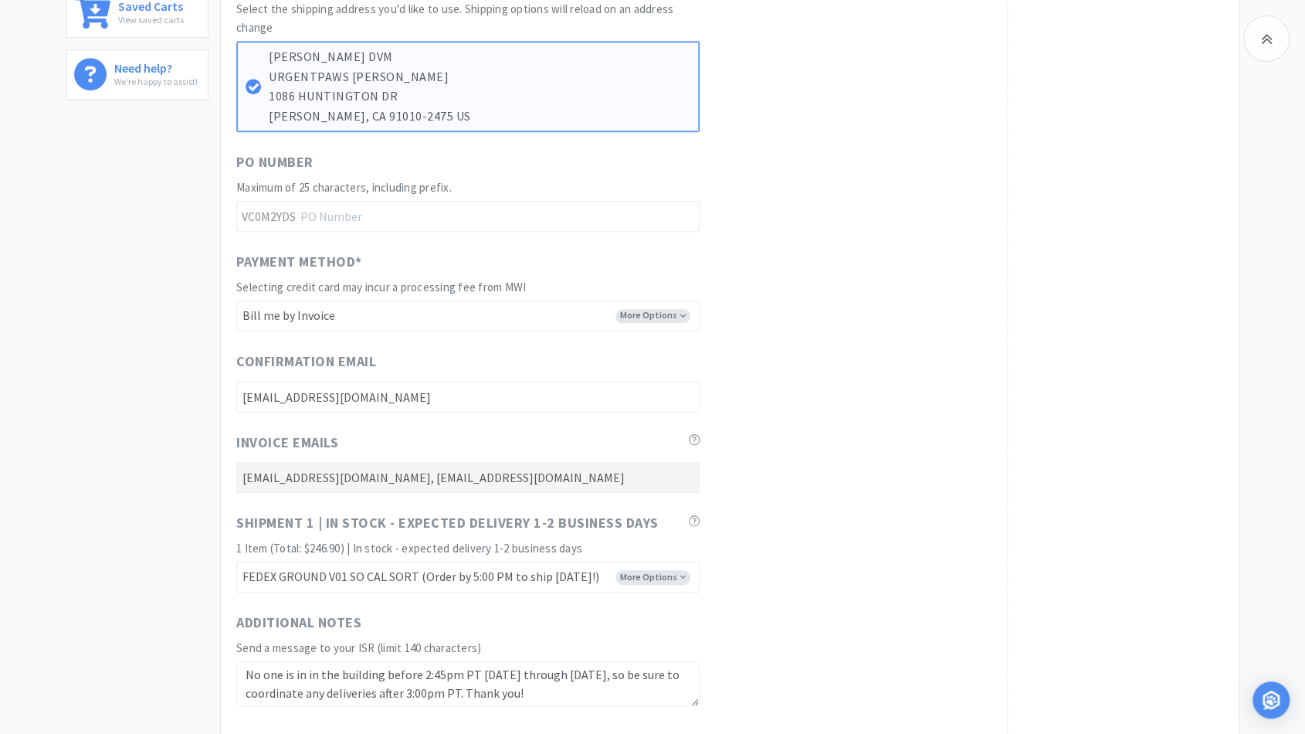
scroll to position [858, 0]
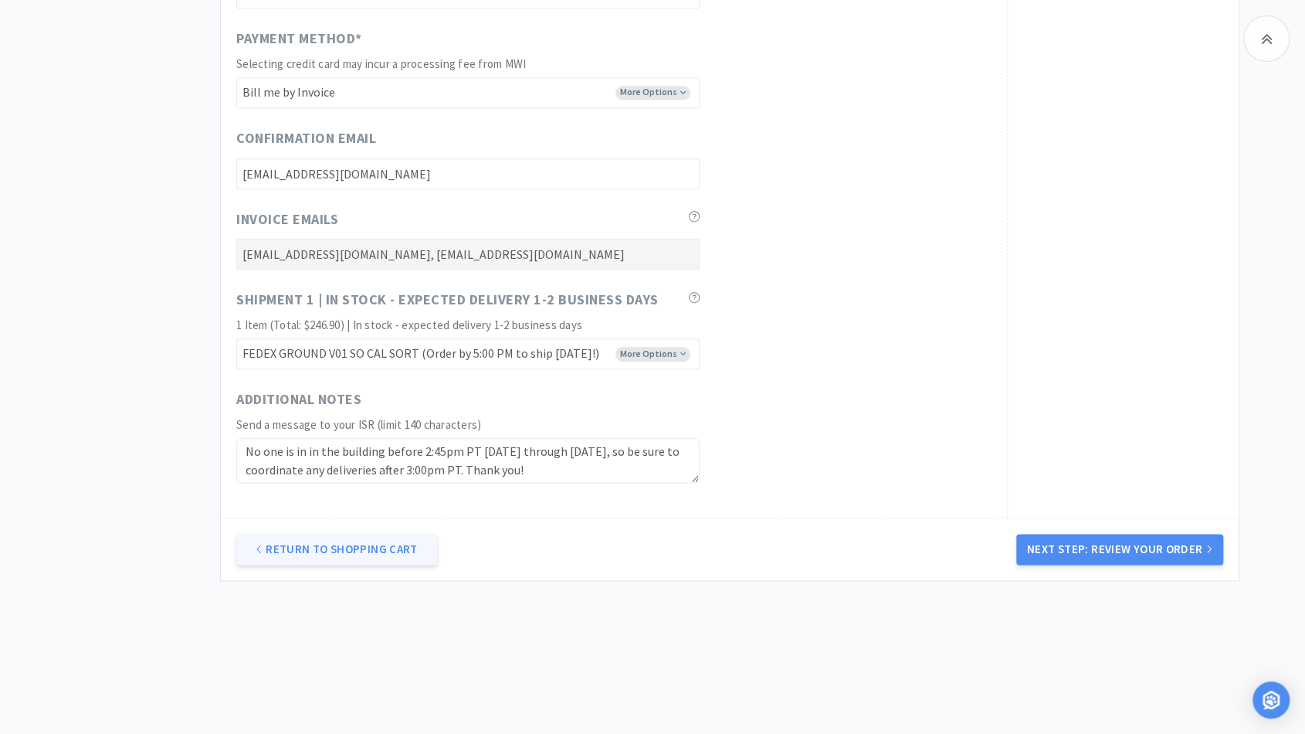
click at [324, 545] on link "Return to Shopping Cart" at bounding box center [336, 549] width 201 height 31
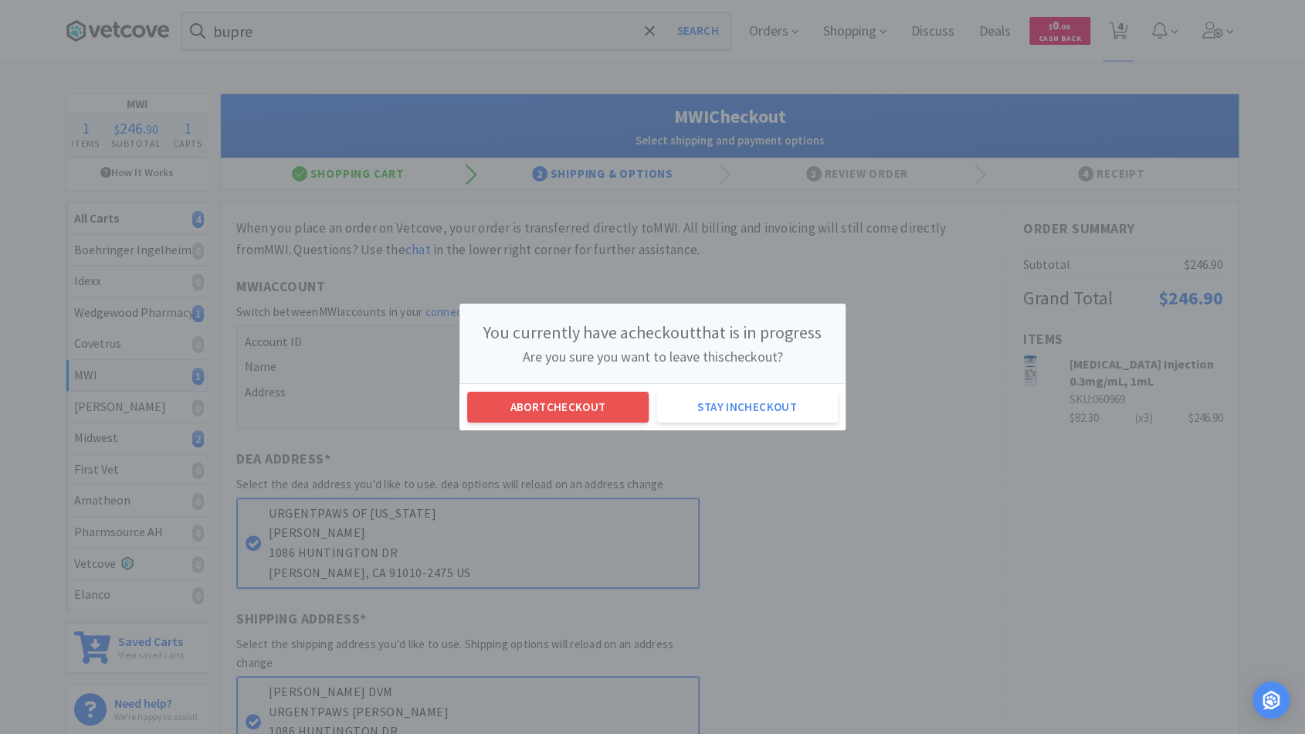
scroll to position [0, 0]
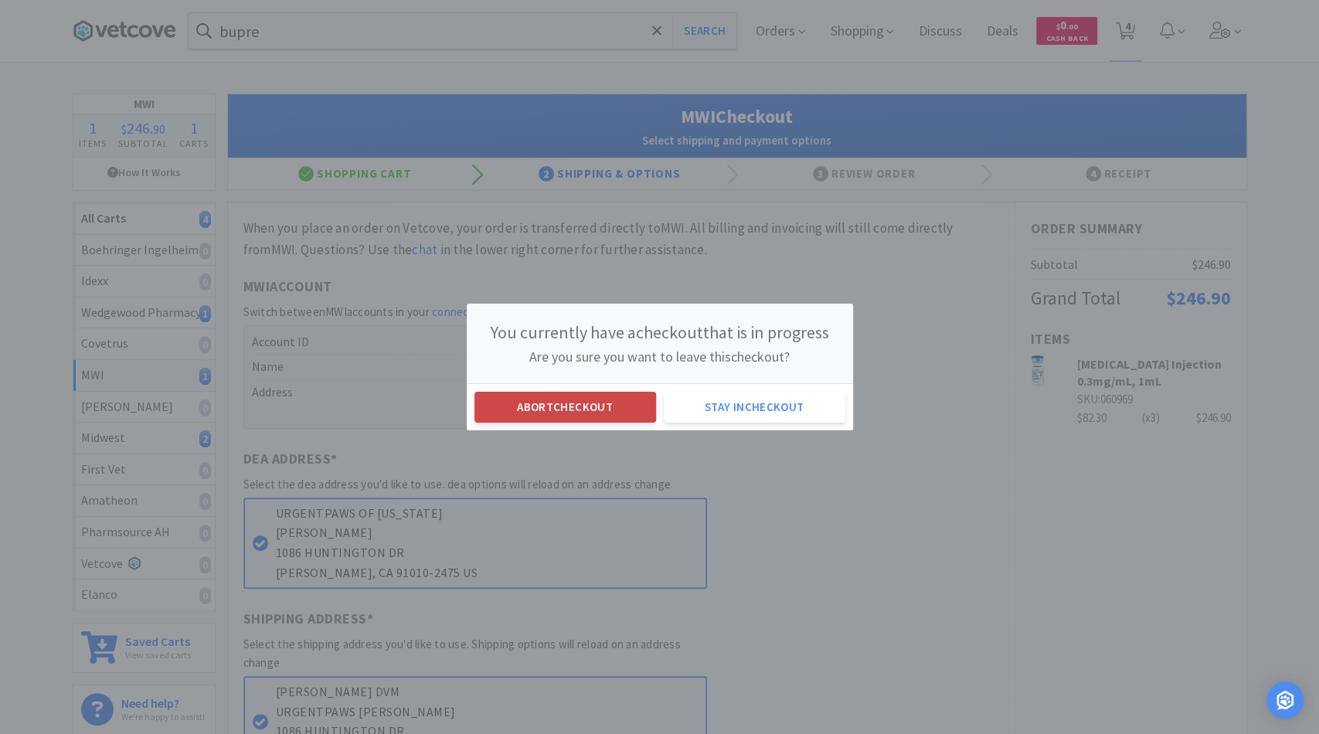
click at [613, 410] on button "Abort checkout" at bounding box center [565, 407] width 182 height 31
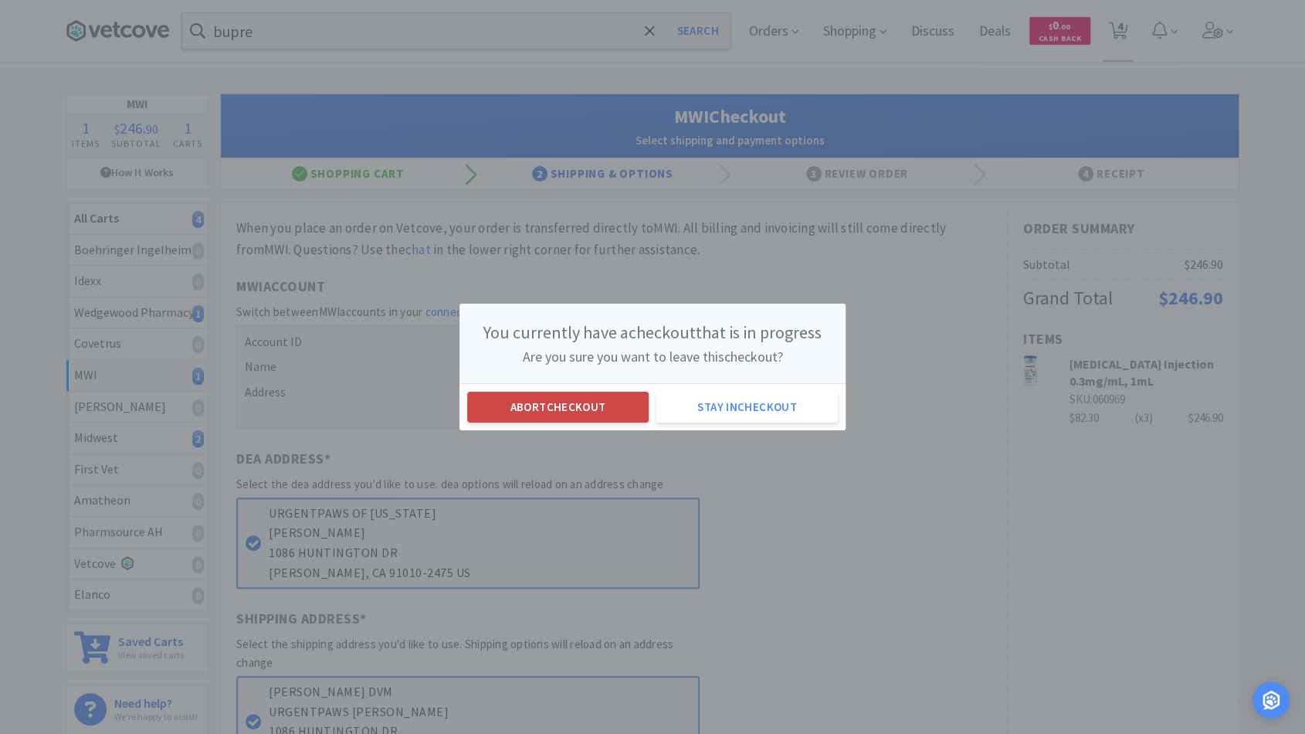
select select "3"
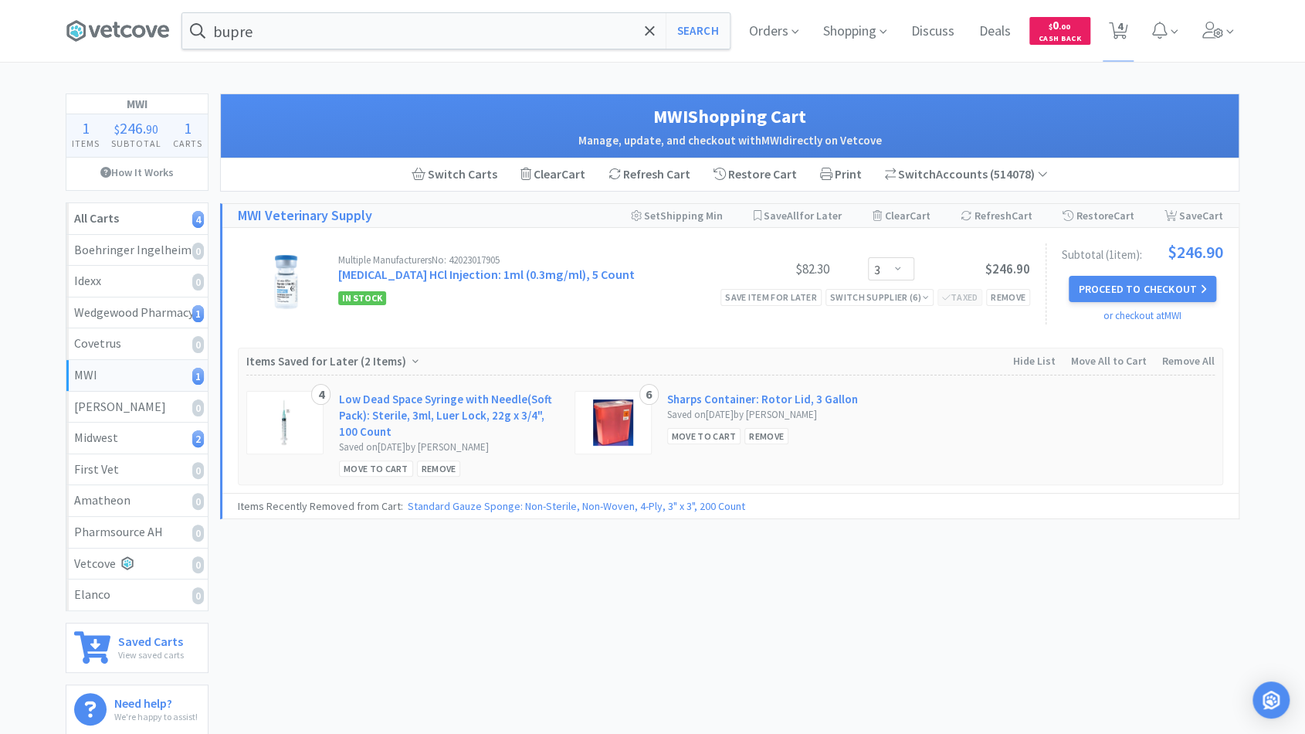
click at [497, 586] on div "MWI Shopping Cart Manage, update, and checkout with MWI directly on Vetcove Swi…" at bounding box center [730, 411] width 1020 height 637
click at [135, 222] on link "All Carts 4" at bounding box center [136, 219] width 141 height 32
select select "2"
select select "3"
select select "1"
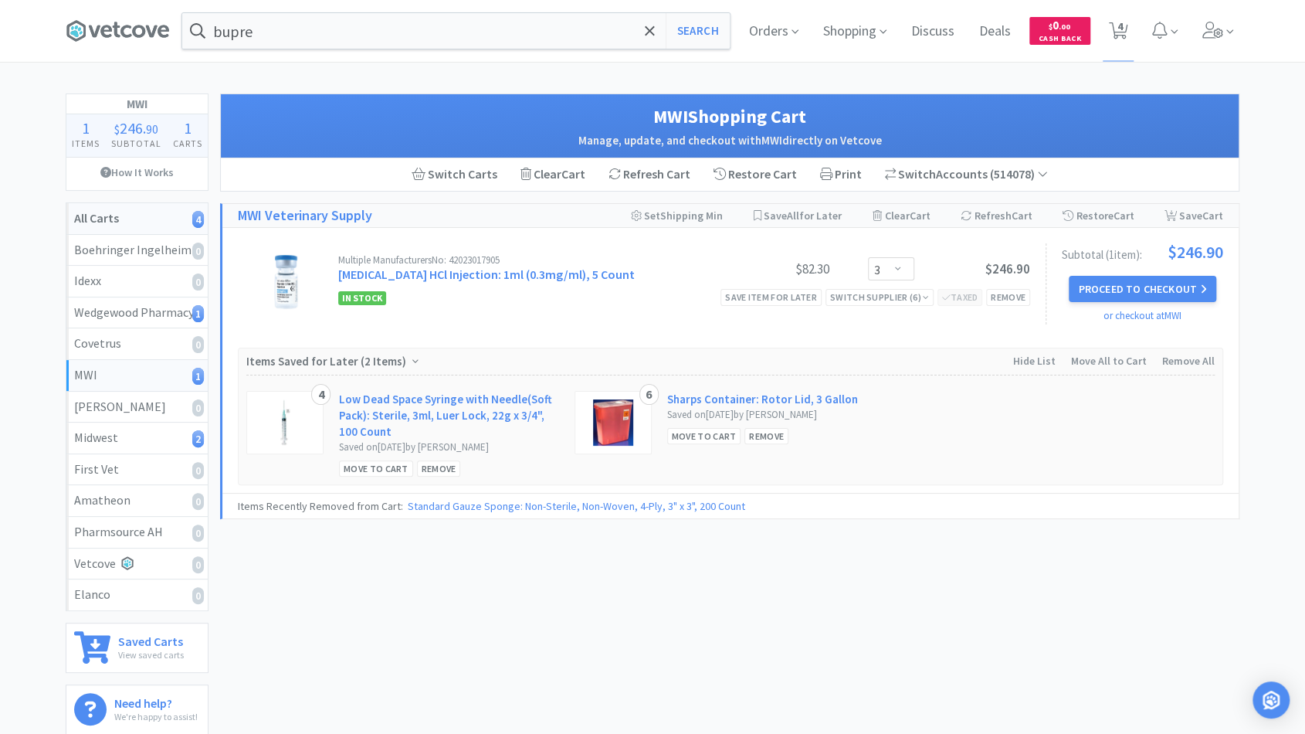
select select "10"
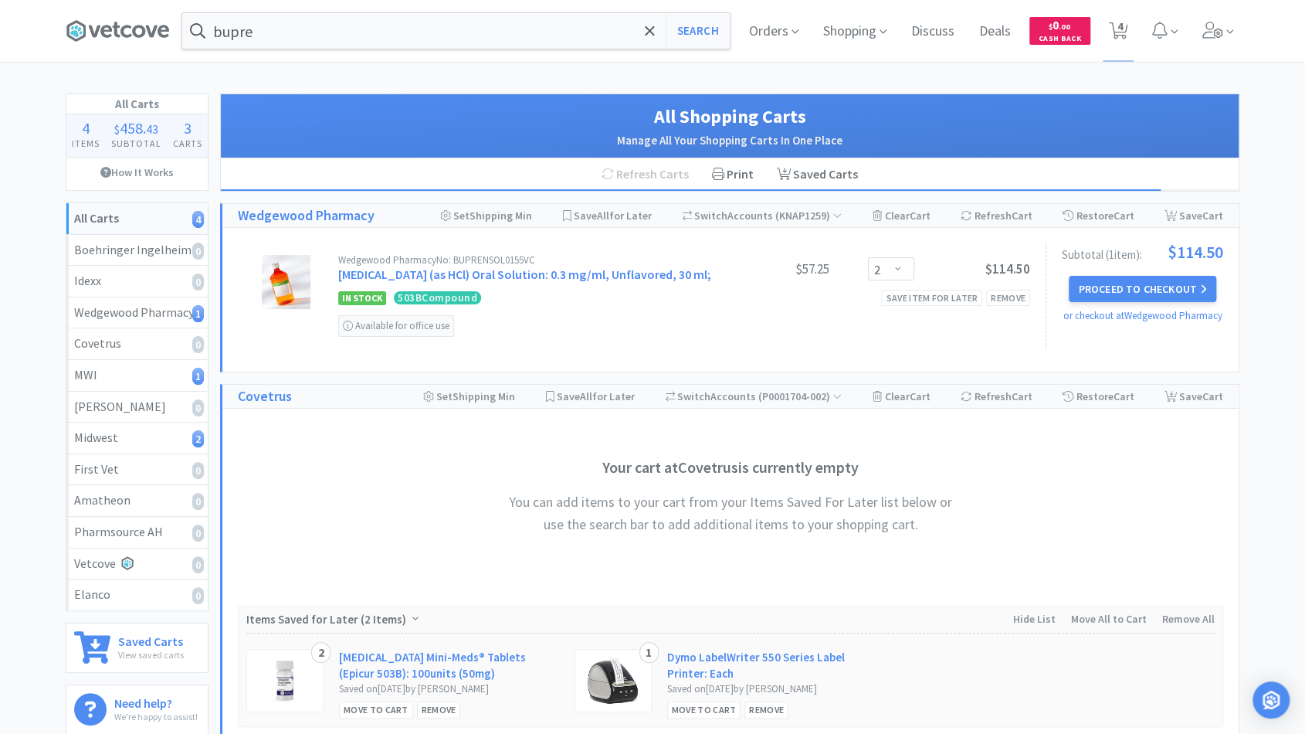
click at [328, 516] on div "Your cart at Covetrus is currently empty You can add items to your cart from yo…" at bounding box center [730, 507] width 1017 height 197
click at [1214, 25] on icon at bounding box center [1214, 30] width 22 height 17
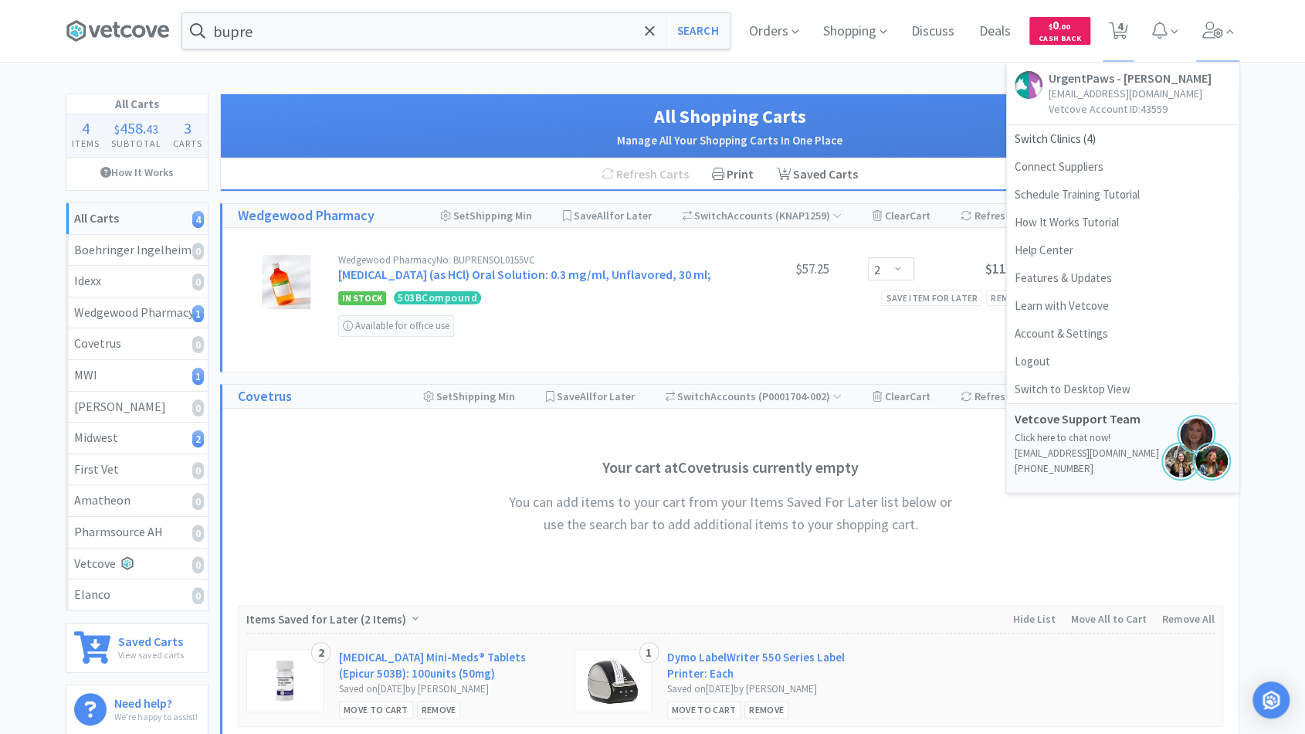
click at [904, 94] on div "All Shopping Carts Manage All Your Shopping Carts In One Place" at bounding box center [730, 126] width 1018 height 64
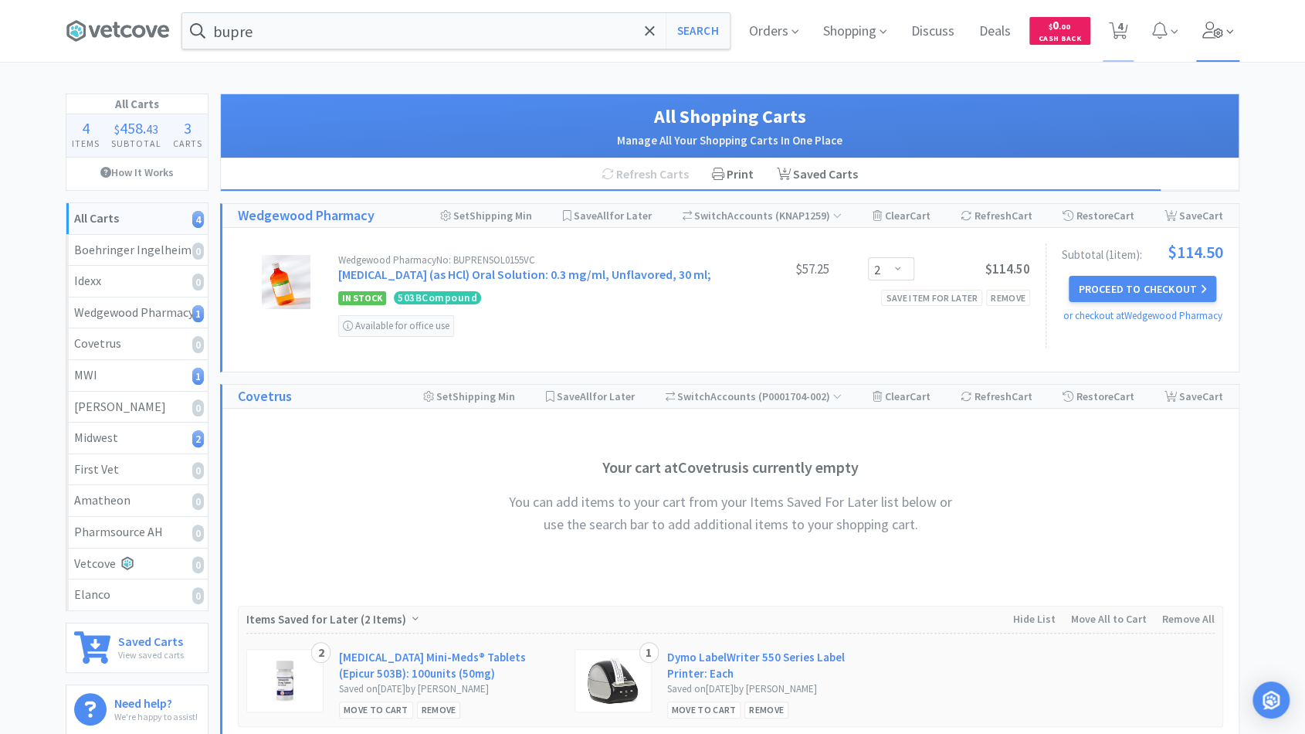
click at [1208, 31] on icon at bounding box center [1214, 30] width 22 height 17
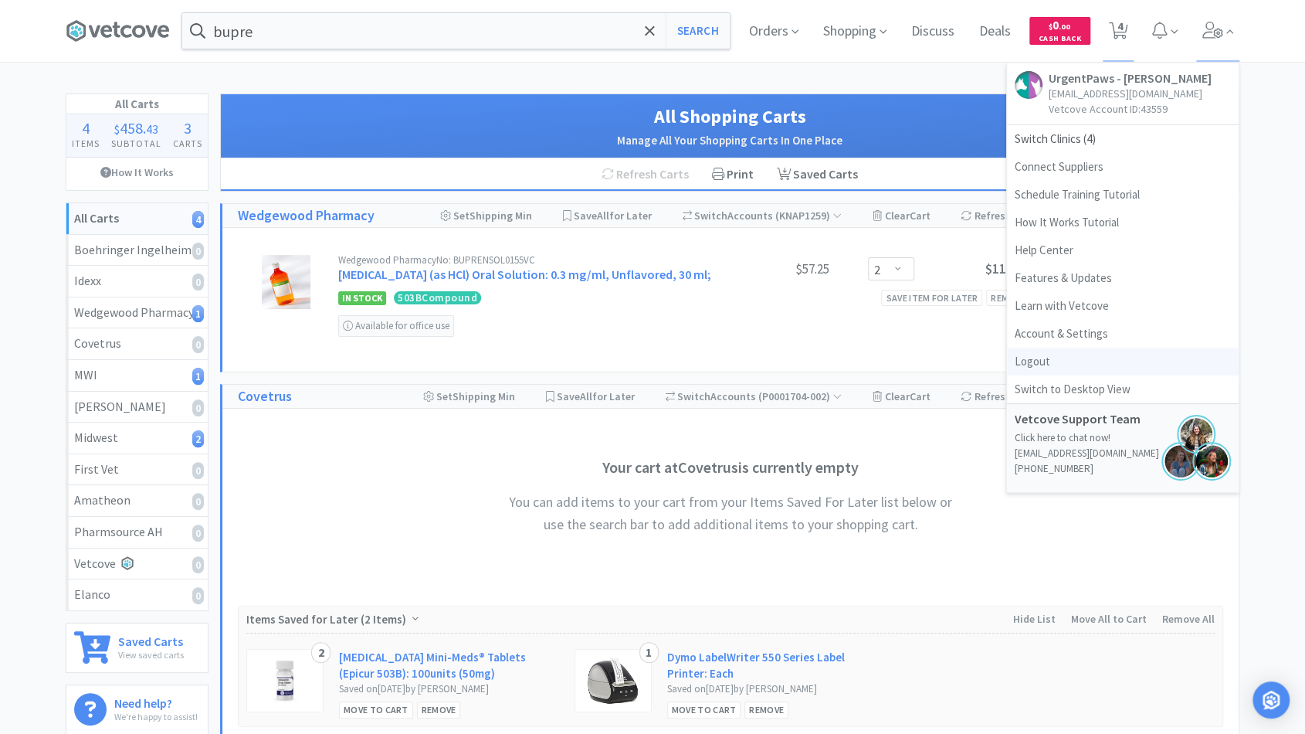
click at [1040, 365] on link "Logout" at bounding box center [1123, 362] width 232 height 28
